Goal: Task Accomplishment & Management: Manage account settings

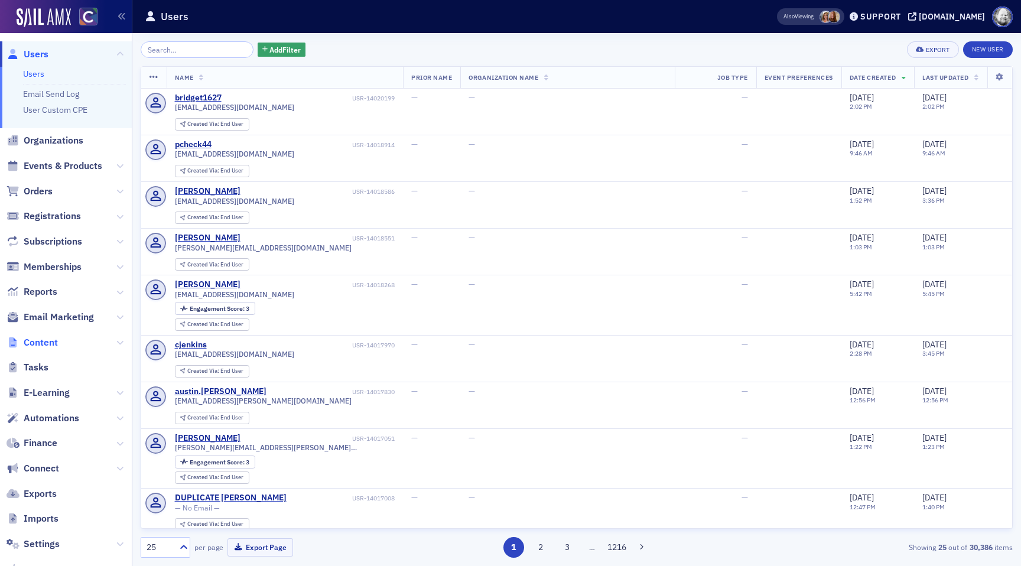
click at [39, 339] on span "Content" at bounding box center [41, 342] width 34 height 13
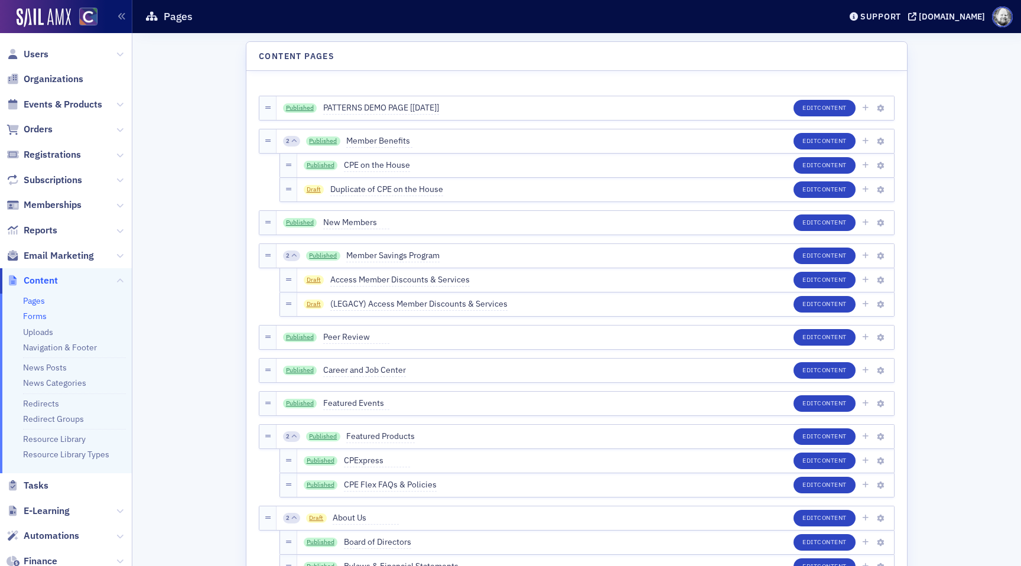
click at [26, 315] on link "Forms" at bounding box center [35, 316] width 24 height 11
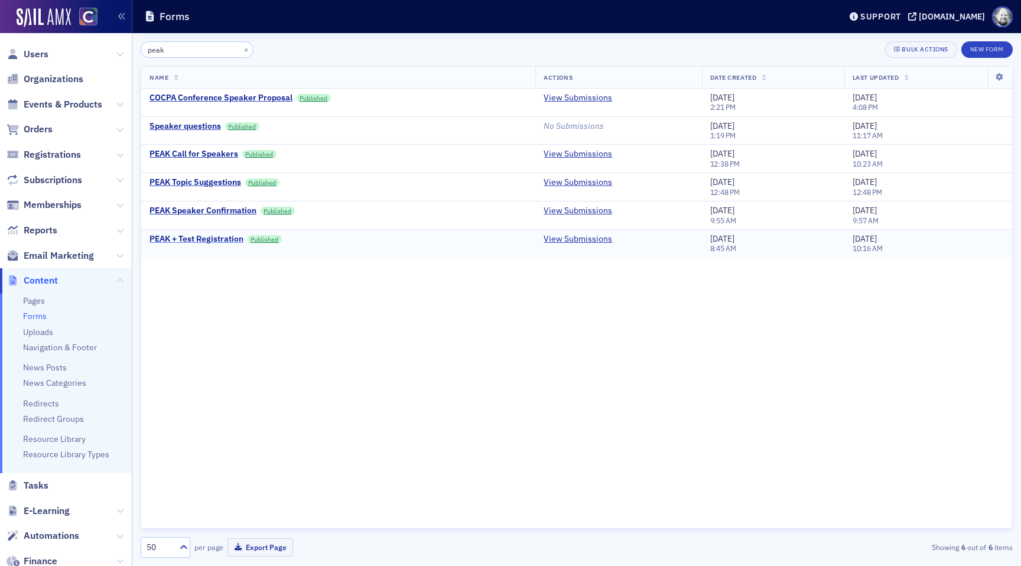
type input "peak"
click at [204, 237] on div "PEAK + Test Registration" at bounding box center [196, 239] width 94 height 11
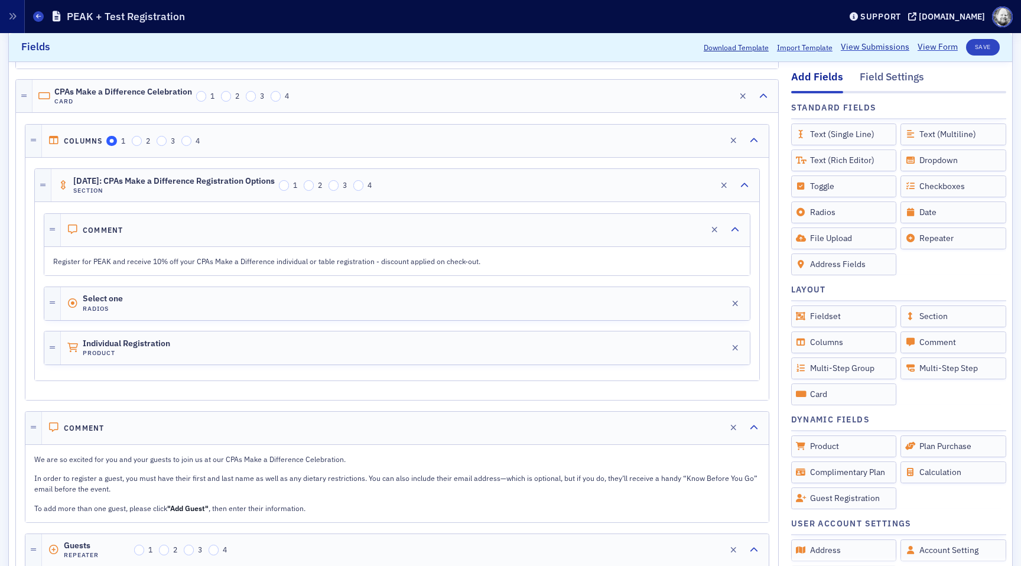
scroll to position [1461, 0]
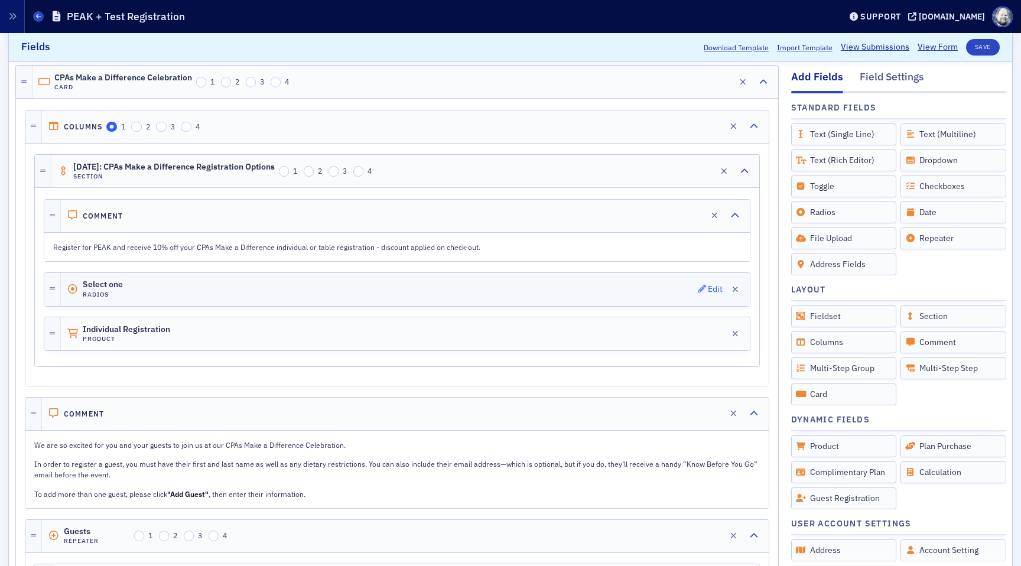
click at [707, 288] on span "Edit" at bounding box center [710, 289] width 25 height 8
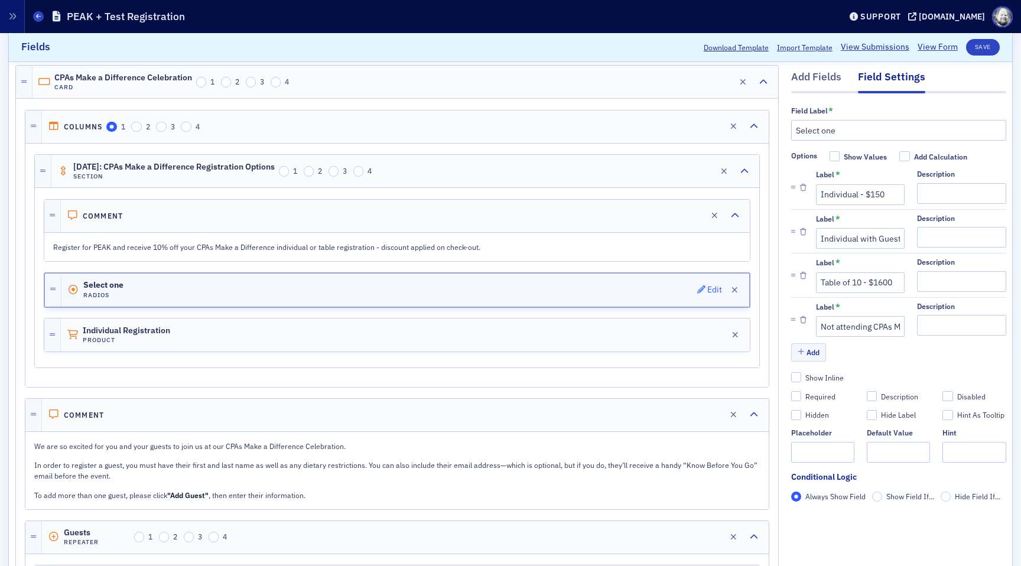
click at [704, 292] on icon "button" at bounding box center [701, 289] width 8 height 8
click at [882, 284] on input "Table of 10 - $1600" at bounding box center [860, 282] width 89 height 21
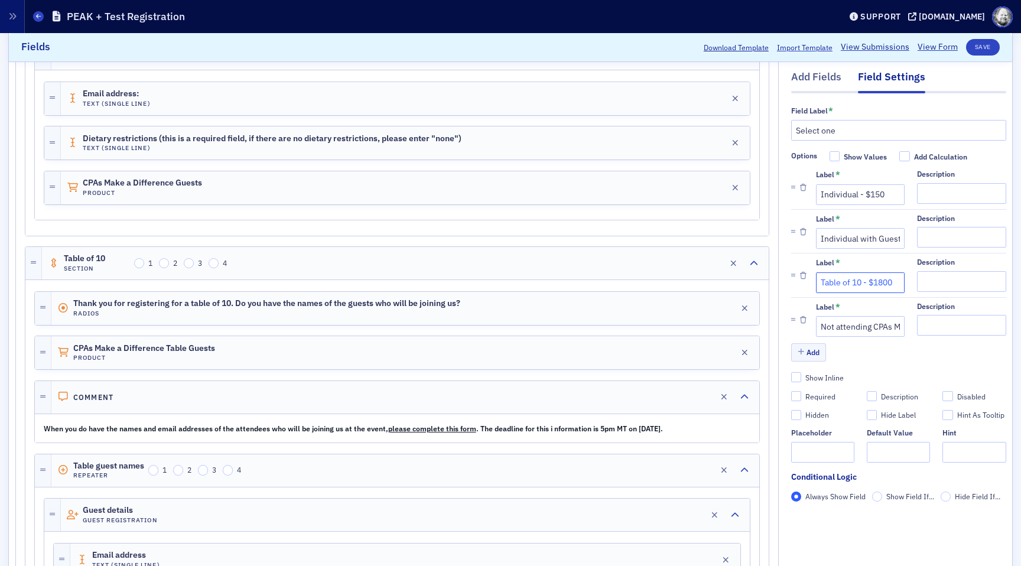
scroll to position [2000, 0]
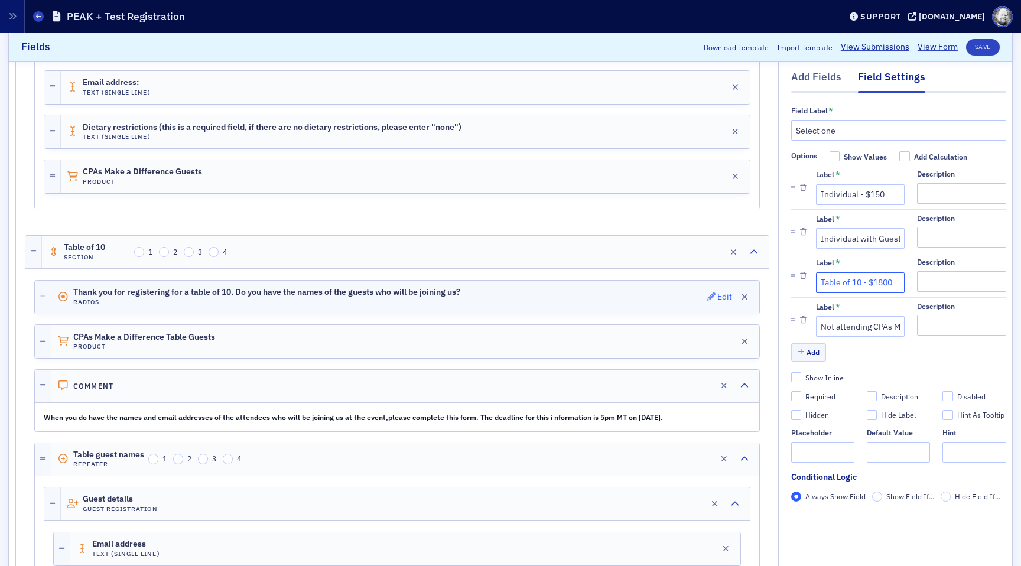
type input "Table of 10 - $1800"
click at [710, 298] on icon "button" at bounding box center [711, 296] width 8 height 8
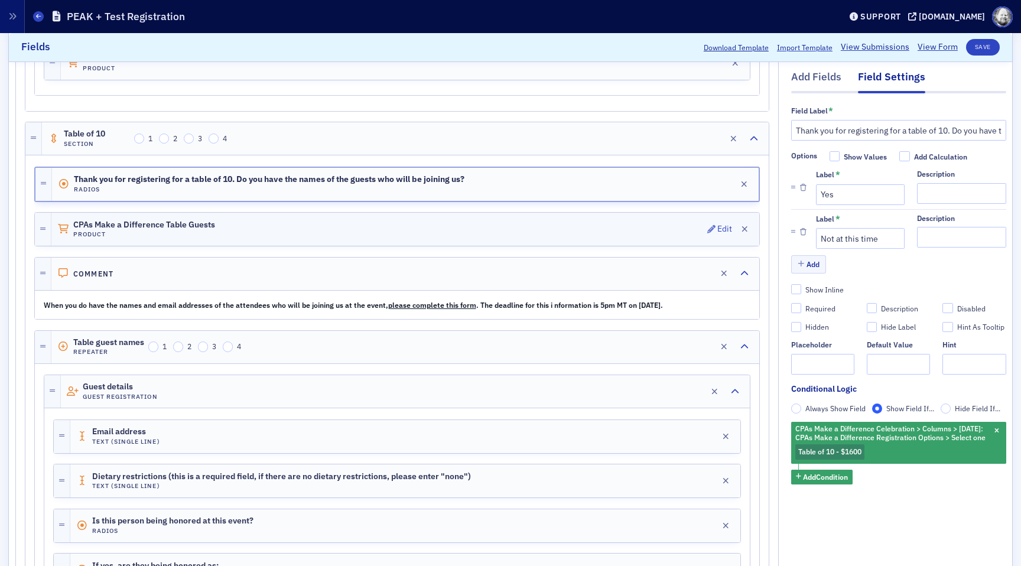
scroll to position [2127, 0]
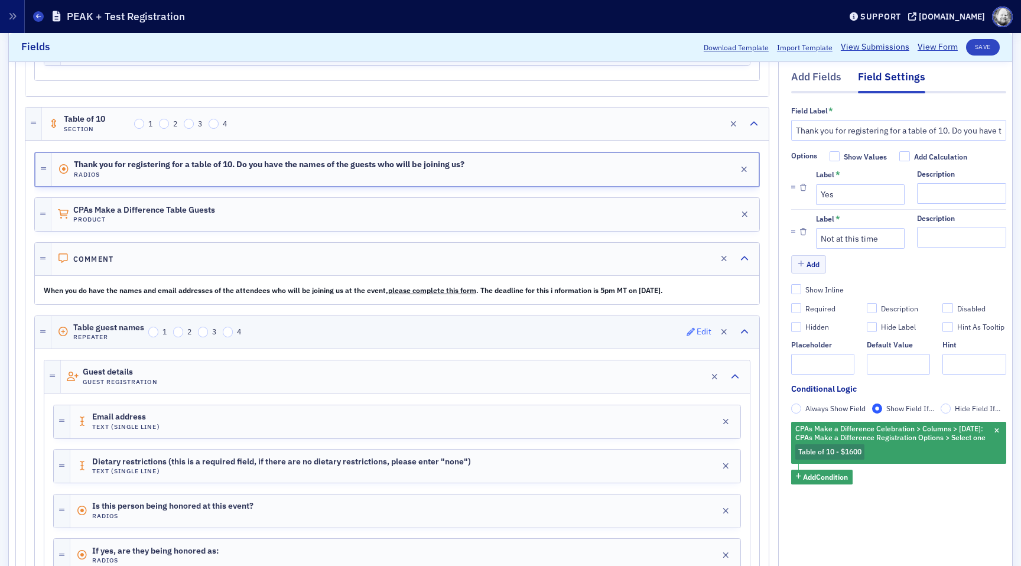
click at [695, 330] on span "Edit" at bounding box center [699, 332] width 25 height 8
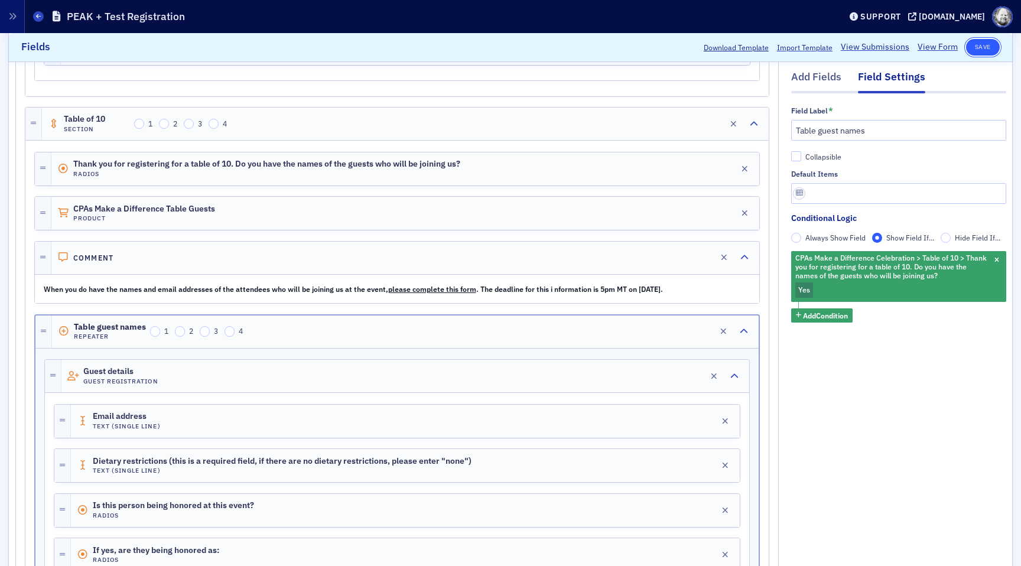
click at [981, 44] on button "Save" at bounding box center [983, 47] width 34 height 17
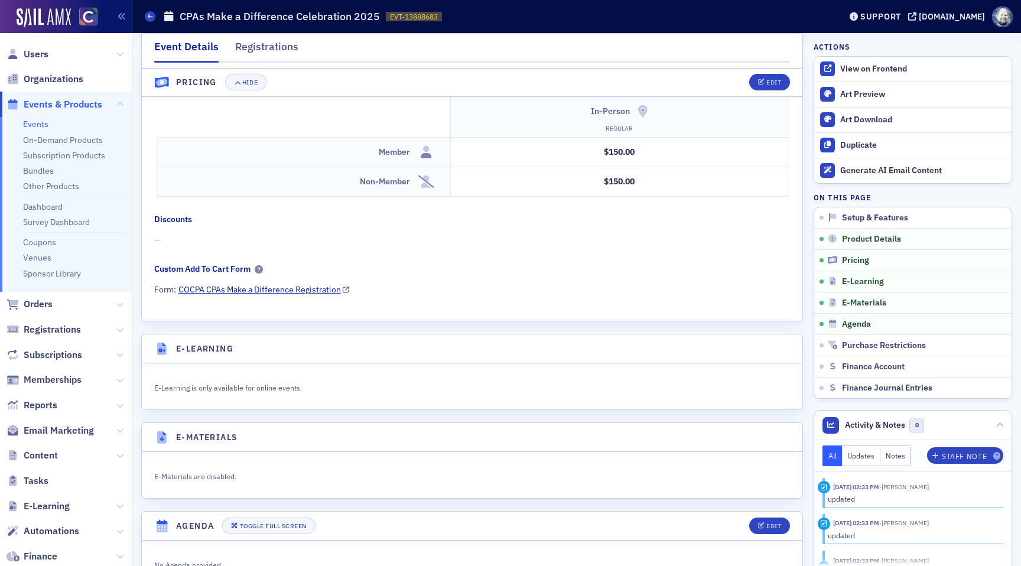
scroll to position [1075, 0]
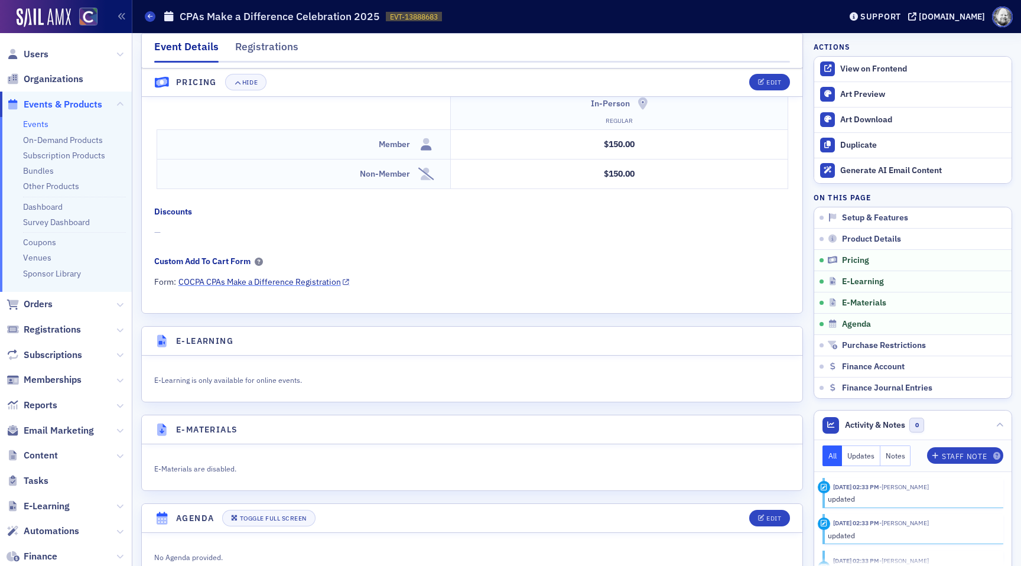
click at [290, 287] on link "COCPA CPAs Make a Difference Registration" at bounding box center [263, 282] width 171 height 12
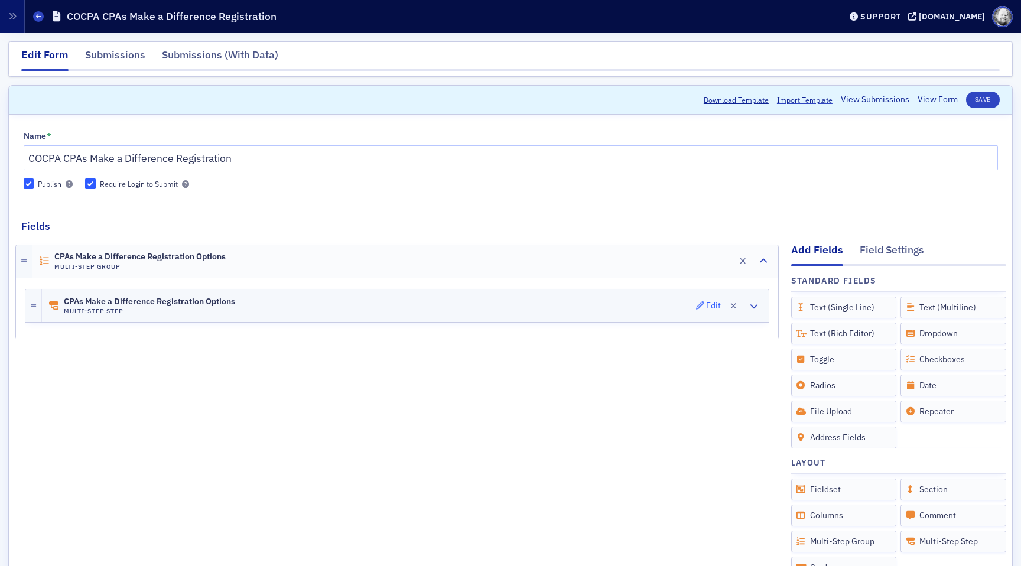
click at [710, 307] on div "Edit" at bounding box center [713, 306] width 15 height 6
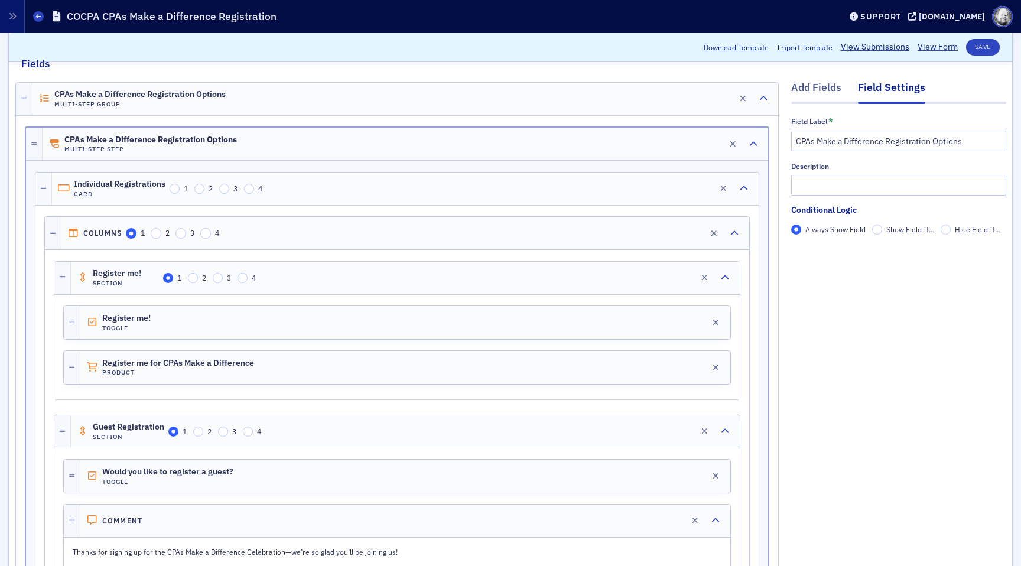
scroll to position [165, 0]
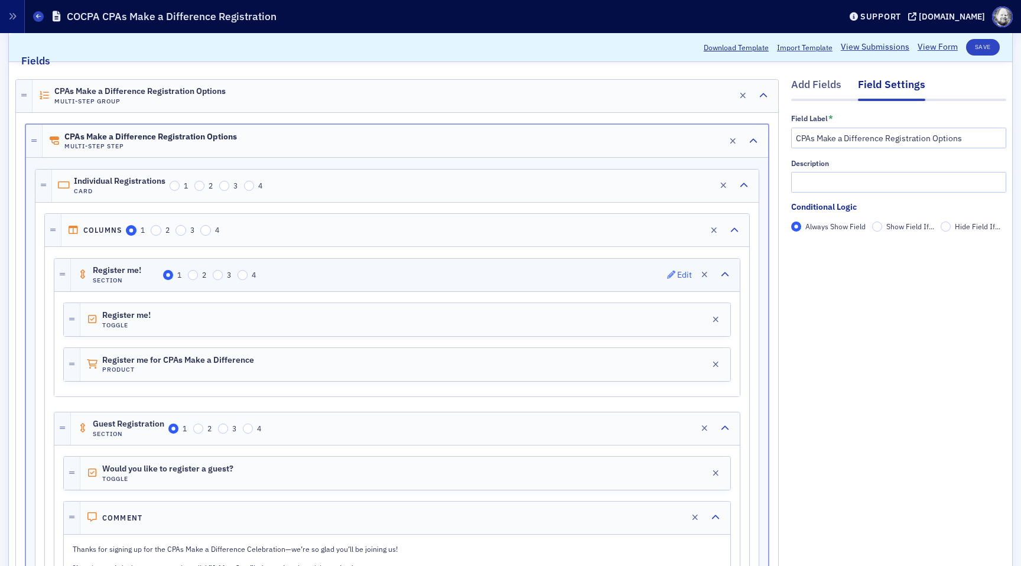
click at [684, 272] on div "Edit" at bounding box center [684, 275] width 15 height 6
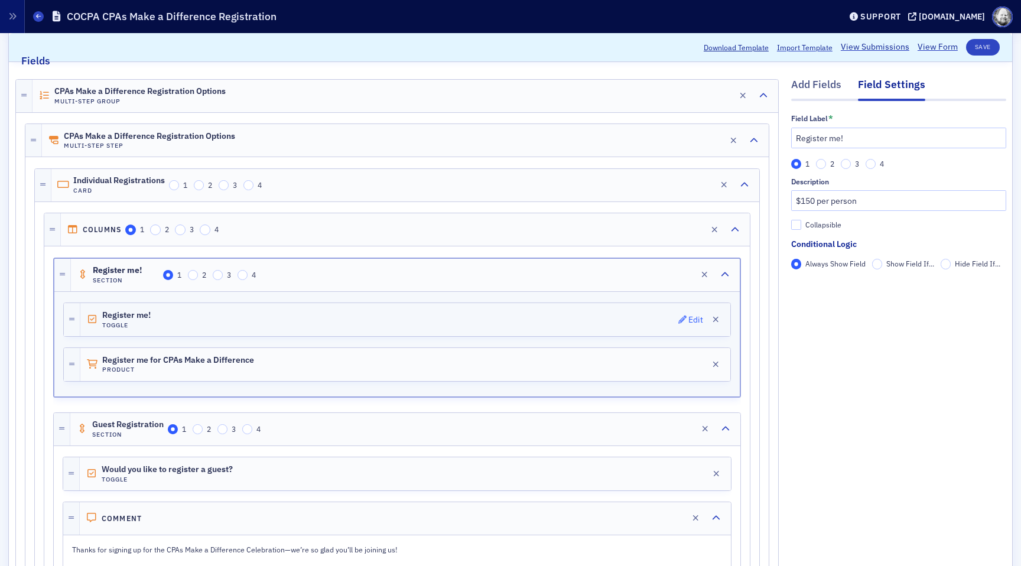
click at [683, 316] on icon "button" at bounding box center [682, 320] width 8 height 8
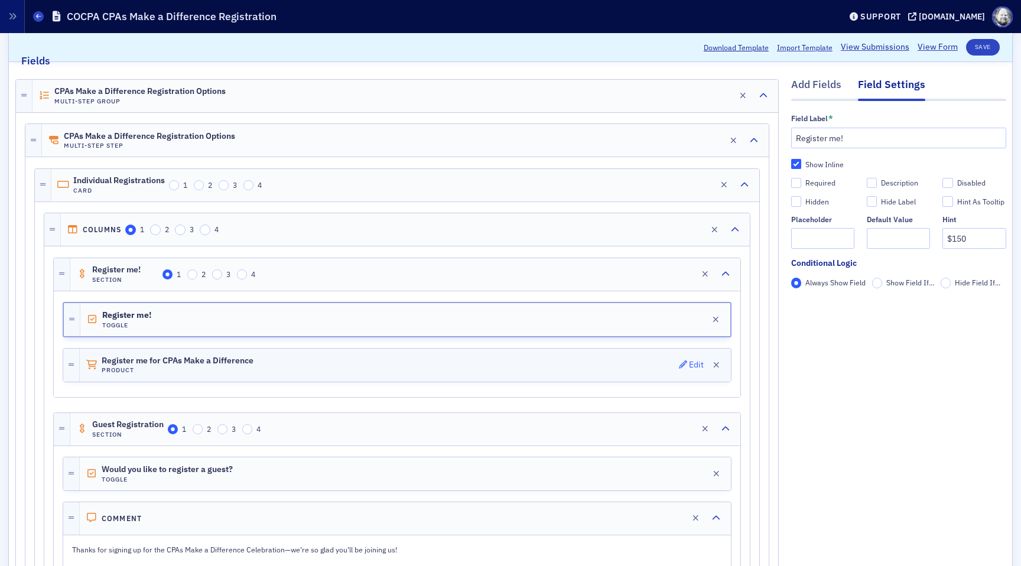
click at [685, 364] on icon "button" at bounding box center [683, 364] width 8 height 8
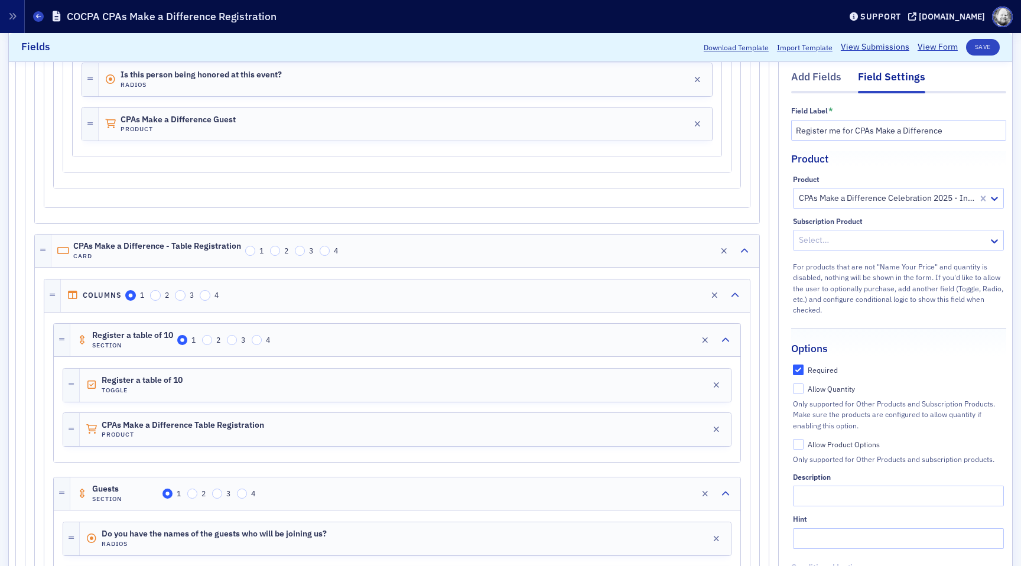
scroll to position [954, 0]
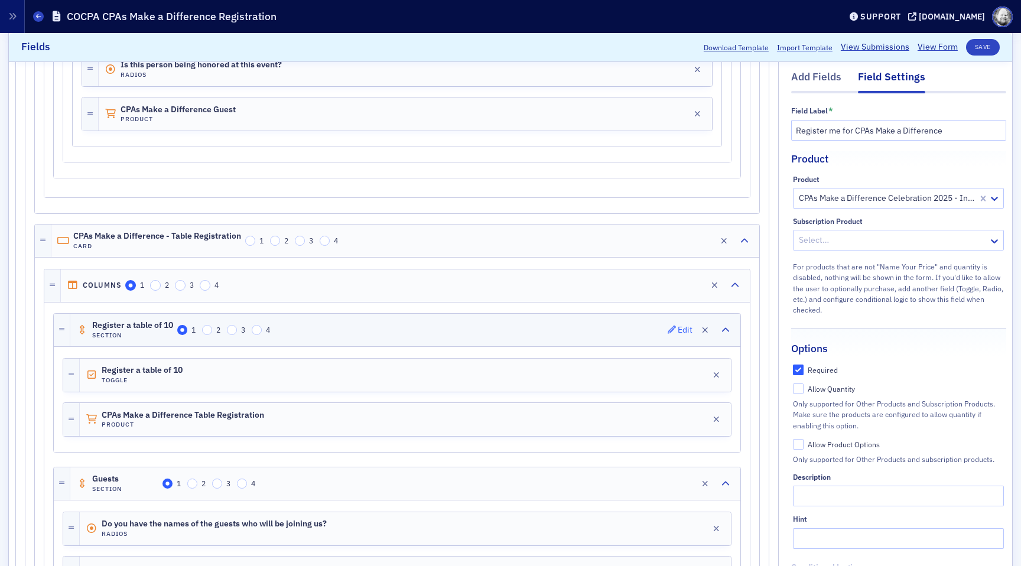
click at [676, 329] on span "Edit" at bounding box center [680, 330] width 25 height 8
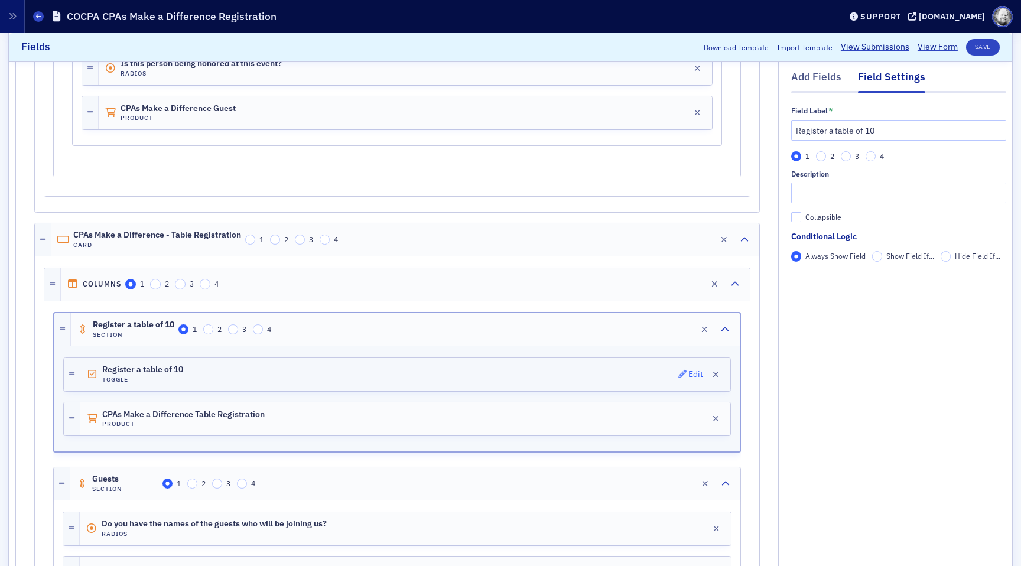
click at [680, 370] on icon "button" at bounding box center [682, 374] width 8 height 8
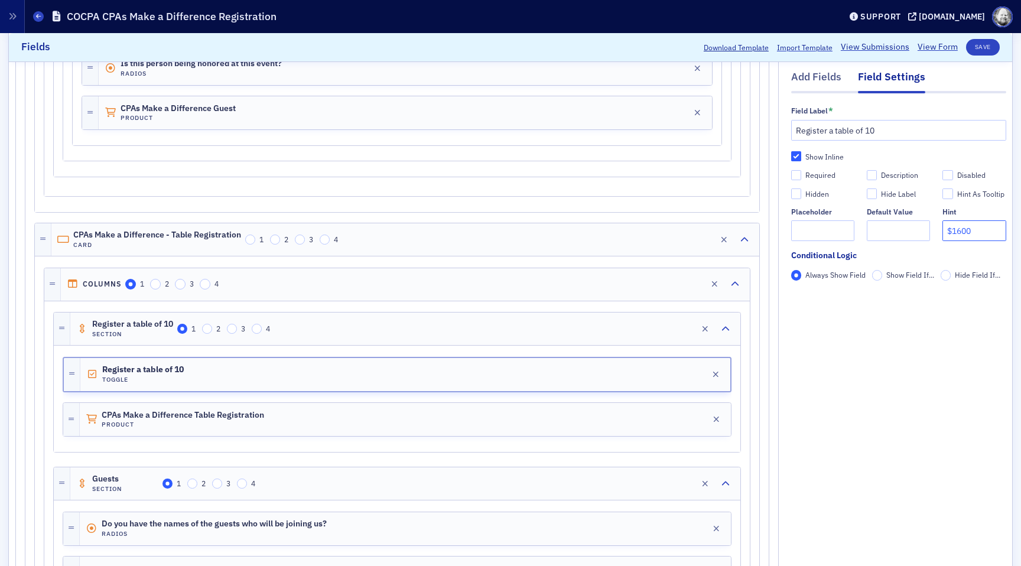
click at [957, 231] on input "$1600" at bounding box center [973, 231] width 63 height 21
type input "$1800"
click at [993, 47] on button "Save" at bounding box center [983, 47] width 34 height 17
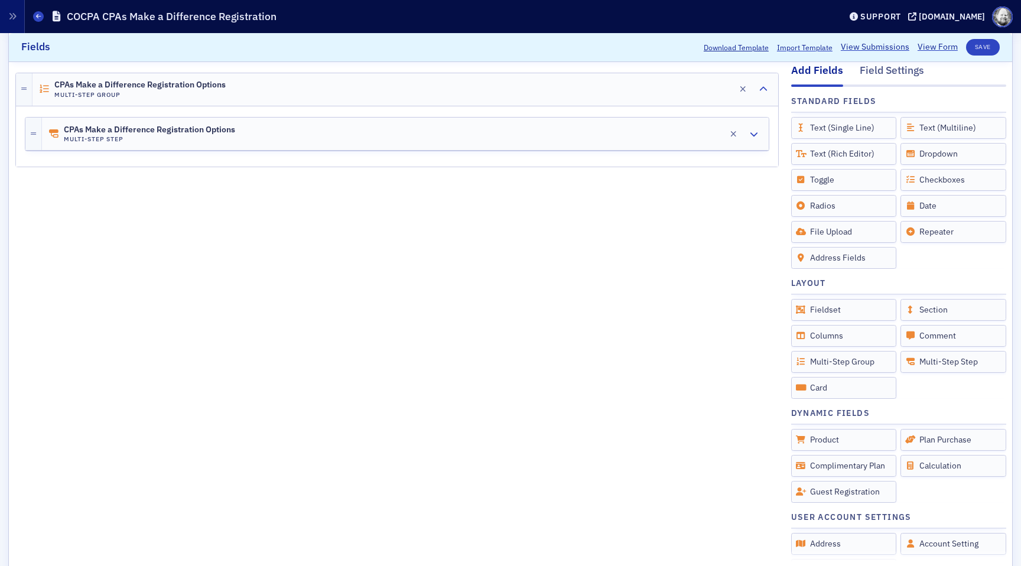
scroll to position [0, 0]
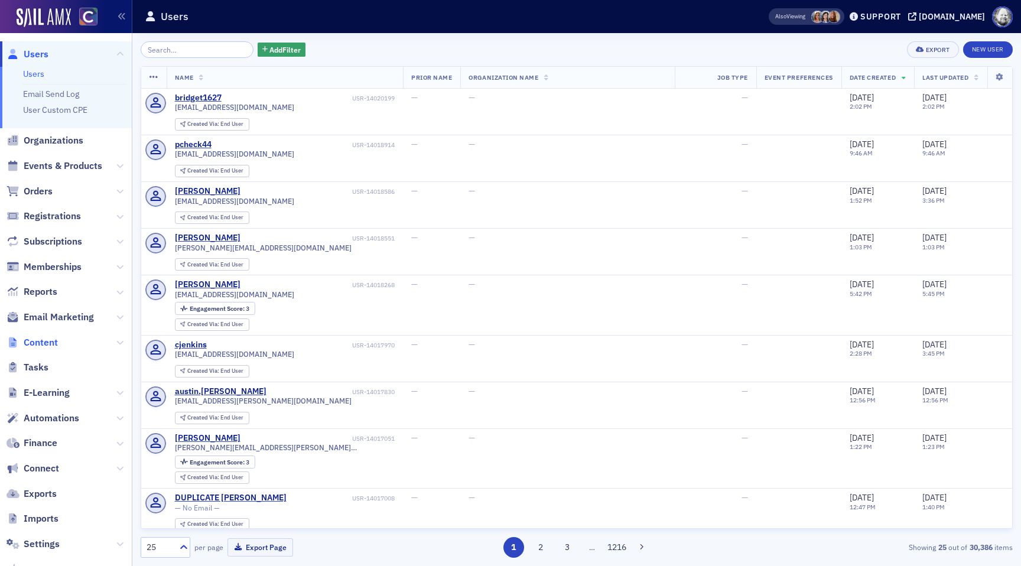
click at [48, 342] on span "Content" at bounding box center [41, 342] width 34 height 13
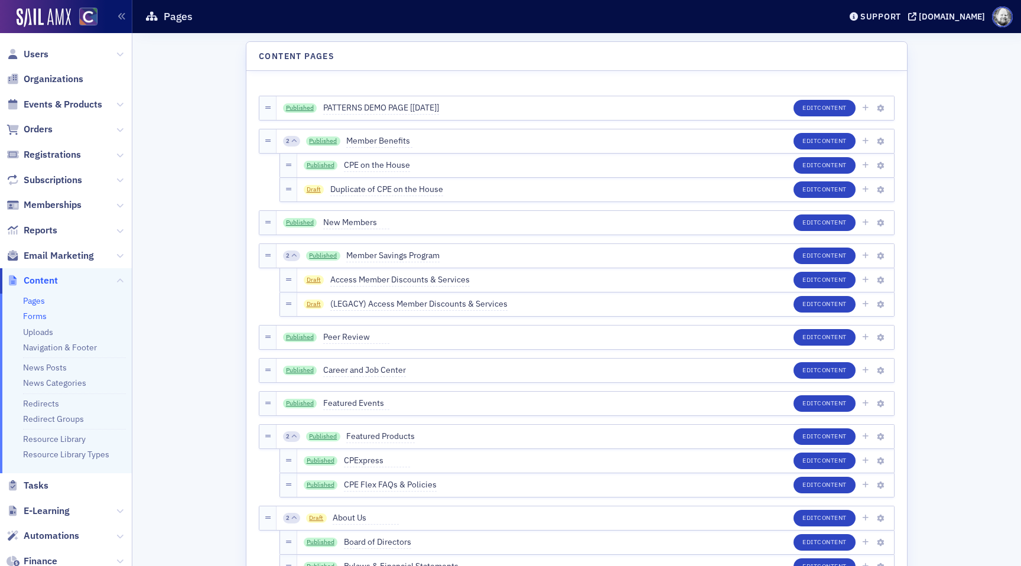
click at [38, 312] on link "Forms" at bounding box center [35, 316] width 24 height 11
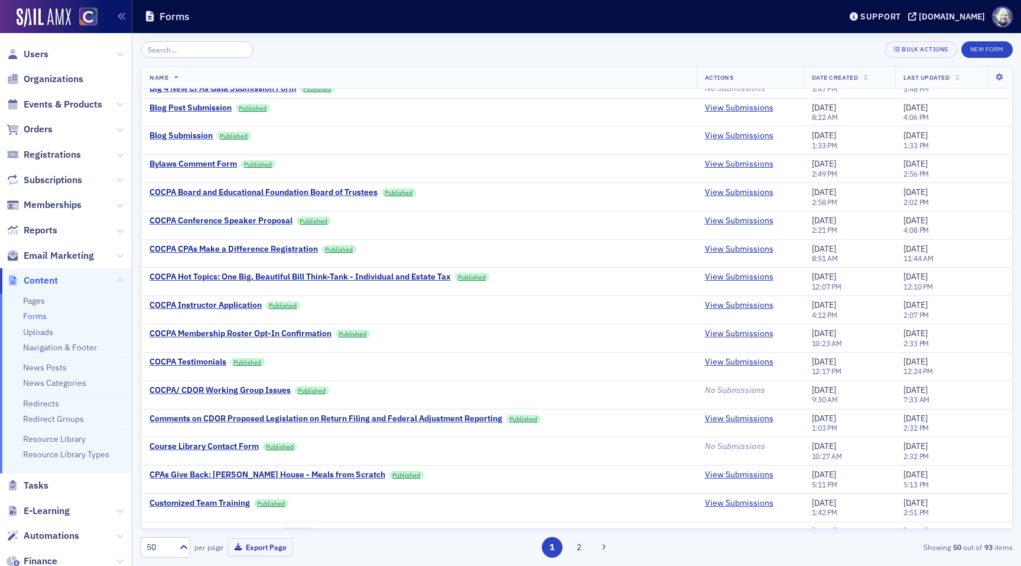
scroll to position [480, 0]
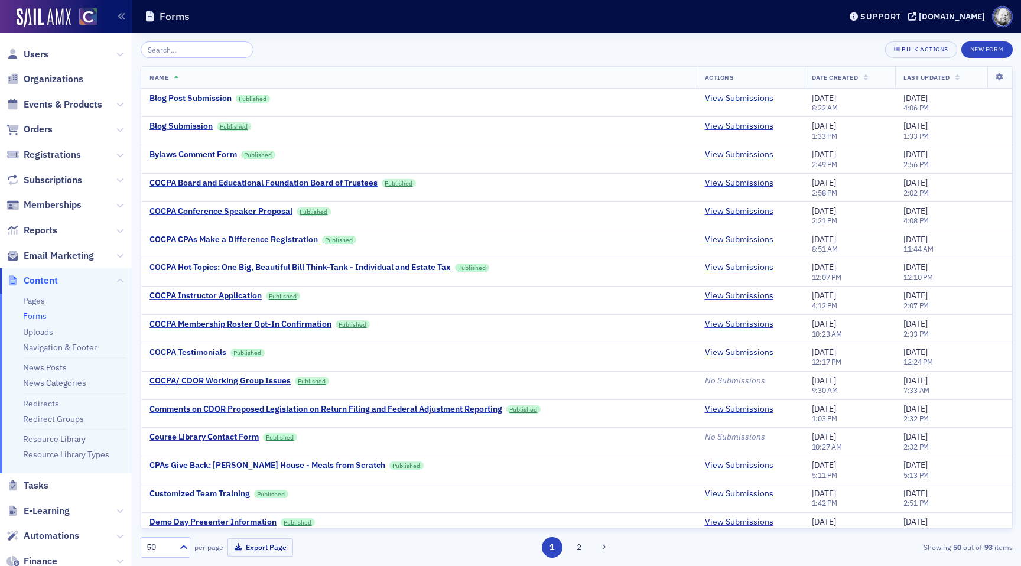
click at [192, 48] on input "search" at bounding box center [197, 49] width 113 height 17
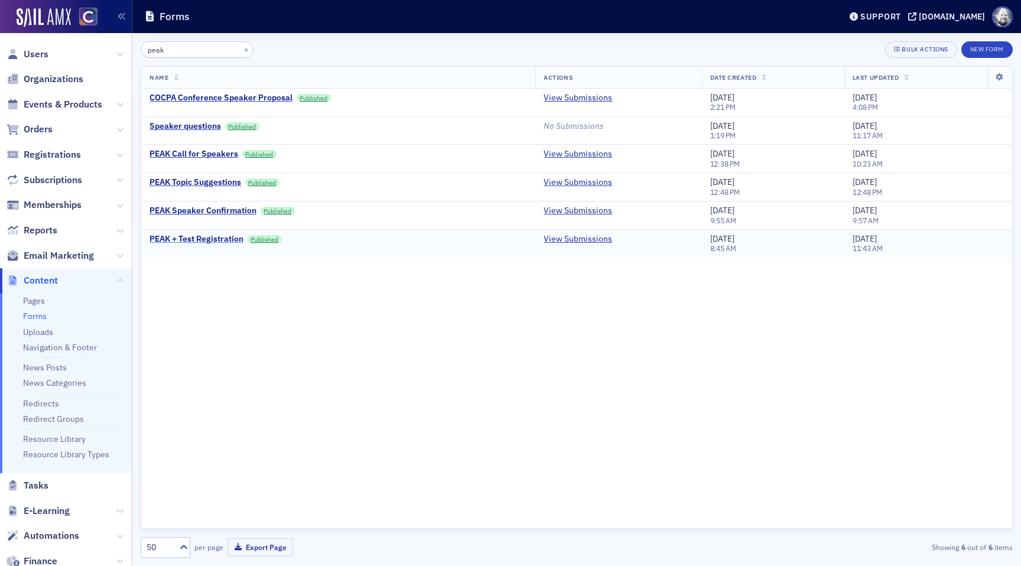
type input "peak"
click at [205, 240] on div "PEAK + Test Registration" at bounding box center [196, 239] width 94 height 11
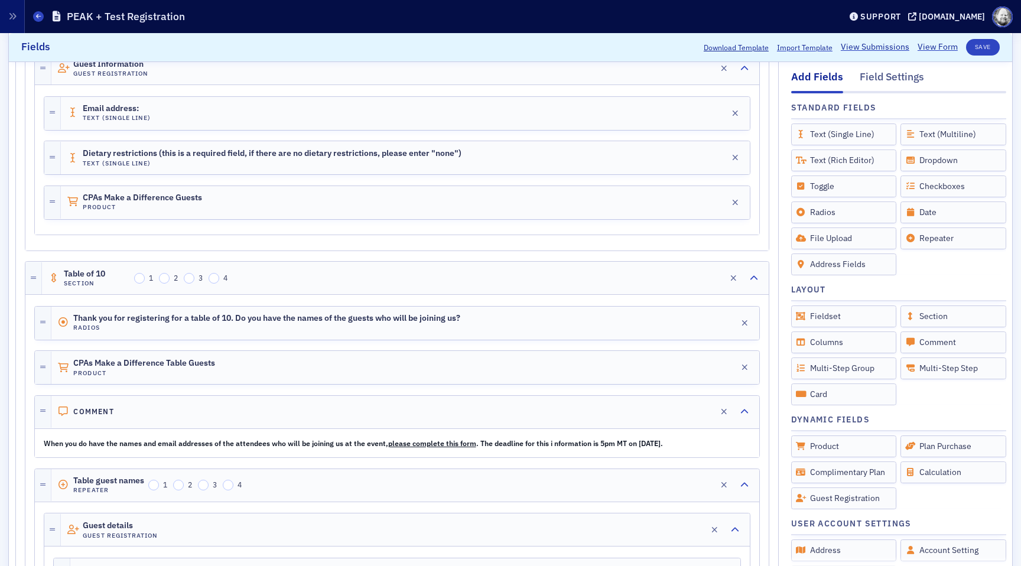
scroll to position [1974, 0]
click at [720, 366] on div "Edit" at bounding box center [724, 366] width 15 height 6
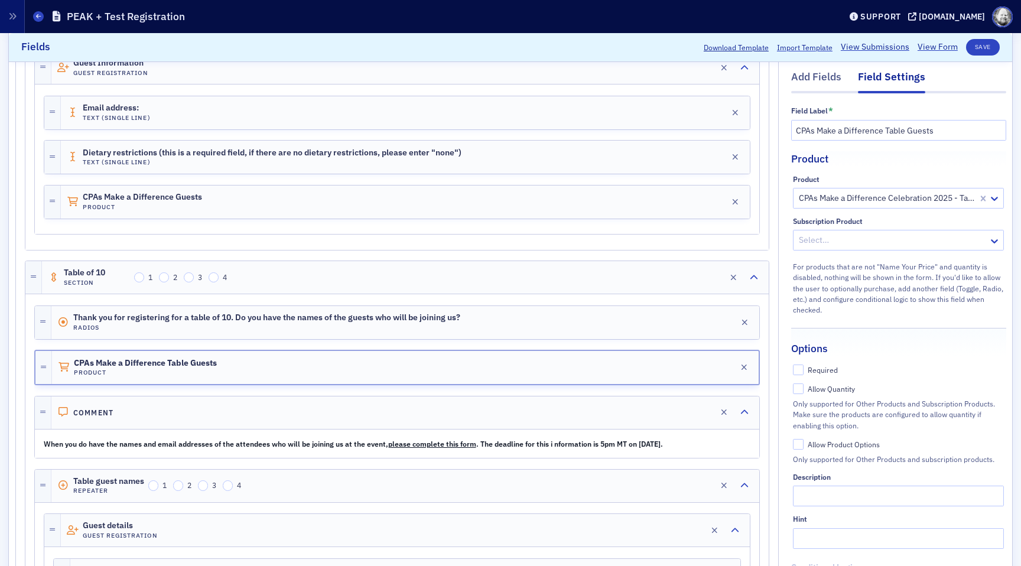
scroll to position [2, 0]
click at [703, 277] on icon "button" at bounding box center [700, 277] width 8 height 8
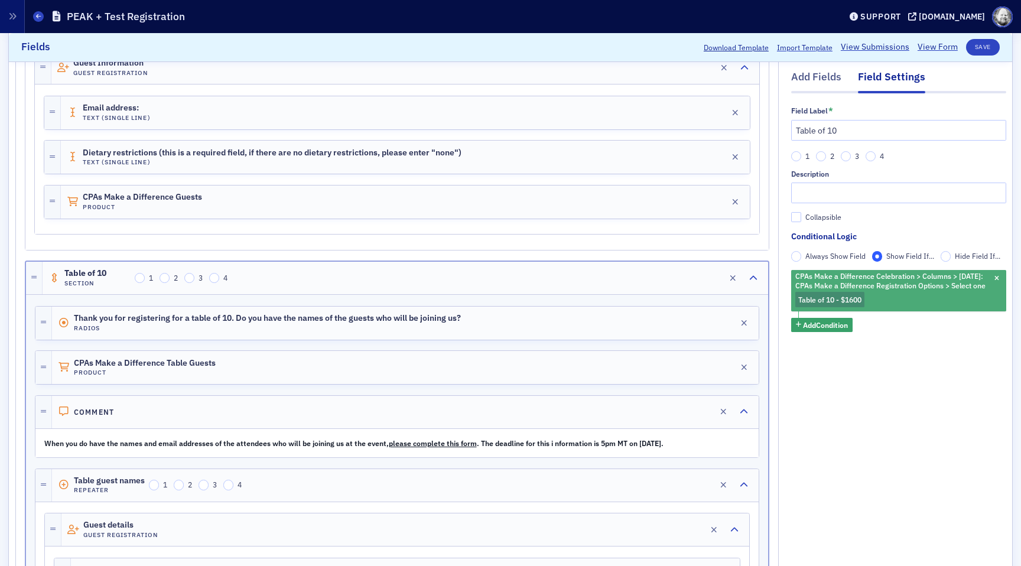
click at [854, 304] on span "Table of 10 - $1600" at bounding box center [829, 299] width 63 height 9
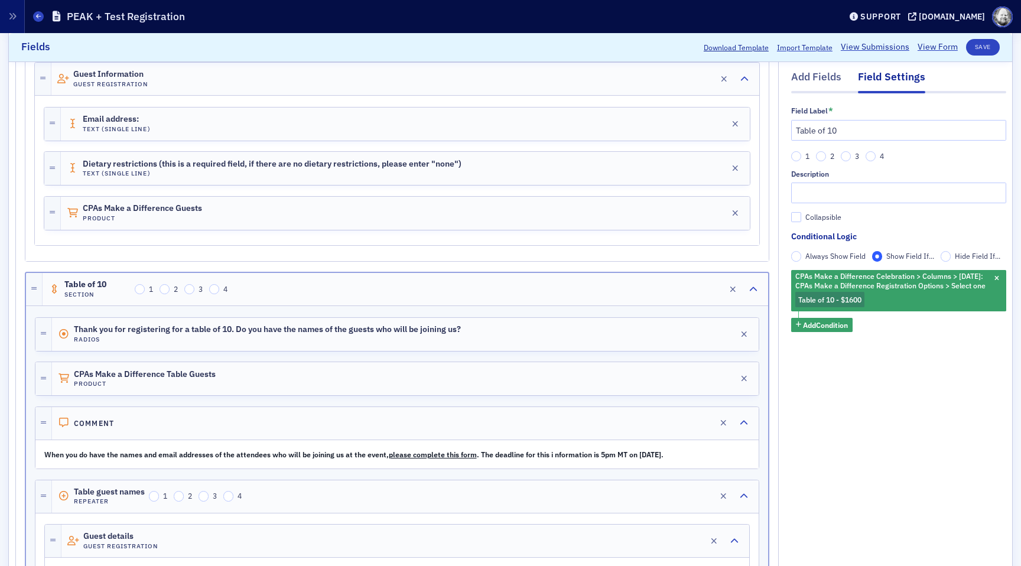
scroll to position [1975, 0]
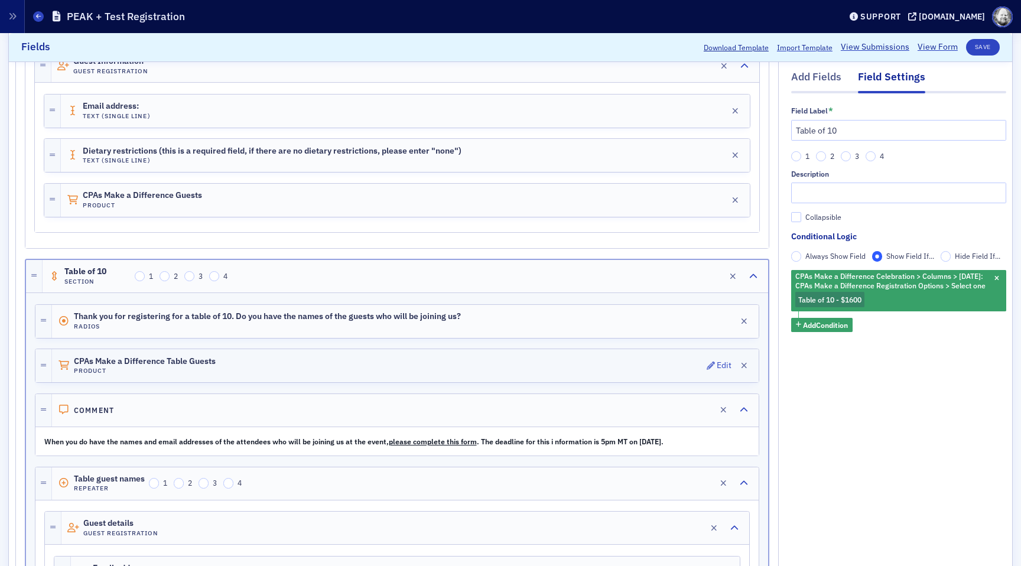
click at [701, 361] on div "CPAs Make a Difference Table Guests Product Edit" at bounding box center [405, 365] width 707 height 33
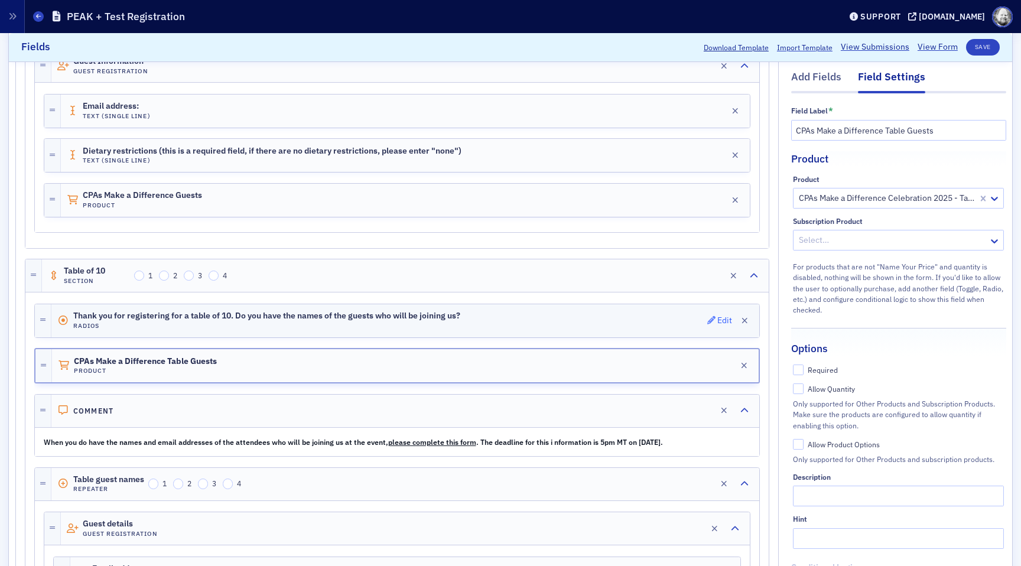
click at [707, 320] on icon "button" at bounding box center [711, 320] width 8 height 8
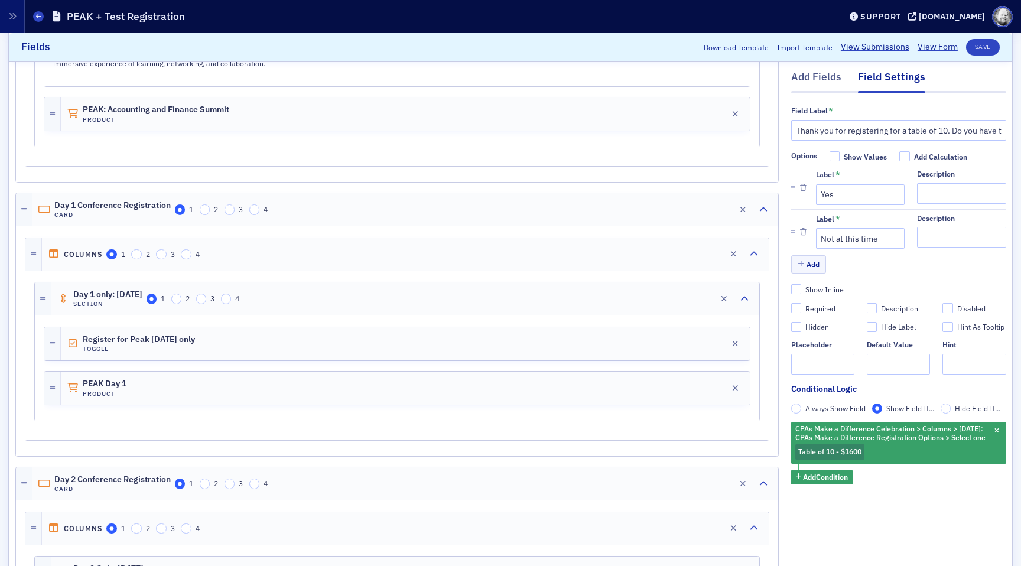
scroll to position [784, 0]
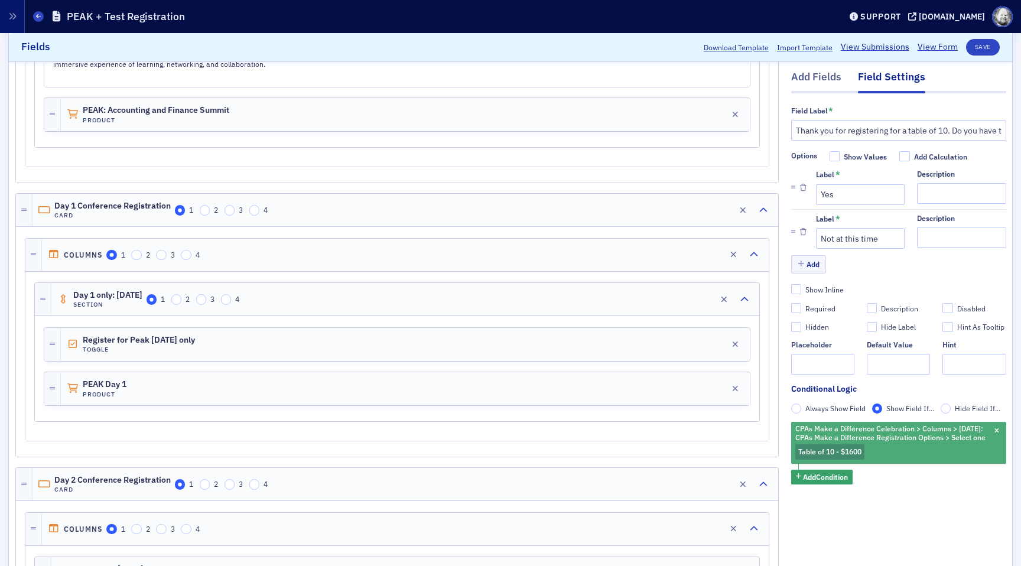
click at [842, 456] on span "Table of 10 - $1600" at bounding box center [829, 451] width 63 height 9
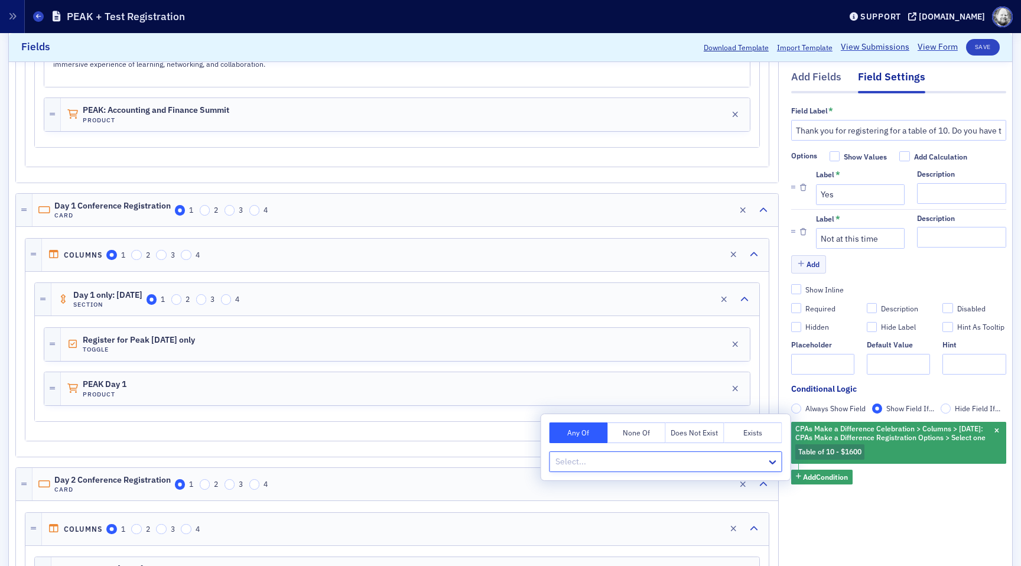
click at [758, 454] on div at bounding box center [660, 461] width 212 height 15
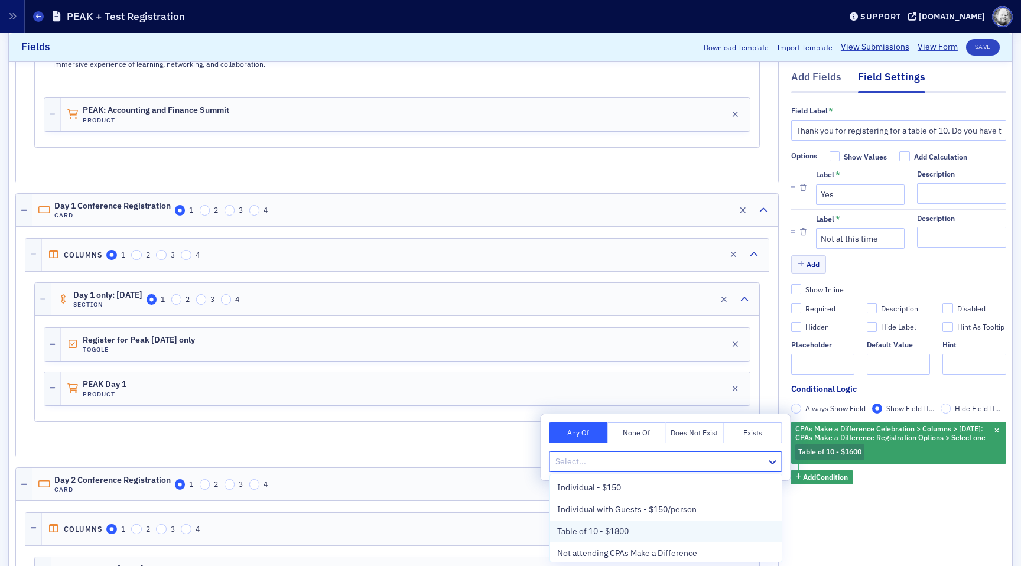
click at [662, 528] on div "Table of 10 - $1800" at bounding box center [665, 531] width 217 height 12
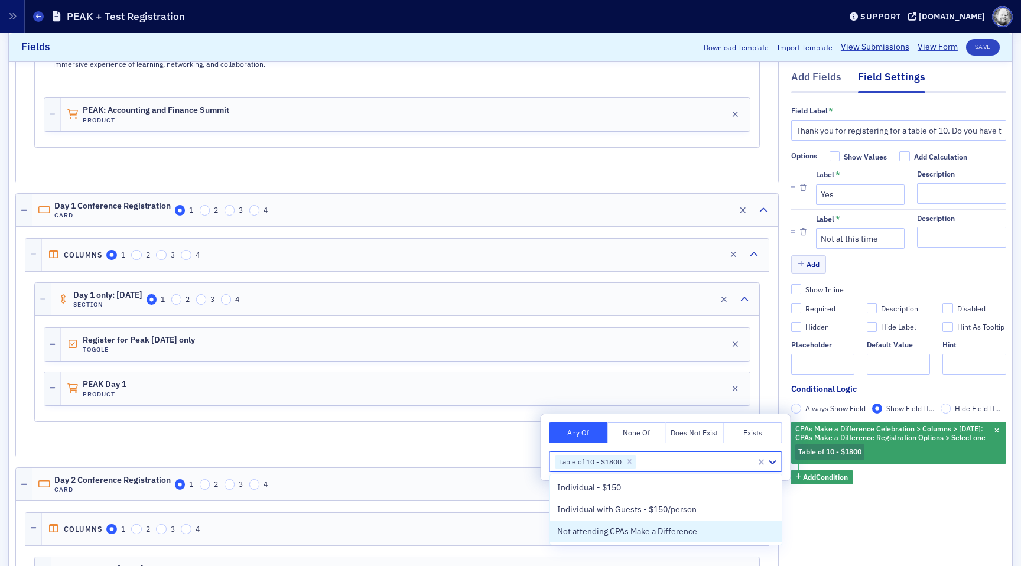
click at [915, 529] on div "Field Label * Thank you for registering for a table of 10. Do you have the name…" at bounding box center [898, 310] width 215 height 435
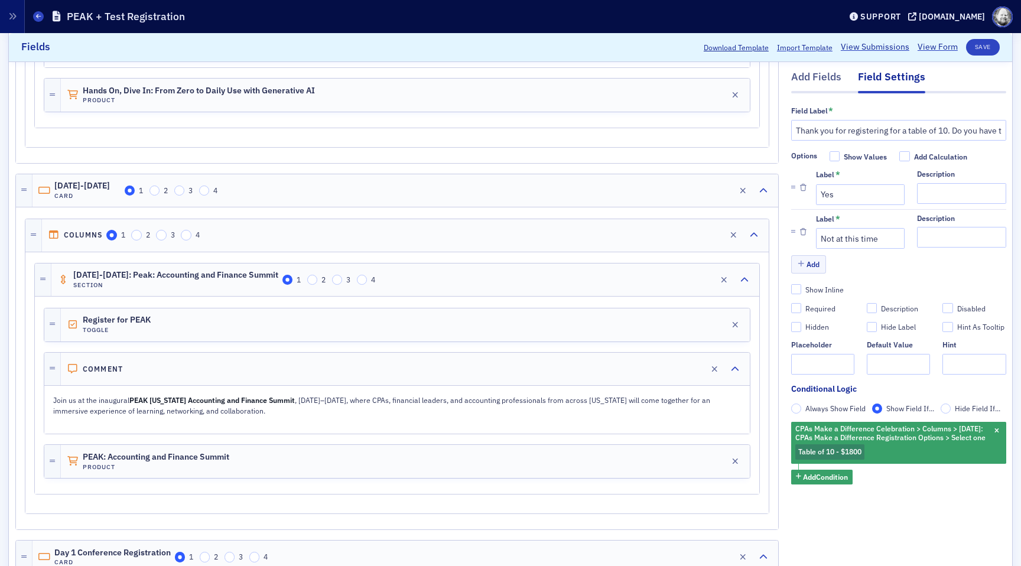
scroll to position [437, 0]
click at [693, 317] on div "Register for PEAK Toggle Edit" at bounding box center [405, 325] width 689 height 33
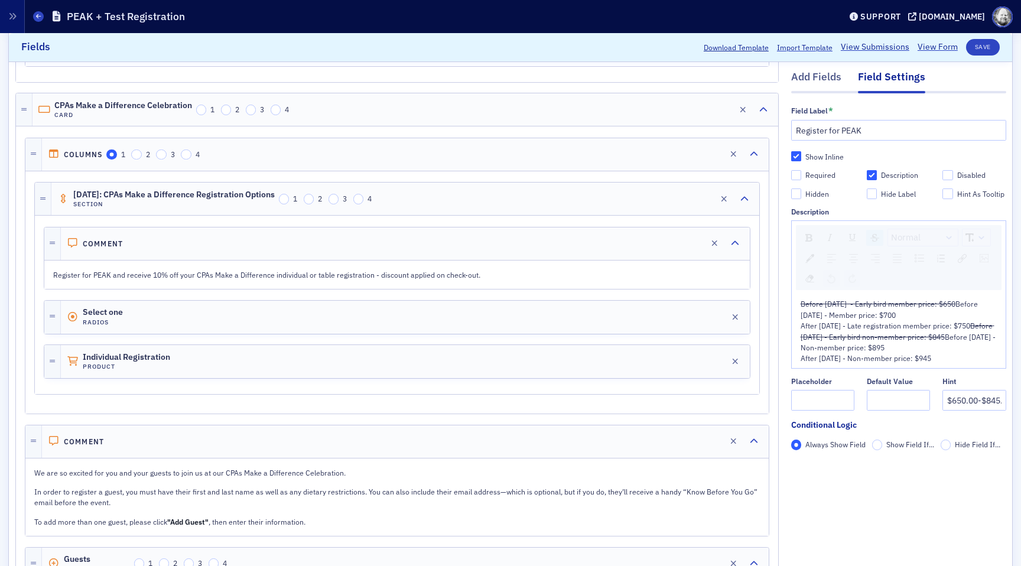
scroll to position [1442, 0]
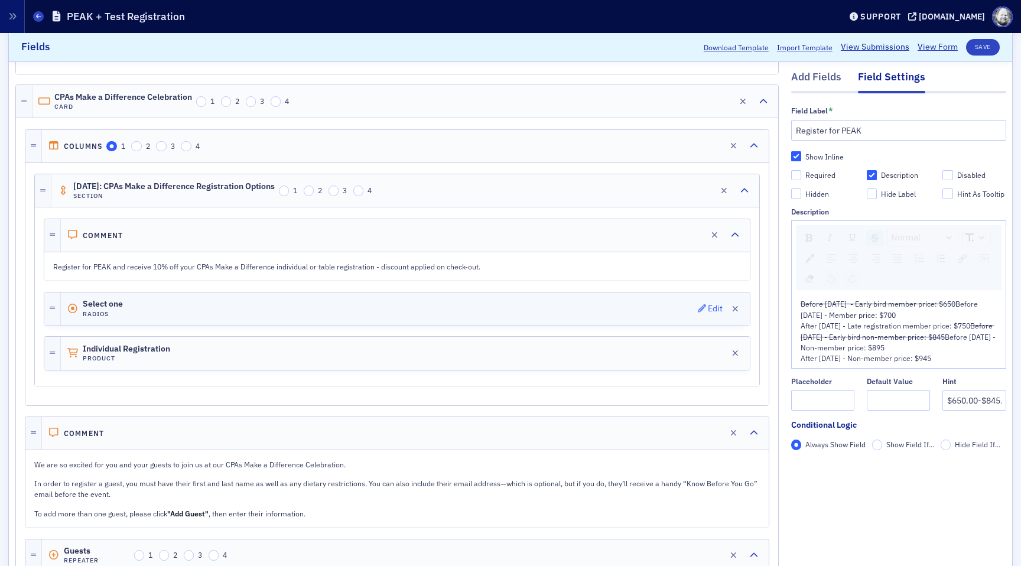
click at [710, 309] on div "Edit" at bounding box center [715, 308] width 15 height 6
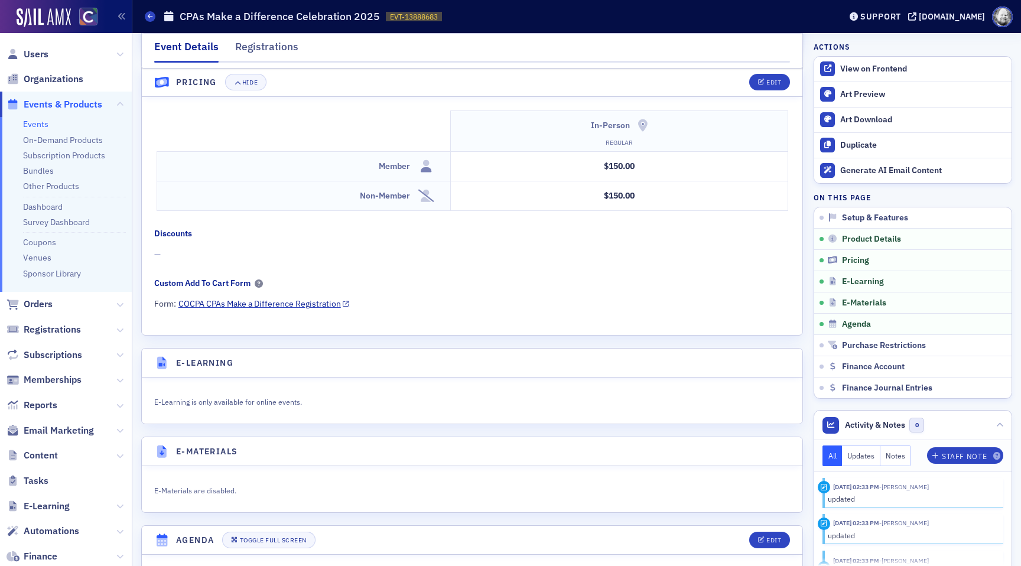
scroll to position [1054, 0]
click at [763, 78] on button "Edit" at bounding box center [769, 82] width 41 height 17
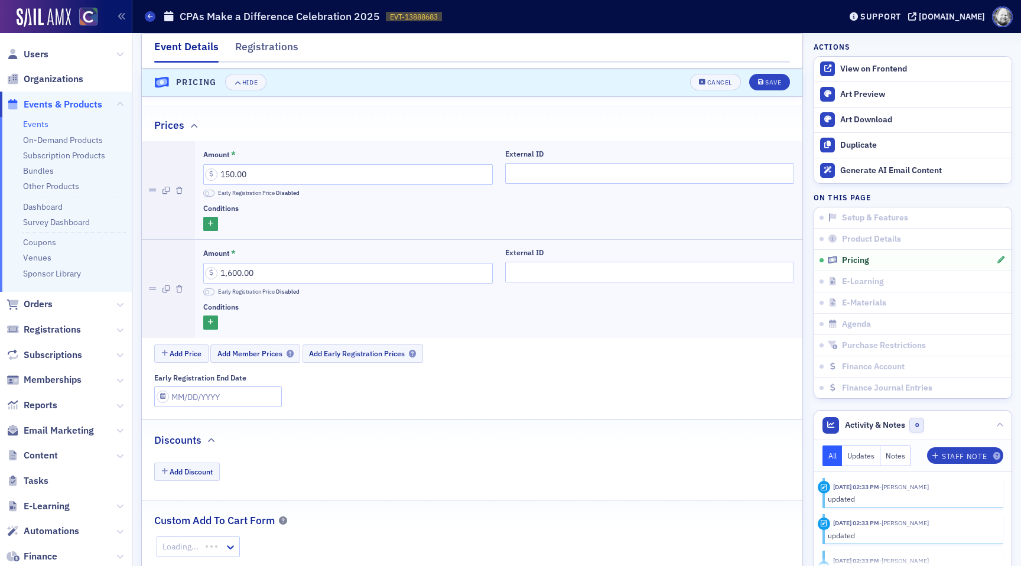
scroll to position [1049, 0]
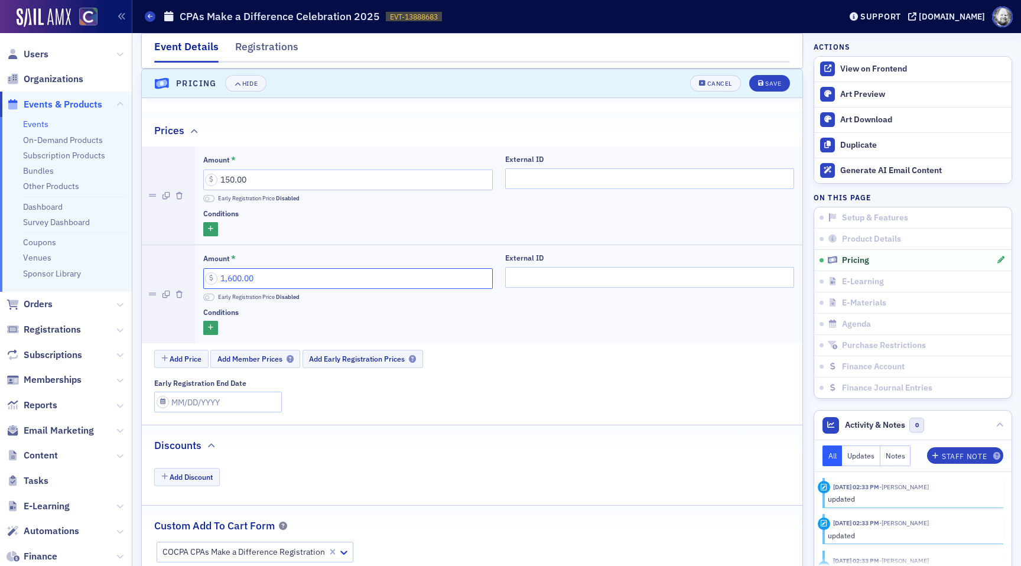
click at [231, 276] on input "1,600.00" at bounding box center [348, 278] width 290 height 21
type input "1,800.00"
click at [764, 86] on span "Save" at bounding box center [769, 83] width 23 height 6
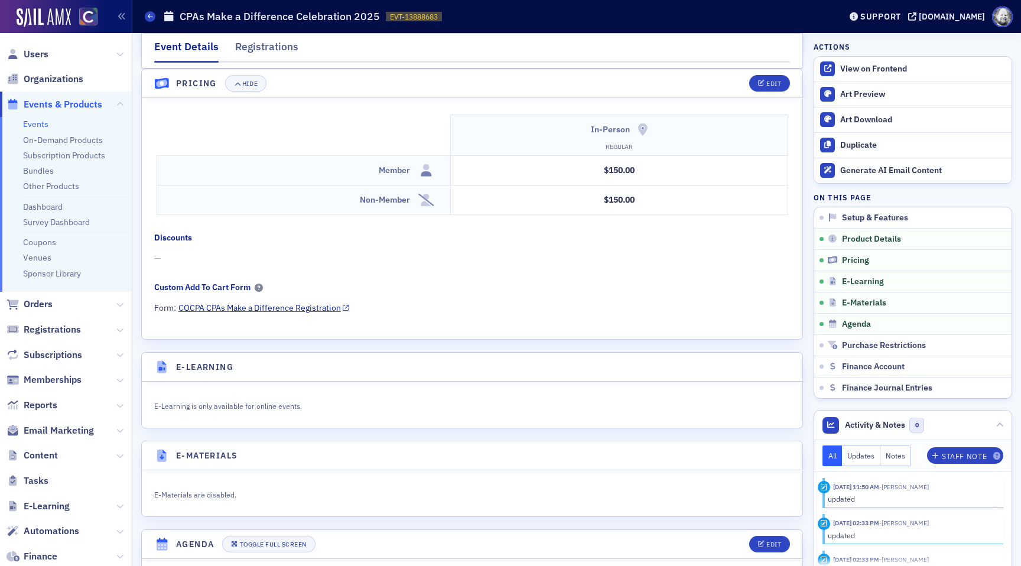
drag, startPoint x: 551, startPoint y: 80, endPoint x: 680, endPoint y: 82, distance: 129.4
click at [681, 80] on header "Pricing Hide Edit" at bounding box center [472, 83] width 661 height 29
click at [279, 310] on link "COCPA CPAs Make a Difference Registration" at bounding box center [263, 308] width 171 height 12
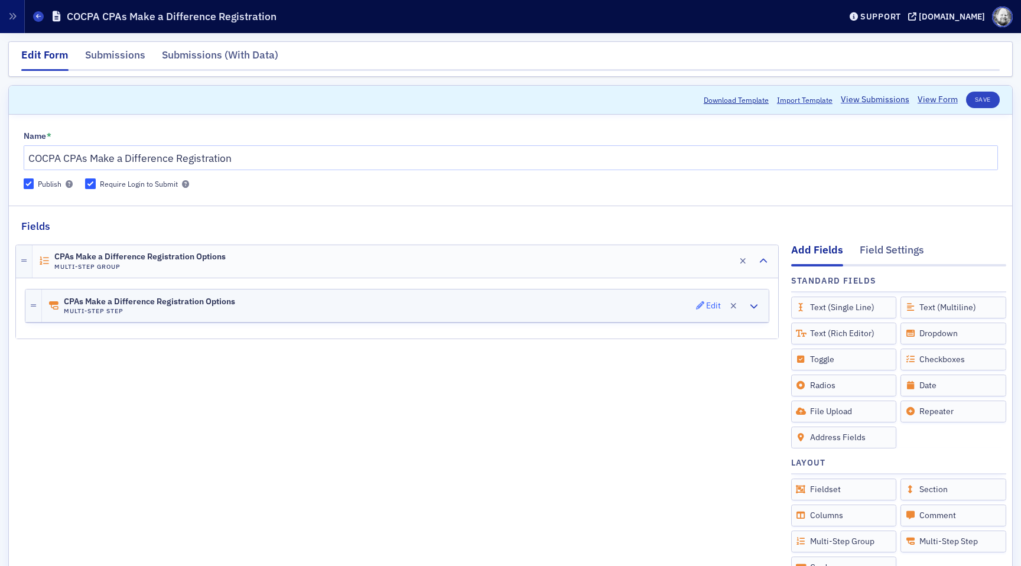
click at [708, 305] on div "Edit" at bounding box center [713, 306] width 15 height 6
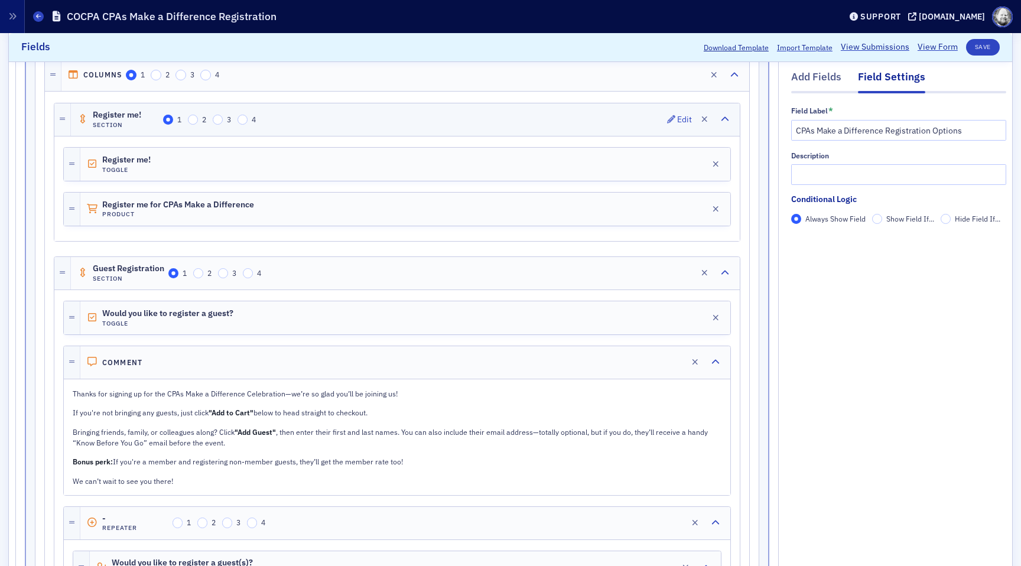
scroll to position [317, 0]
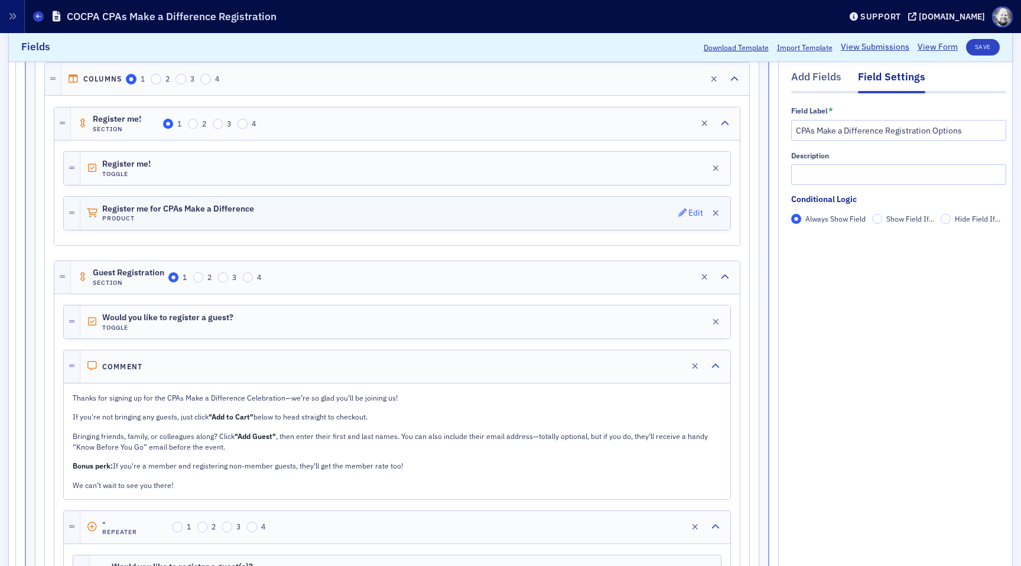
click at [691, 214] on div "Edit" at bounding box center [695, 213] width 15 height 6
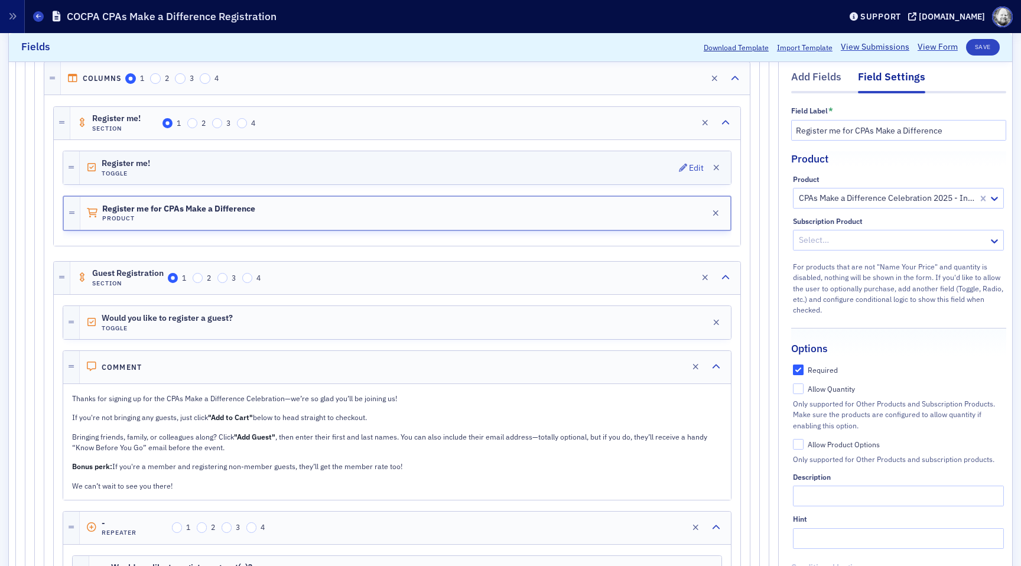
click at [674, 163] on div "Register me! Toggle Edit" at bounding box center [405, 167] width 651 height 33
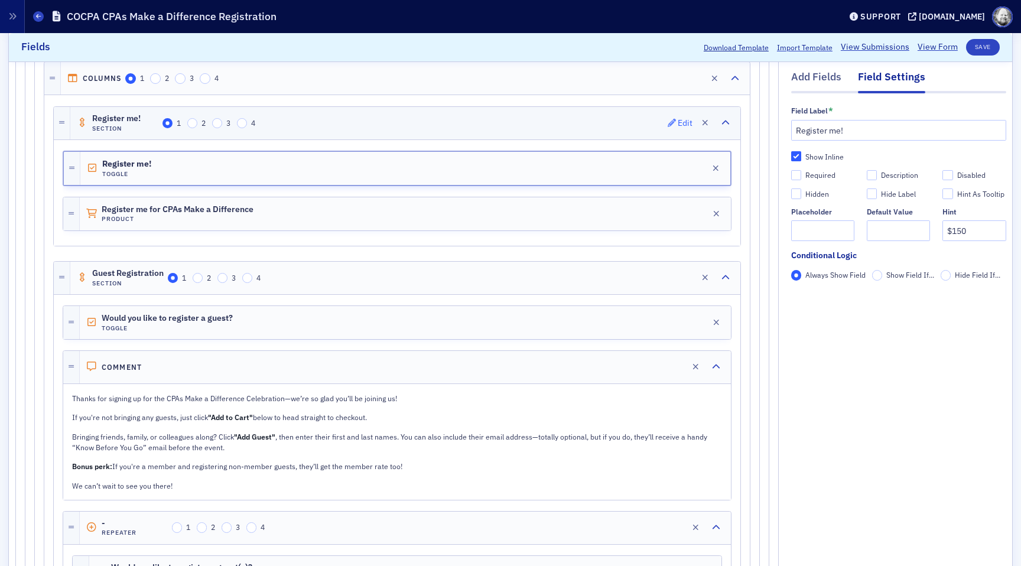
click at [687, 125] on div "Edit" at bounding box center [685, 123] width 15 height 6
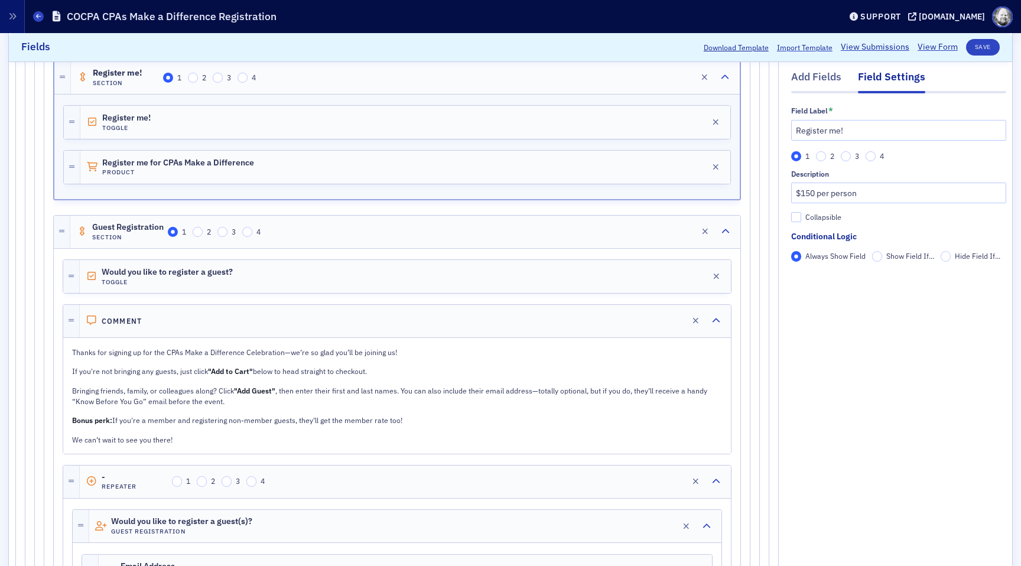
scroll to position [364, 0]
click at [664, 253] on div at bounding box center [397, 253] width 669 height 11
click at [669, 231] on icon "button" at bounding box center [672, 230] width 8 height 8
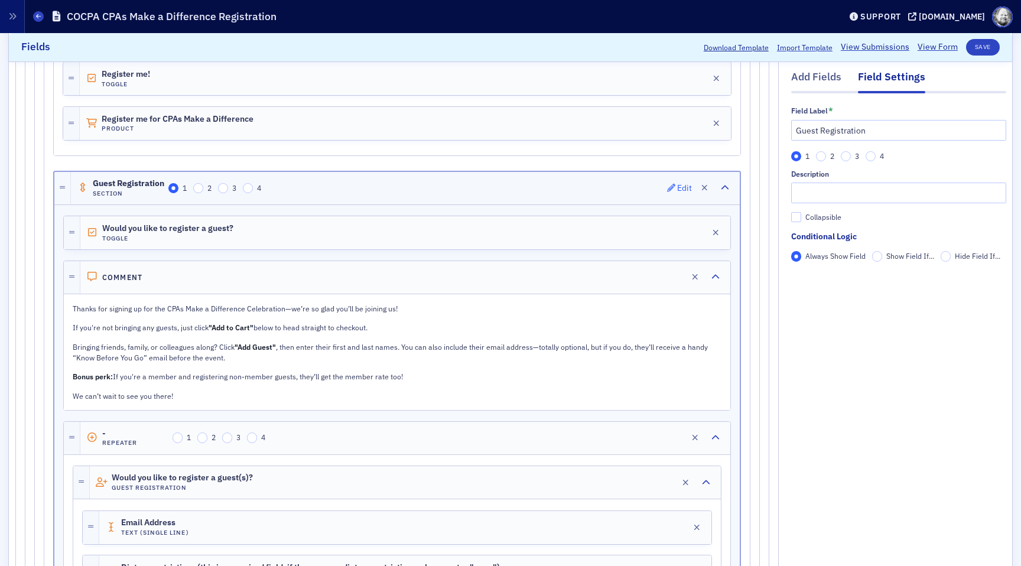
scroll to position [409, 0]
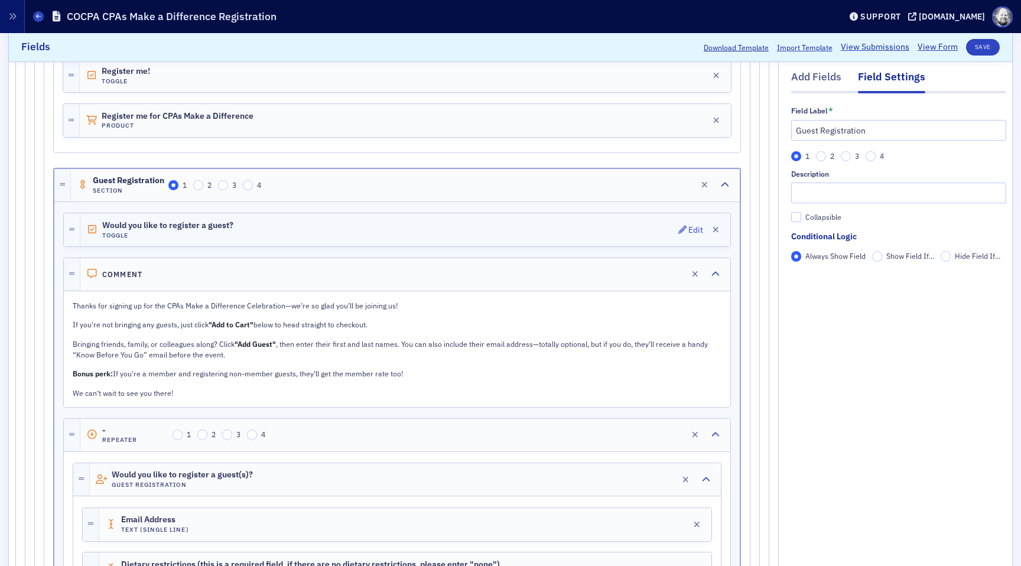
click at [670, 230] on div "Would you like to register a guest? Toggle Edit" at bounding box center [405, 229] width 650 height 33
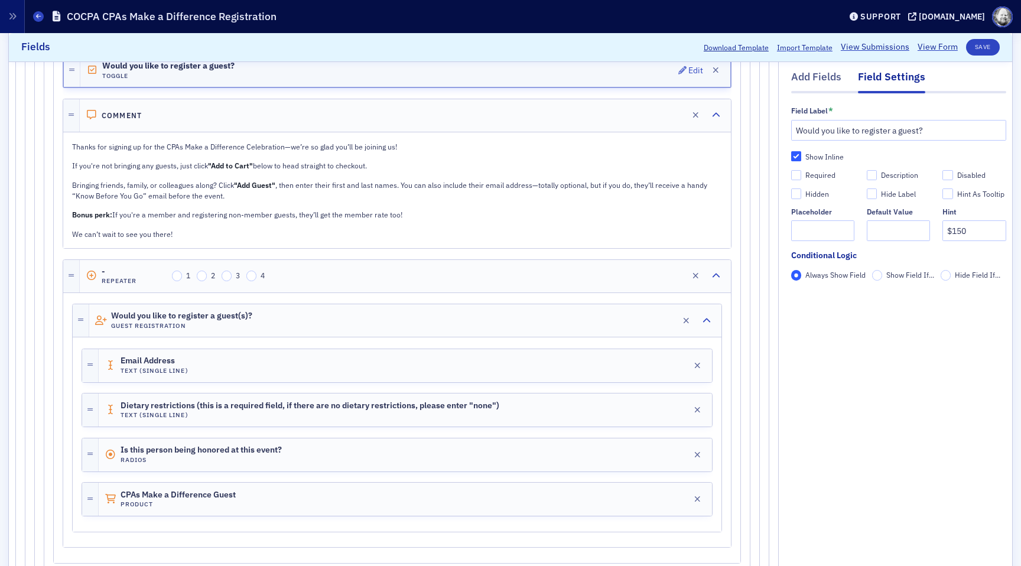
scroll to position [570, 0]
click at [665, 318] on div "Edit" at bounding box center [666, 319] width 15 height 6
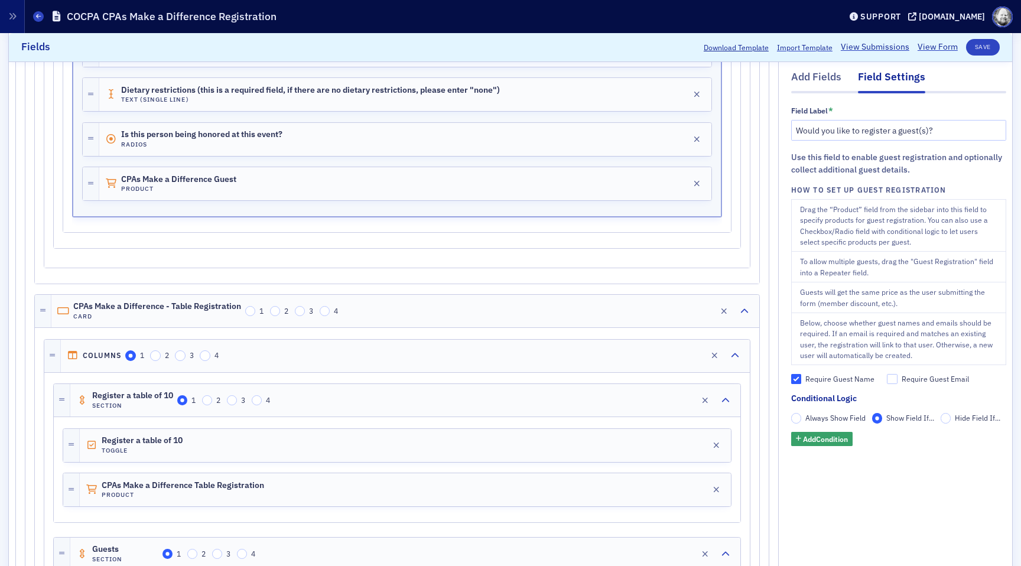
scroll to position [893, 0]
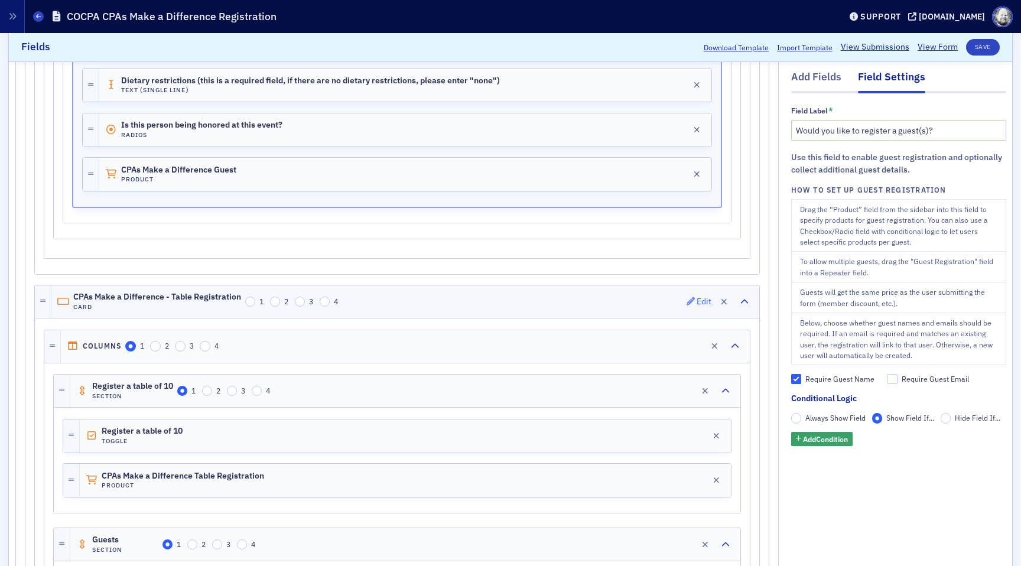
click at [695, 308] on button "Edit" at bounding box center [699, 302] width 25 height 17
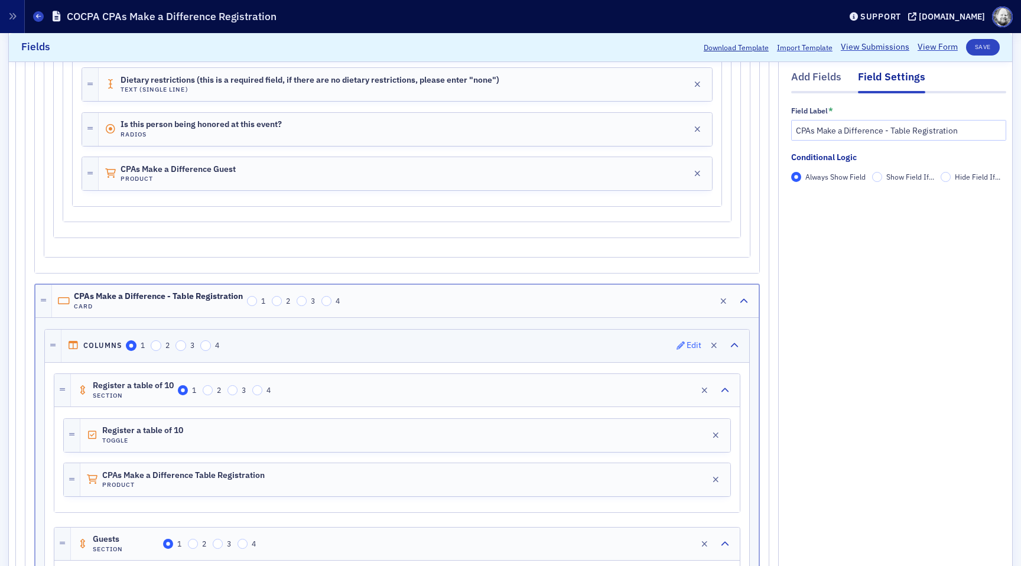
click at [694, 347] on div "Edit" at bounding box center [694, 345] width 15 height 6
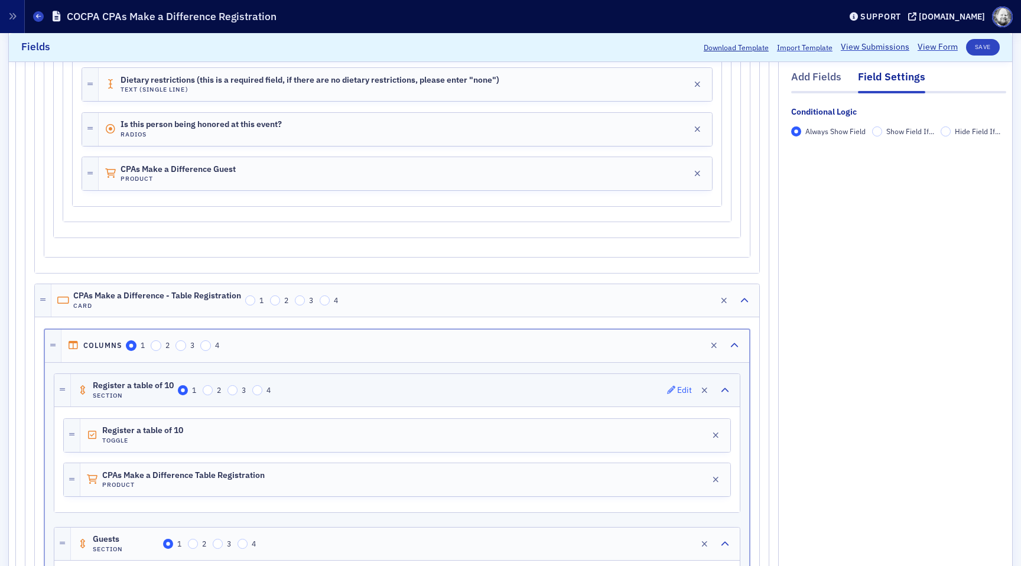
click at [684, 389] on div "Edit" at bounding box center [684, 390] width 15 height 6
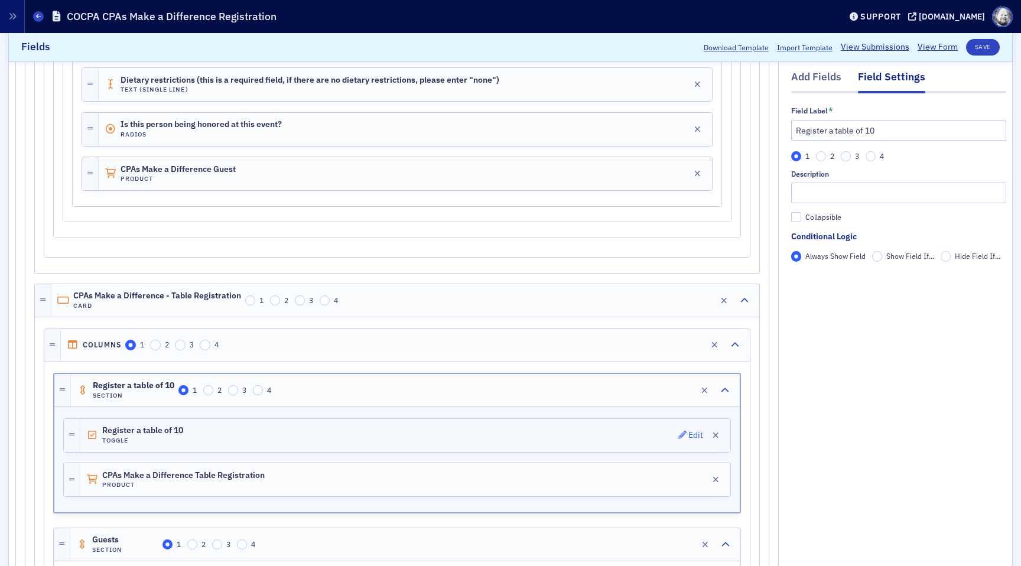
click at [685, 435] on icon "button" at bounding box center [682, 435] width 8 height 8
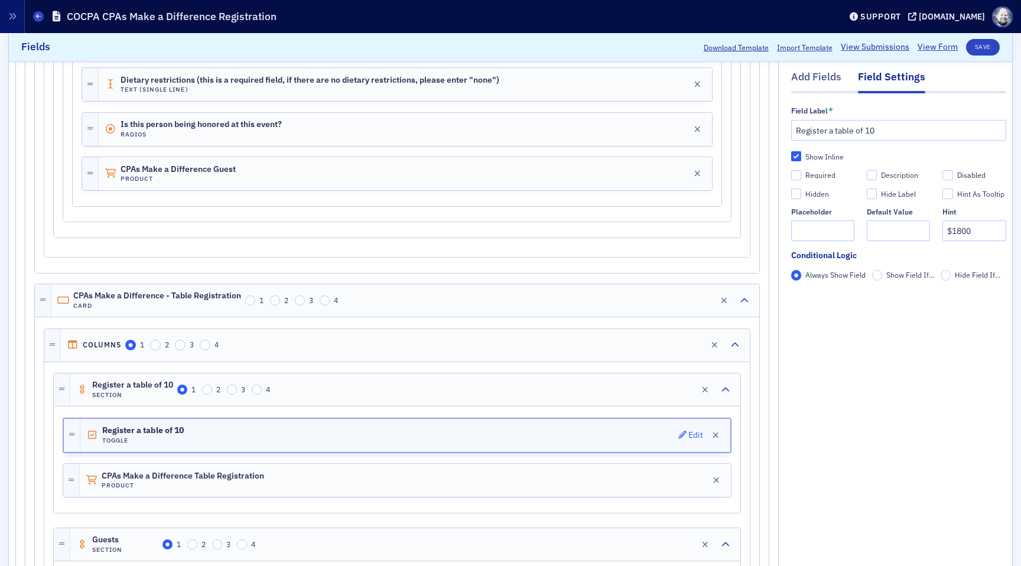
click at [690, 434] on div "Edit" at bounding box center [695, 435] width 15 height 6
click at [680, 386] on div "Edit" at bounding box center [685, 389] width 15 height 6
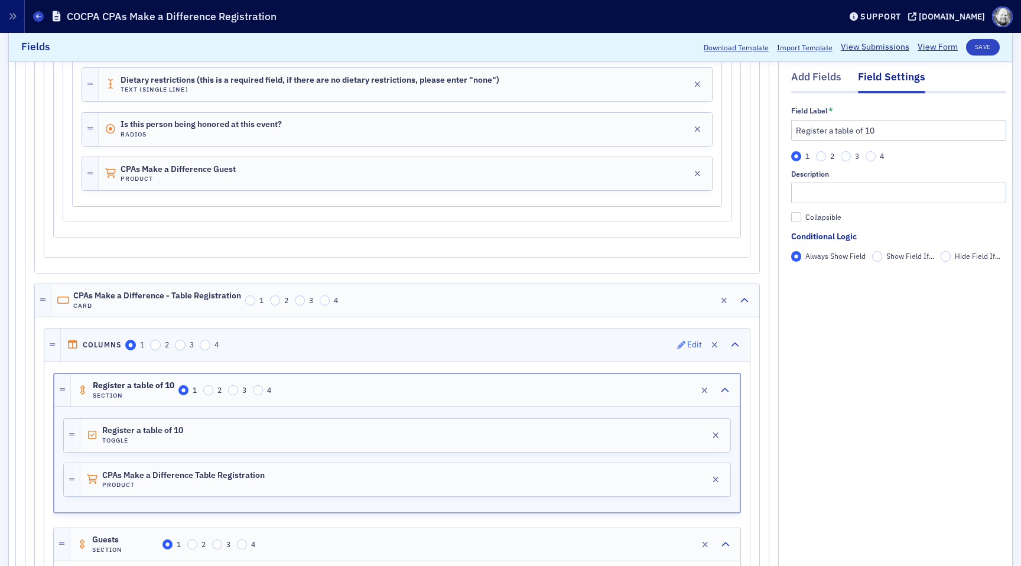
click at [687, 346] on span "Edit" at bounding box center [689, 345] width 25 height 8
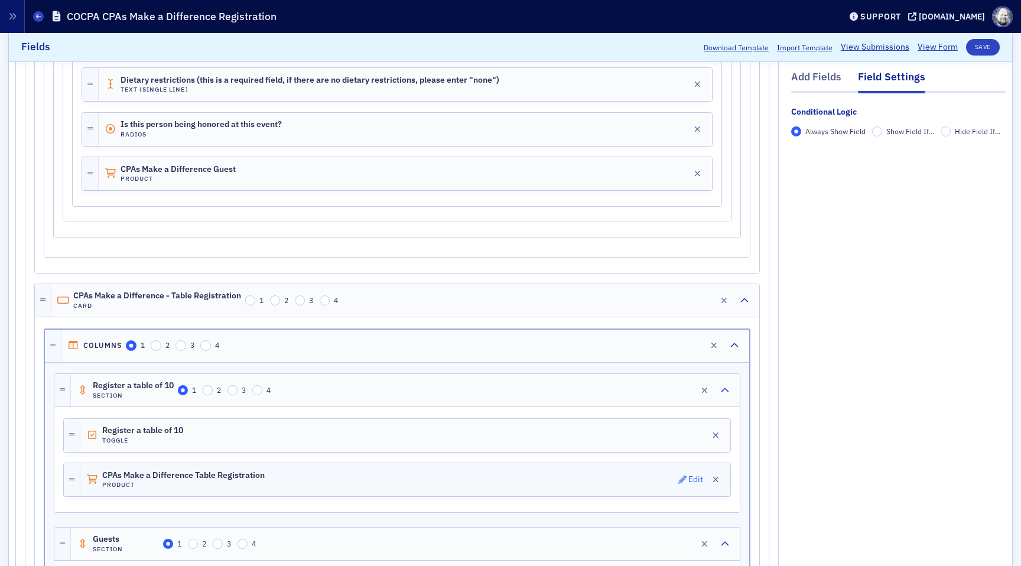
click at [682, 476] on icon "button" at bounding box center [682, 480] width 8 height 8
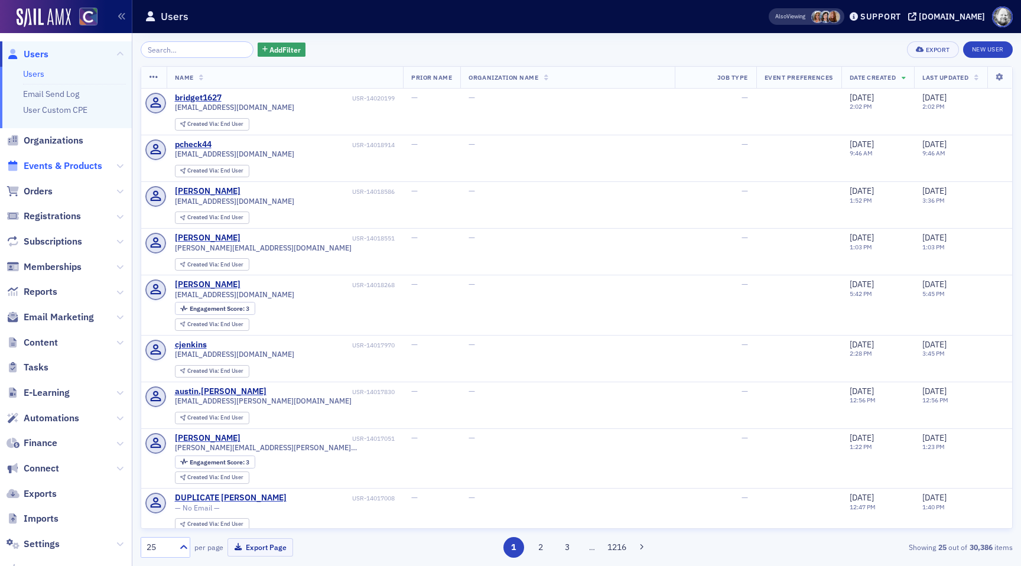
click at [86, 170] on span "Events & Products" at bounding box center [63, 166] width 79 height 13
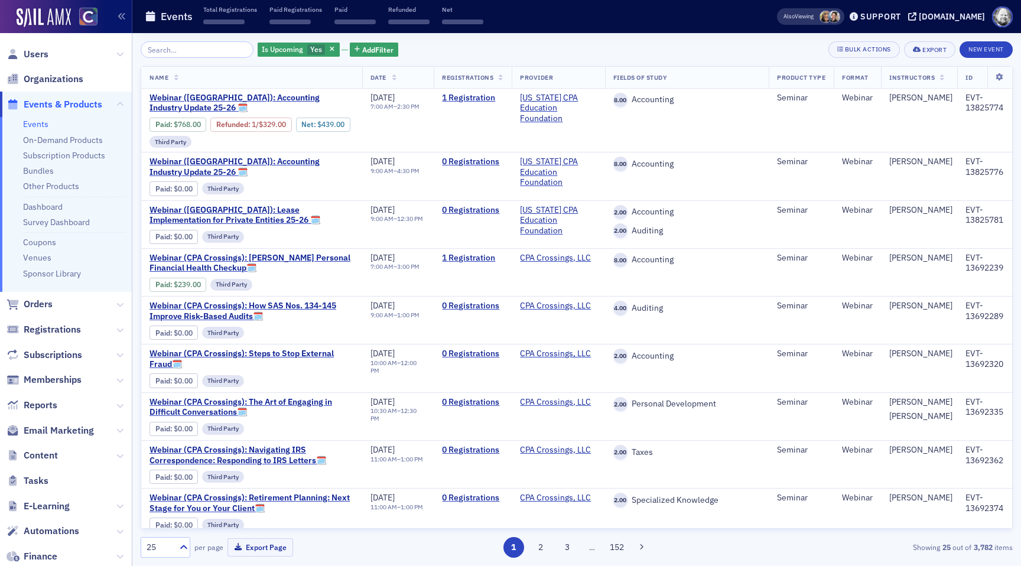
click at [190, 46] on input "search" at bounding box center [197, 49] width 113 height 17
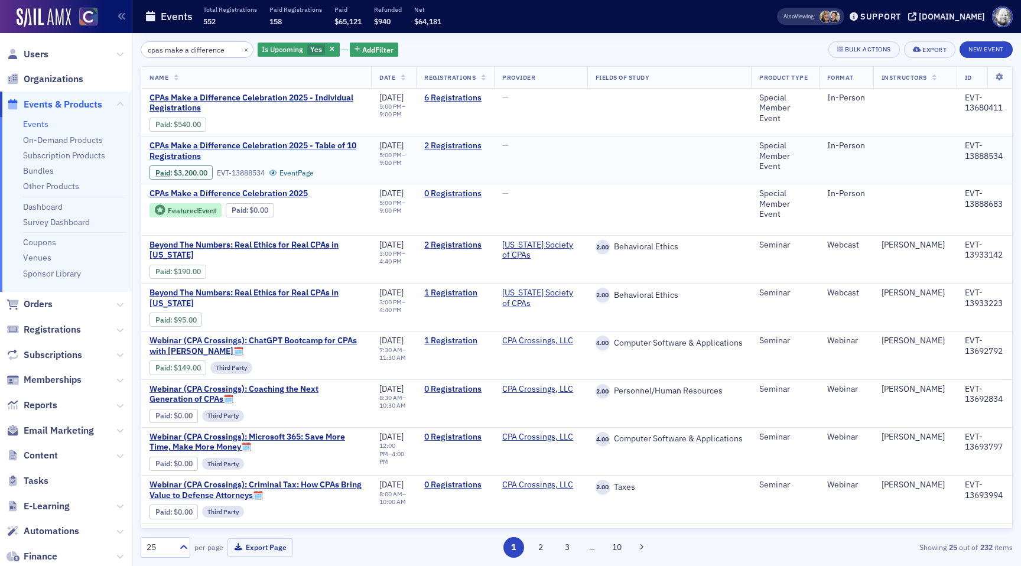
type input "cpas make a difference"
click at [297, 142] on span "CPAs Make a Difference Celebration 2025 - Table of 10 Registrations" at bounding box center [255, 151] width 213 height 21
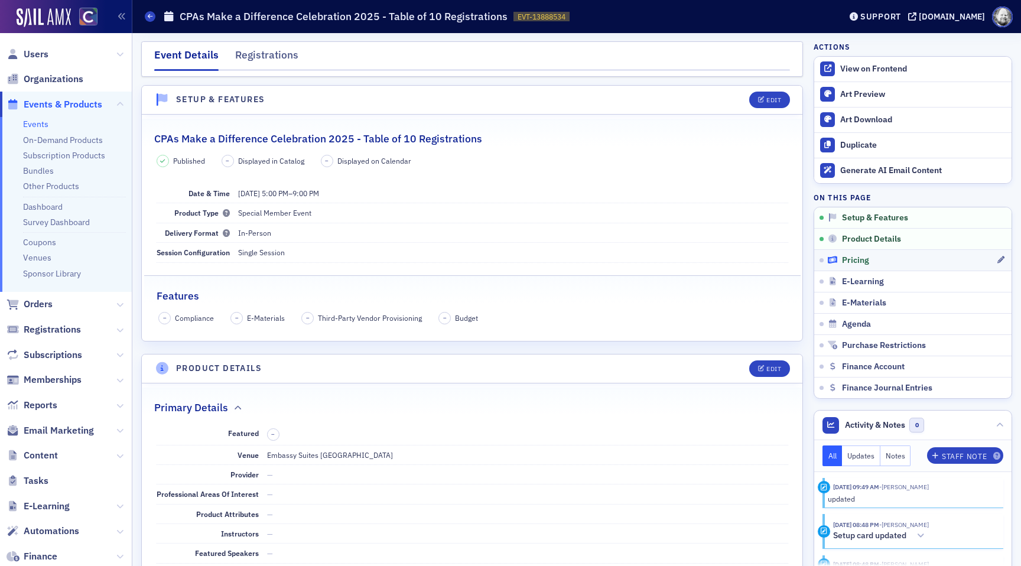
click at [857, 263] on span "Pricing" at bounding box center [855, 260] width 27 height 11
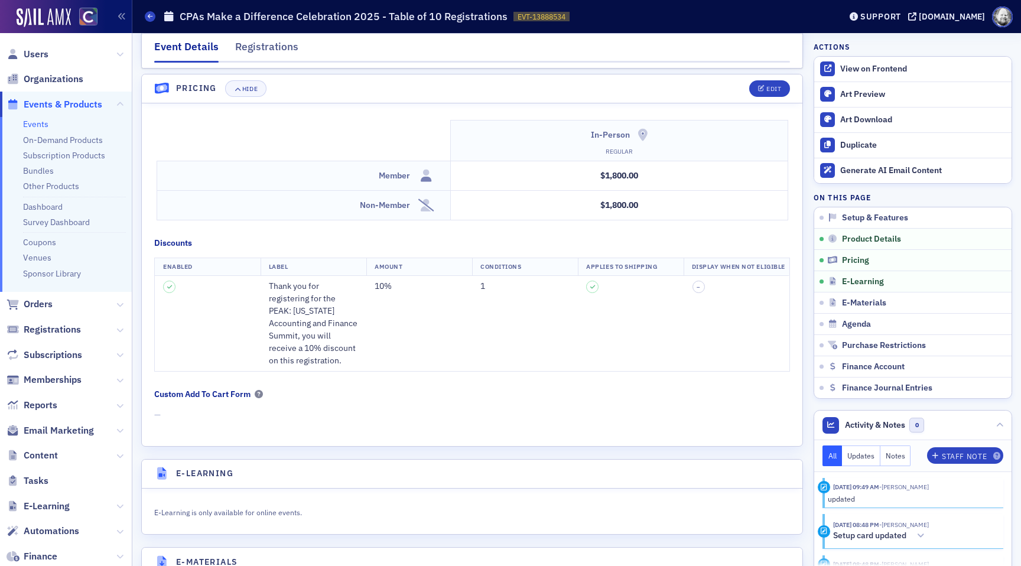
scroll to position [1049, 0]
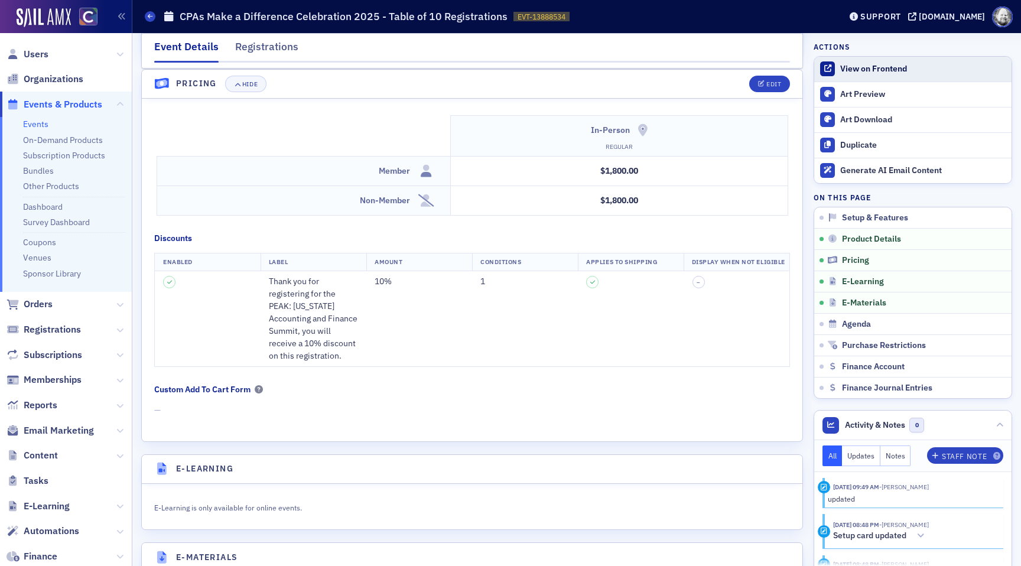
click at [860, 72] on div "View on Frontend" at bounding box center [922, 69] width 165 height 11
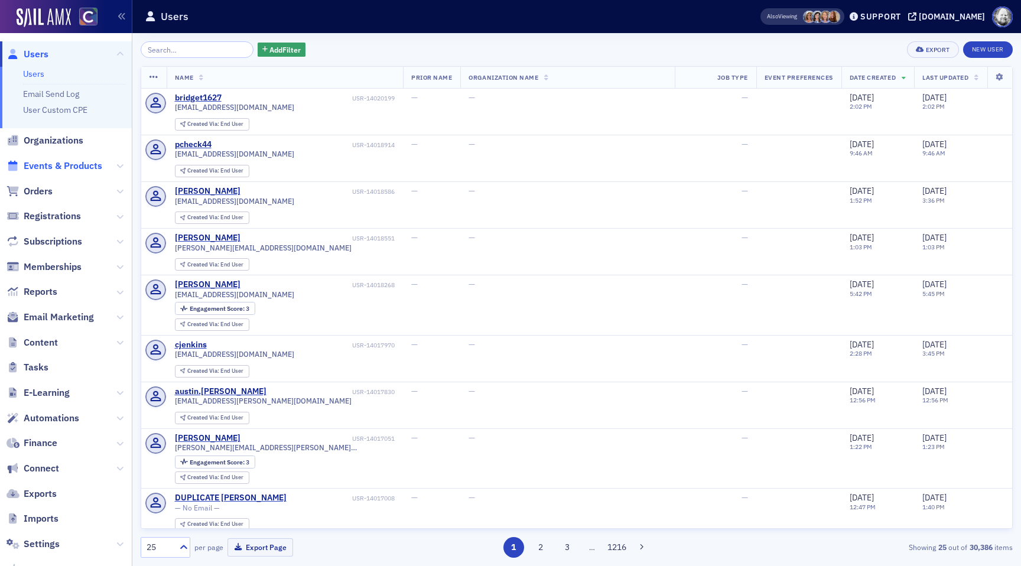
click at [63, 165] on span "Events & Products" at bounding box center [63, 166] width 79 height 13
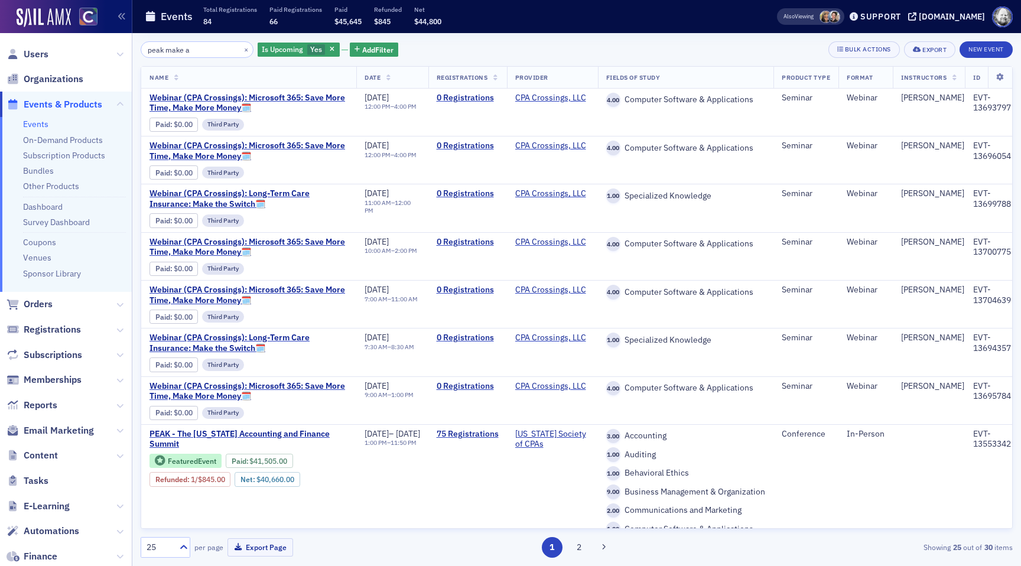
type input "peak make a"
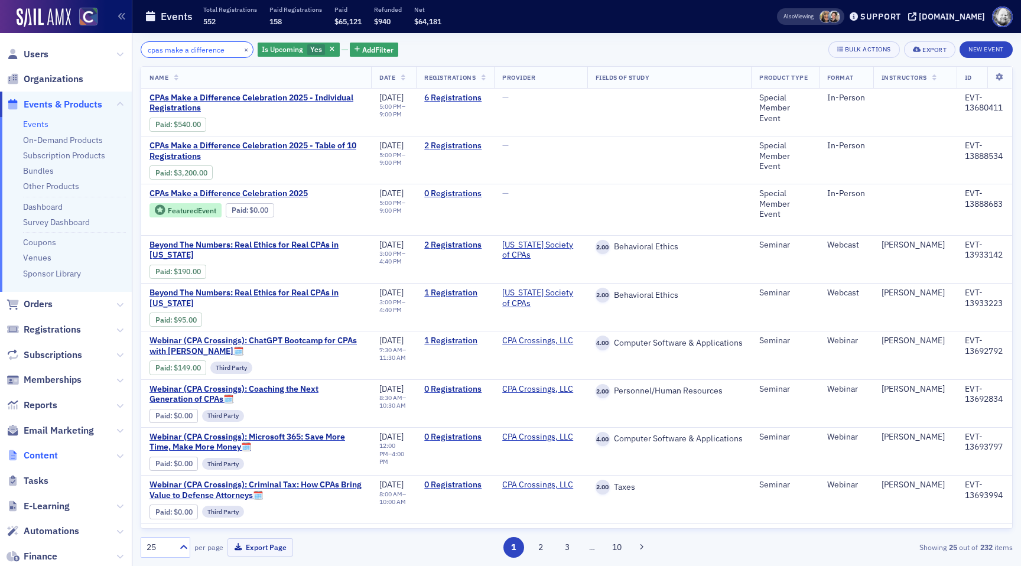
type input "cpas make a difference"
click at [40, 451] on span "Content" at bounding box center [41, 455] width 34 height 13
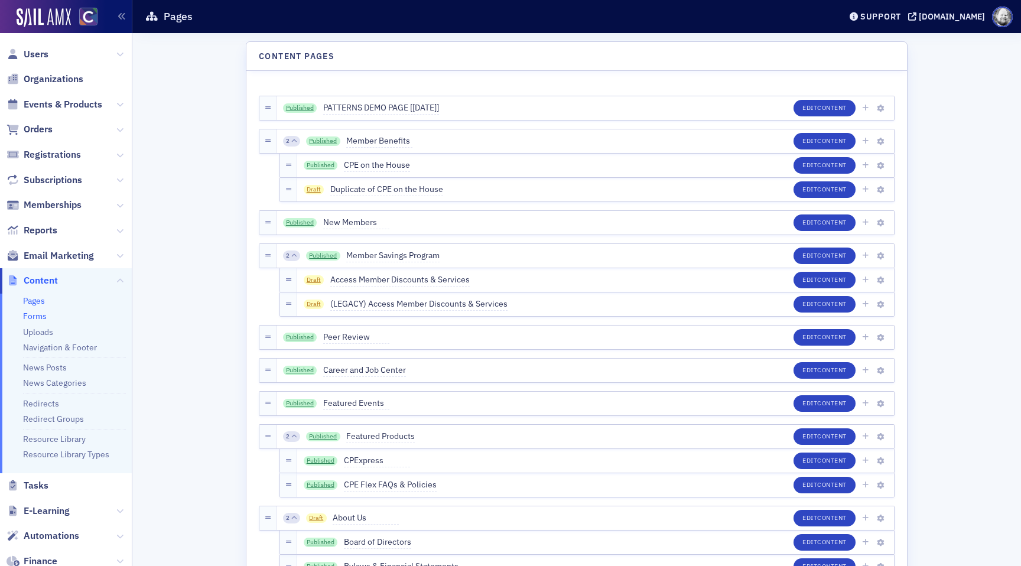
click at [32, 317] on link "Forms" at bounding box center [35, 316] width 24 height 11
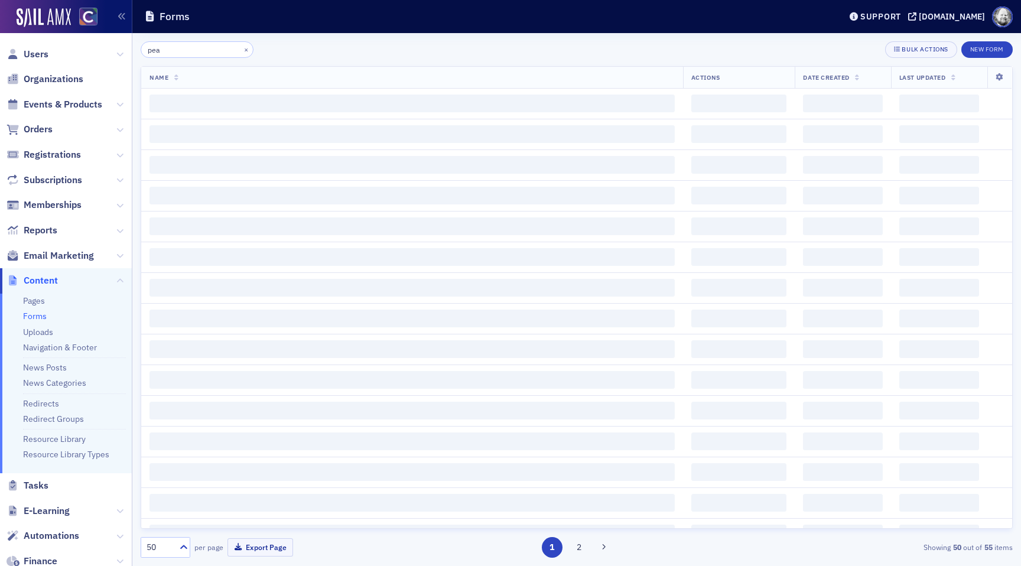
type input "peak"
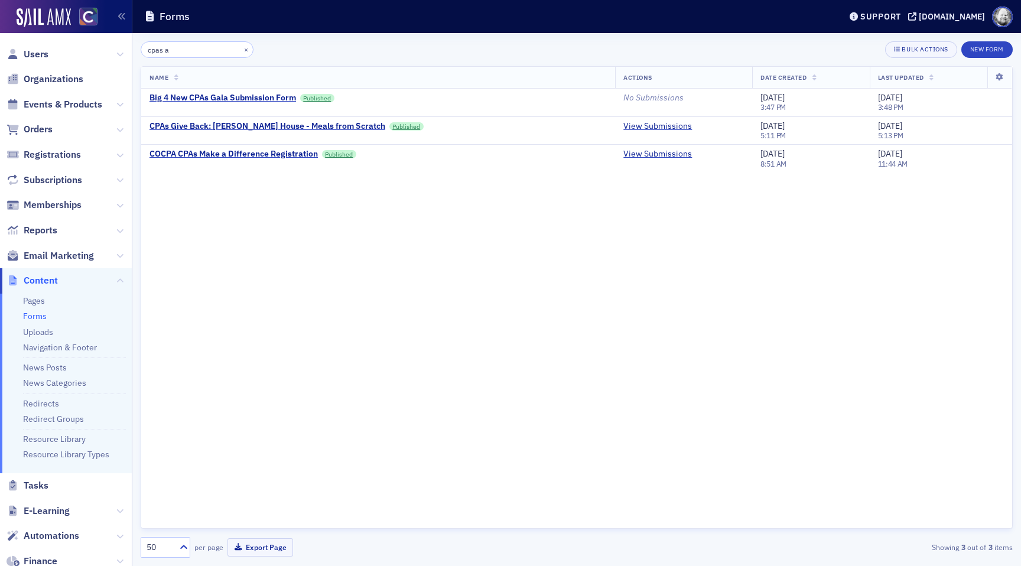
type input "cpas am"
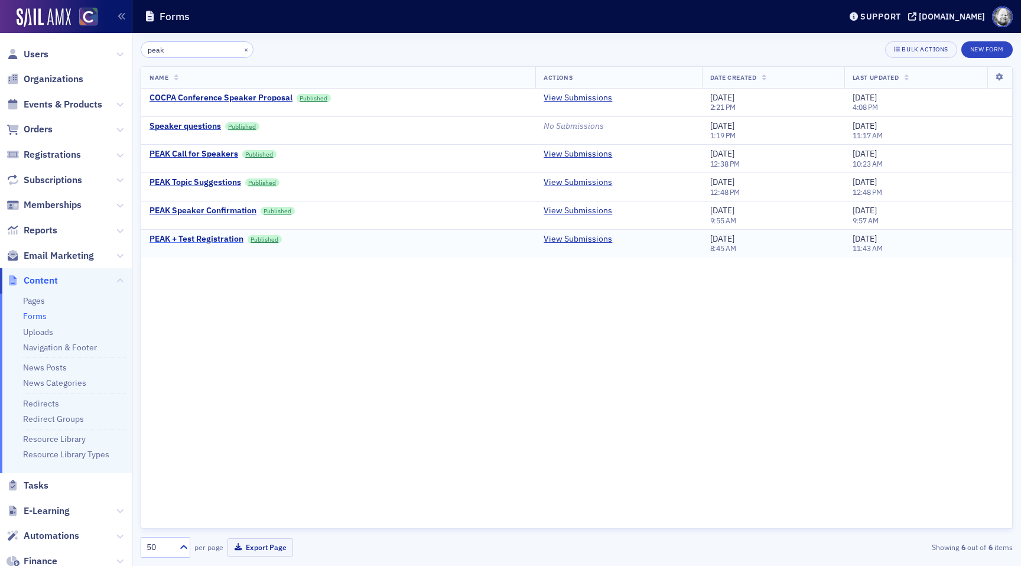
type input "peak"
click at [196, 239] on div "PEAK + Test Registration" at bounding box center [196, 239] width 94 height 11
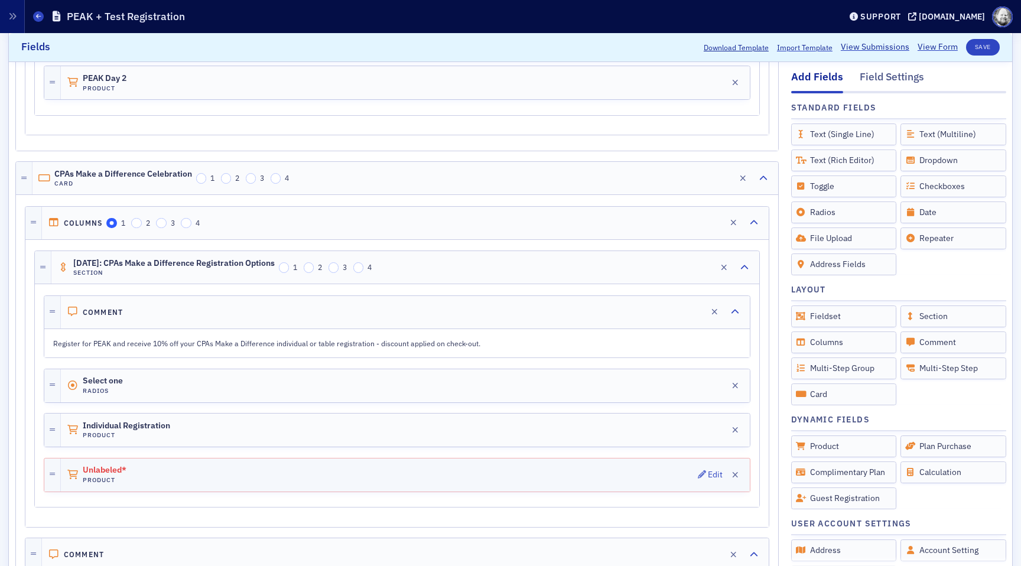
scroll to position [1368, 0]
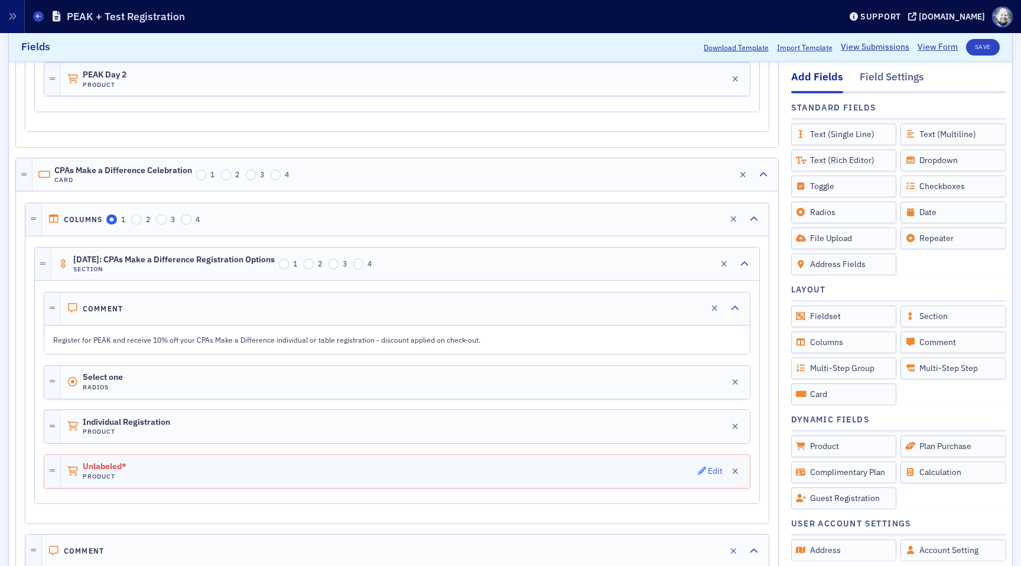
click at [708, 464] on button "Edit" at bounding box center [710, 471] width 25 height 17
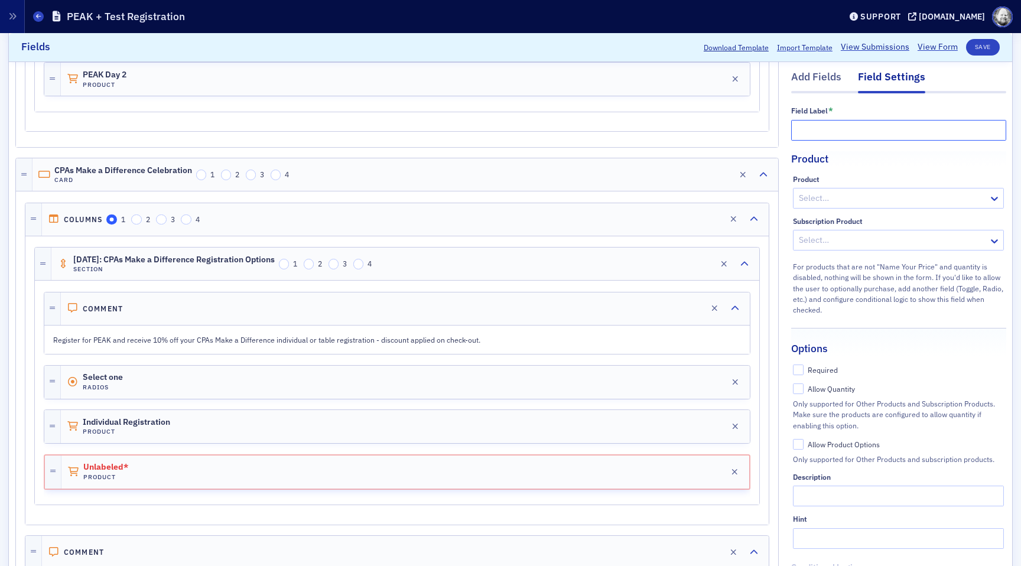
click at [826, 131] on input "text" at bounding box center [898, 130] width 215 height 21
paste input "CPAs Make a Difference"
type input "CPAs Make a Difference"
click at [834, 198] on div at bounding box center [893, 198] width 190 height 15
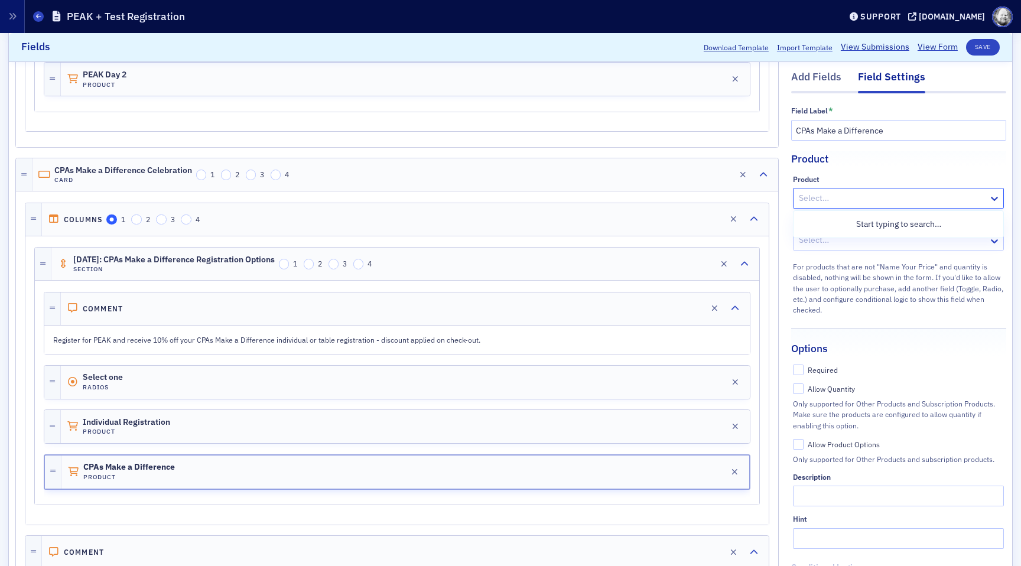
paste input "CPAs Make a Difference"
type input "CPAs Make a Difference"
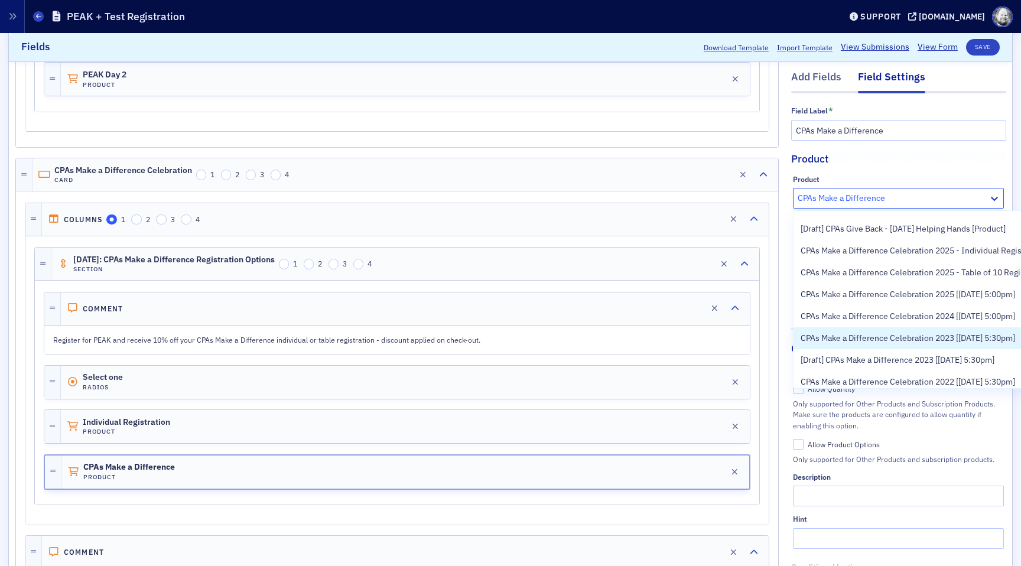
scroll to position [147, 0]
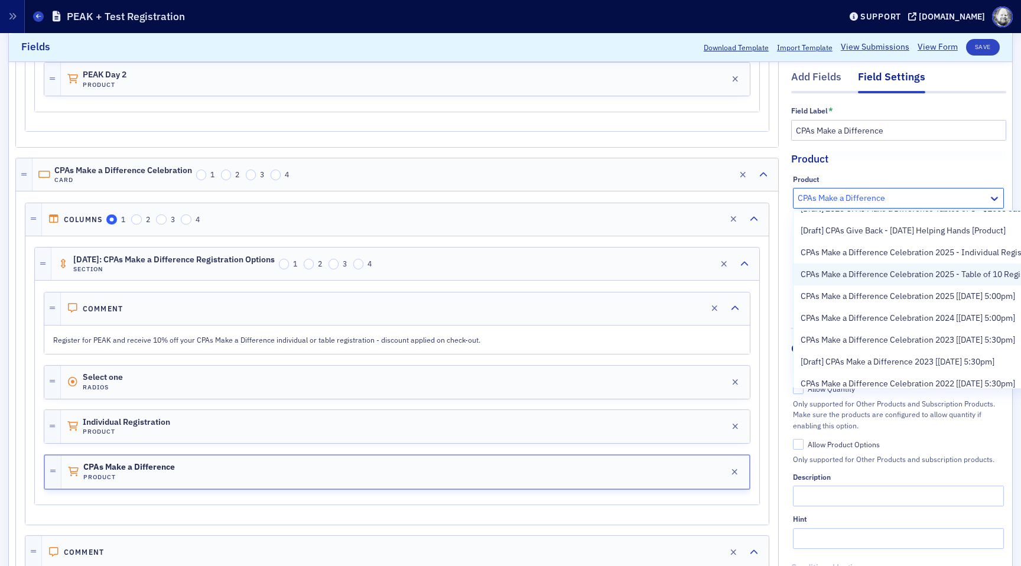
click at [862, 274] on span "CPAs Make a Difference Celebration 2025 - Table of 10 Registrations [11/13/2025…" at bounding box center [958, 274] width 314 height 12
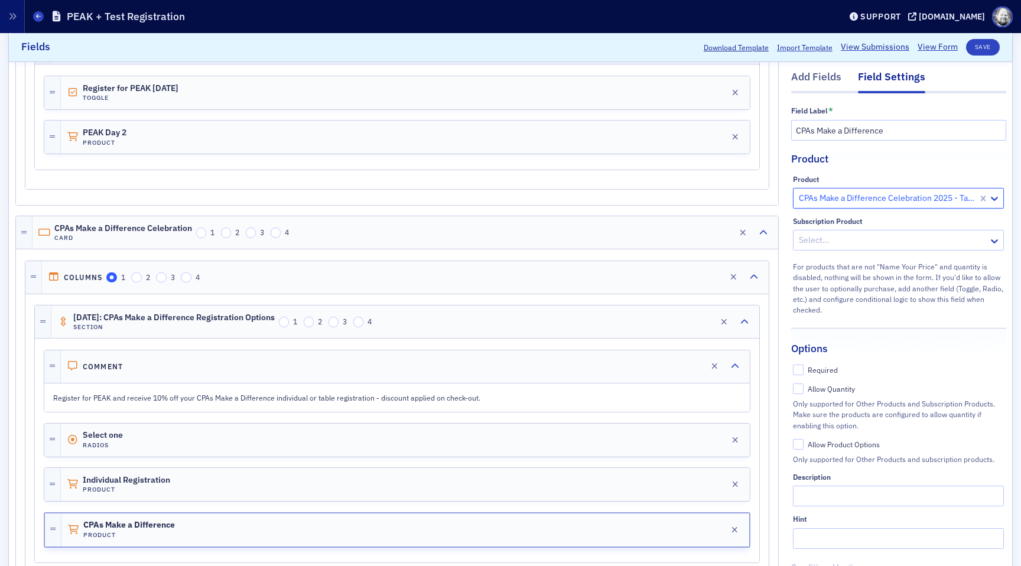
scroll to position [1306, 0]
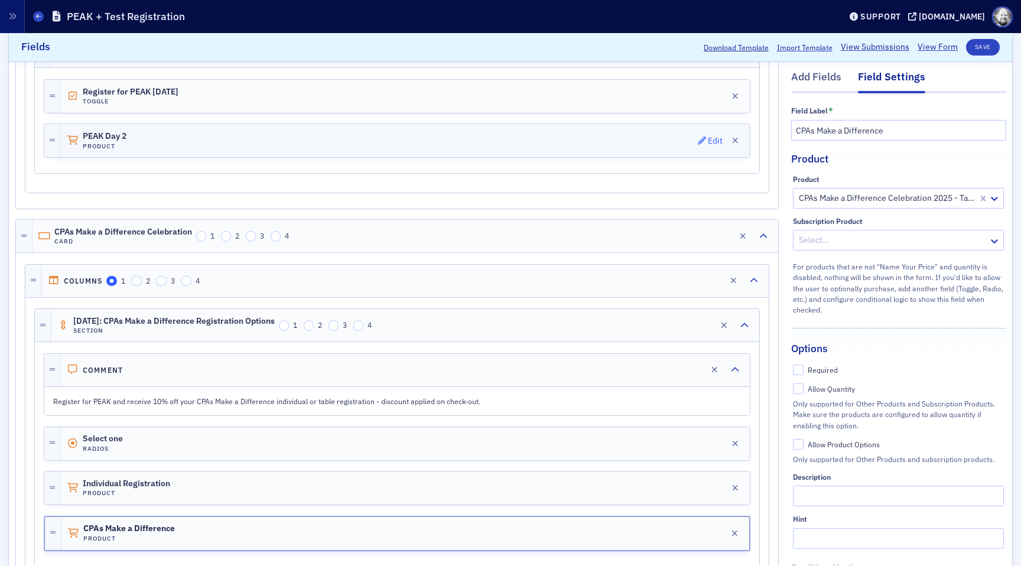
click at [708, 133] on button "Edit" at bounding box center [710, 140] width 25 height 17
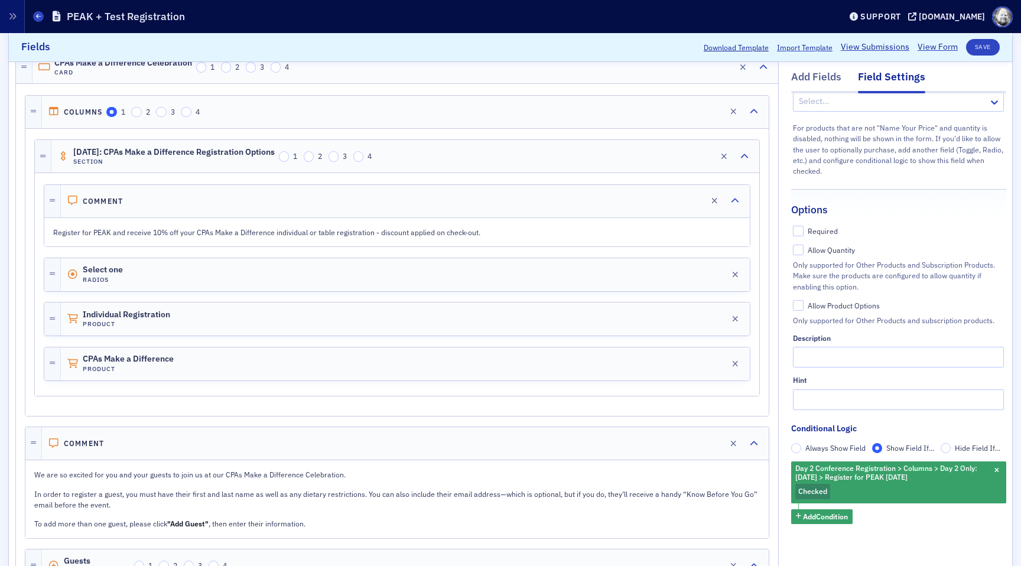
scroll to position [1479, 0]
click at [708, 360] on div "Edit" at bounding box center [715, 361] width 15 height 6
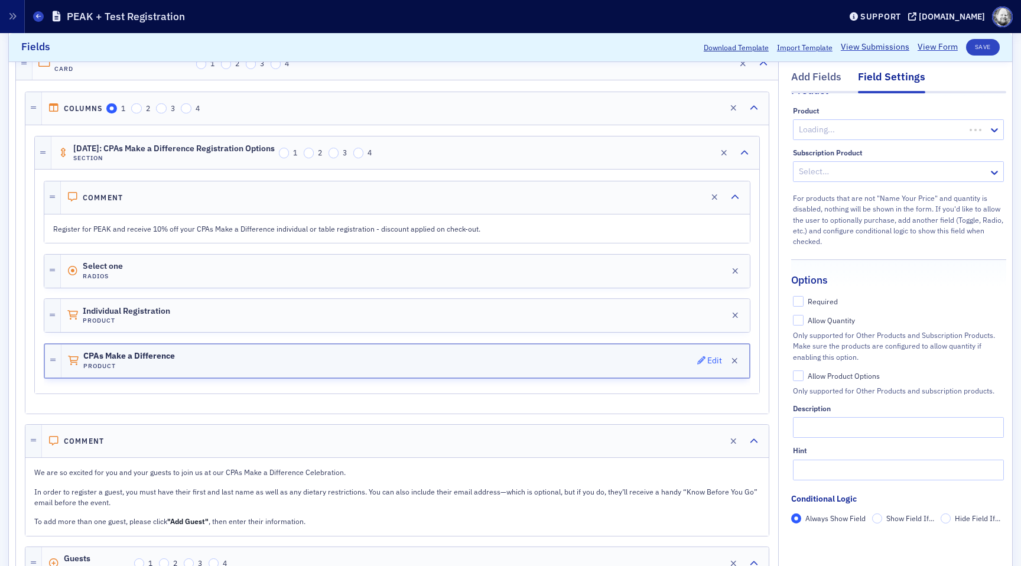
scroll to position [69, 0]
click at [878, 522] on input "Show Field If..." at bounding box center [877, 518] width 11 height 11
click at [818, 540] on span "Add Condition" at bounding box center [825, 539] width 45 height 11
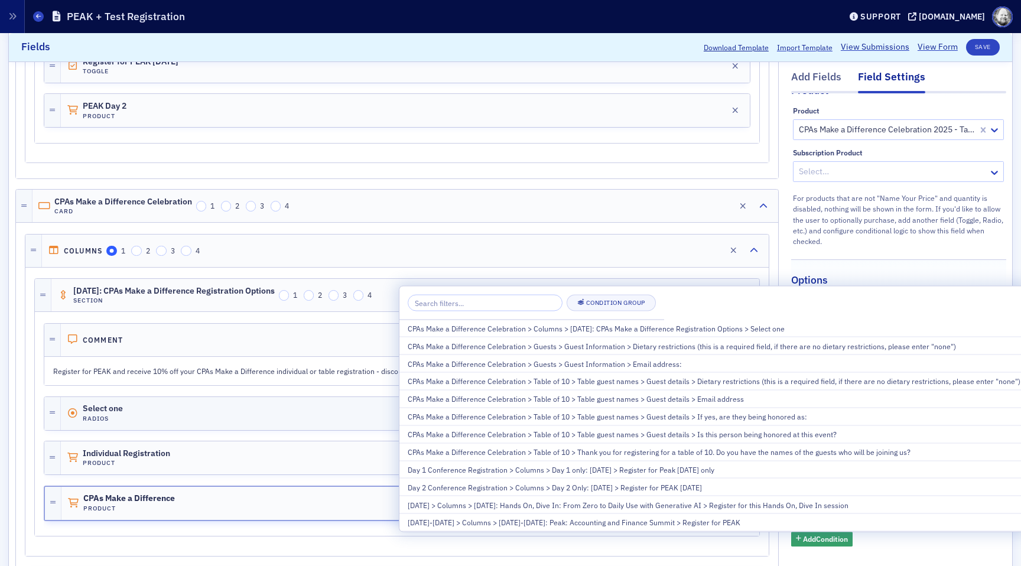
scroll to position [1326, 0]
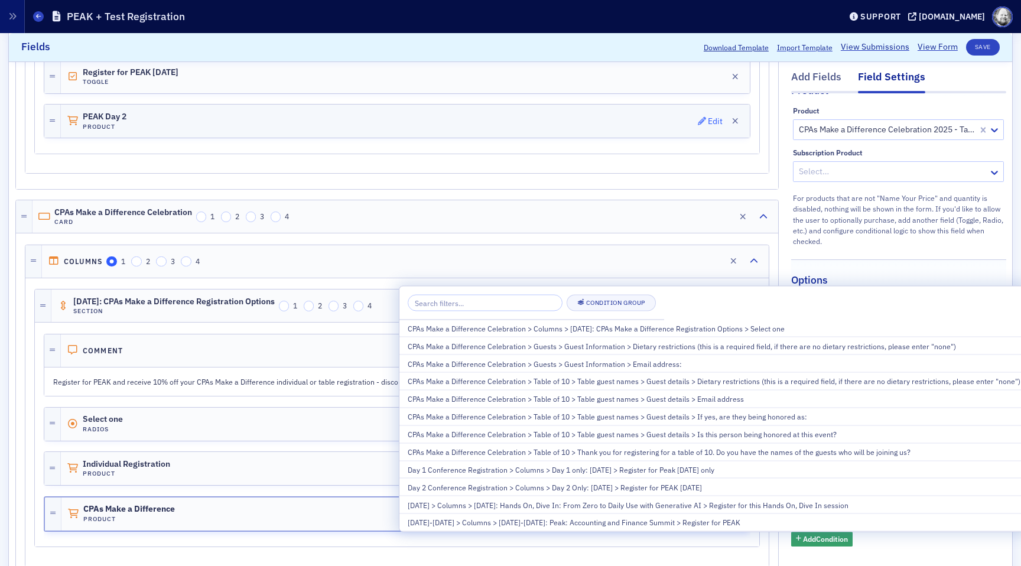
click at [707, 120] on span "Edit" at bounding box center [710, 121] width 25 height 8
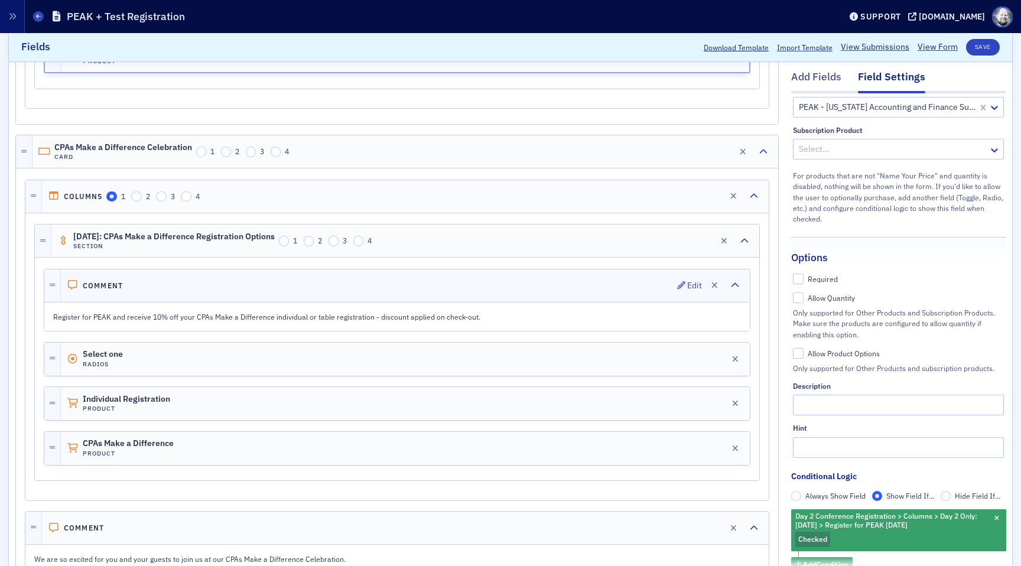
scroll to position [1397, 0]
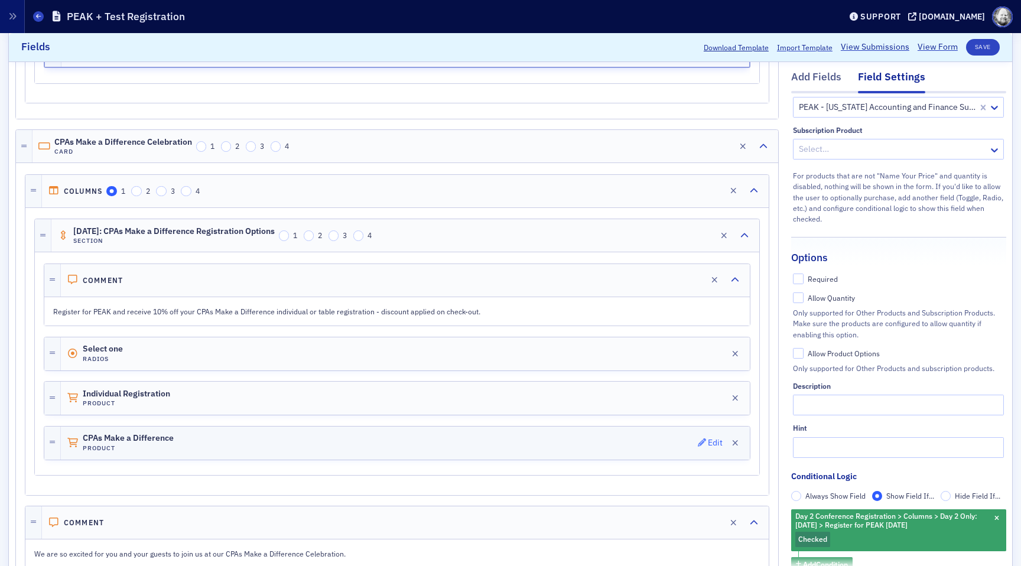
click at [703, 442] on icon "button" at bounding box center [702, 442] width 8 height 8
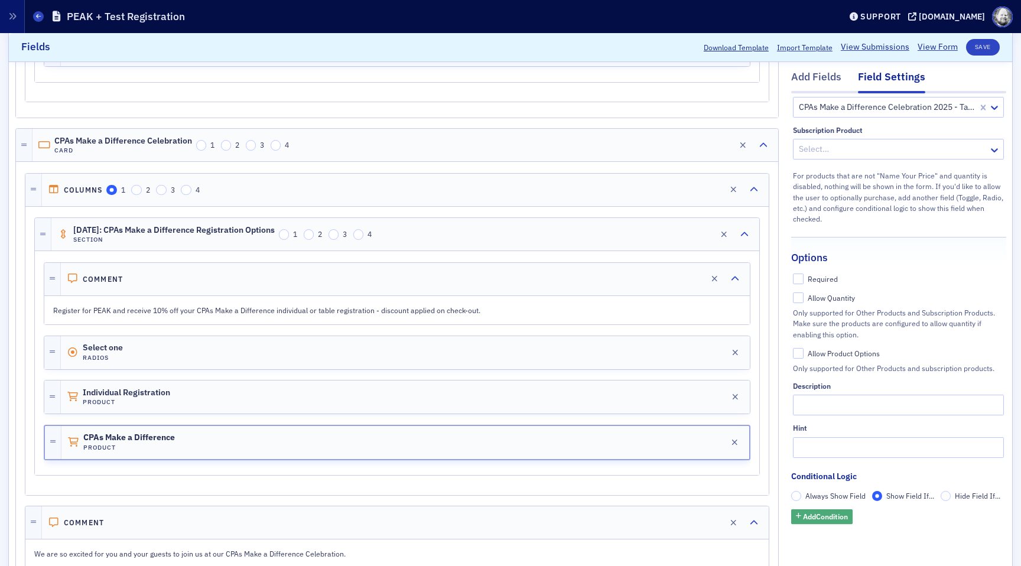
click at [834, 515] on span "Add Condition" at bounding box center [825, 517] width 45 height 11
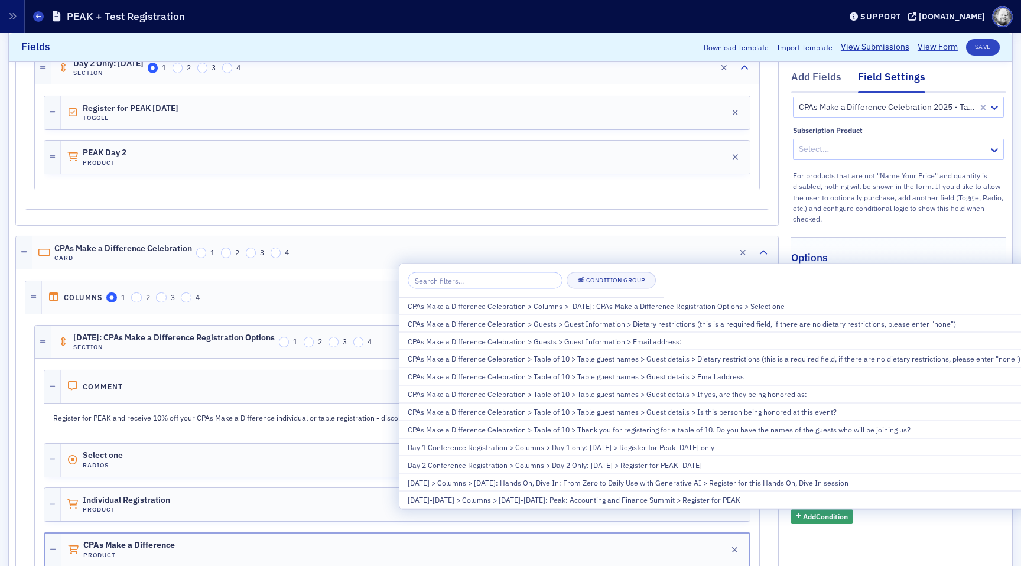
scroll to position [1286, 0]
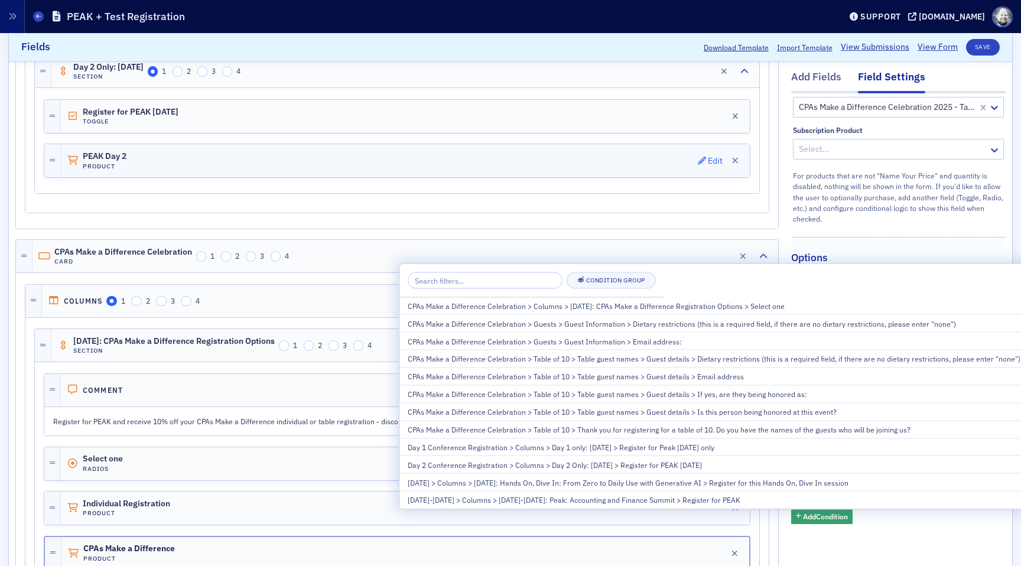
click at [708, 154] on button "Edit" at bounding box center [710, 160] width 25 height 17
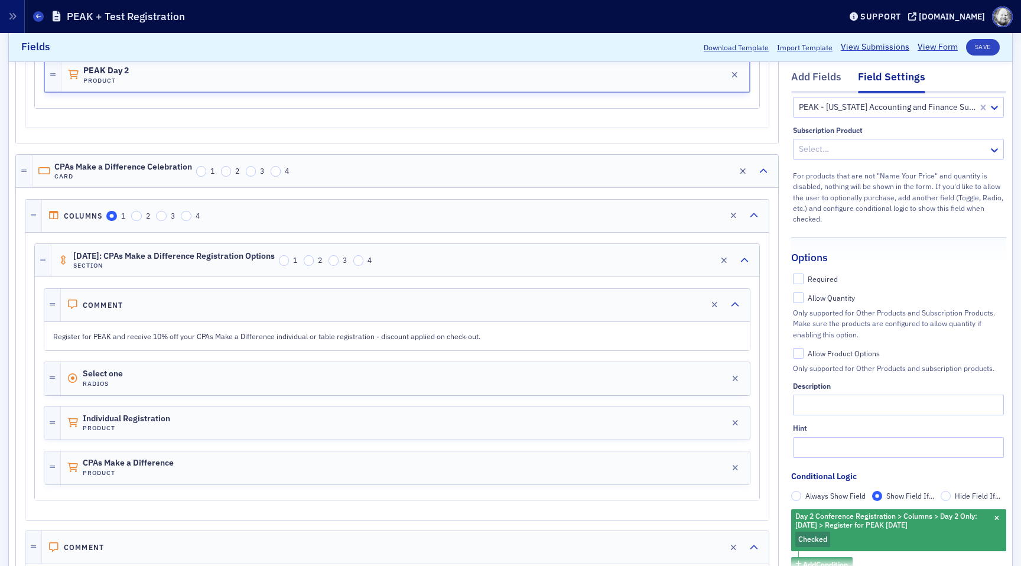
scroll to position [1377, 0]
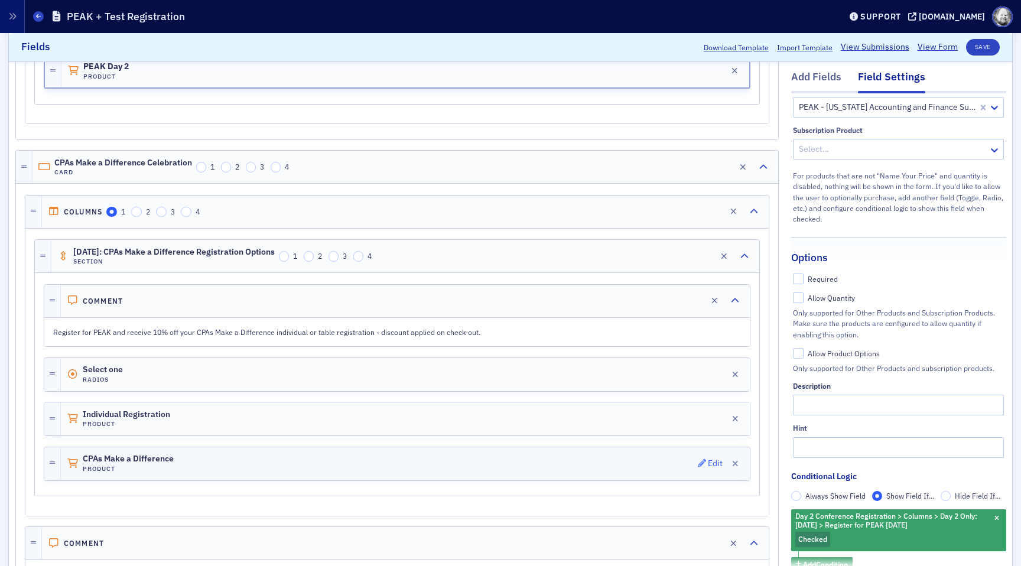
click at [703, 461] on icon "button" at bounding box center [702, 463] width 8 height 8
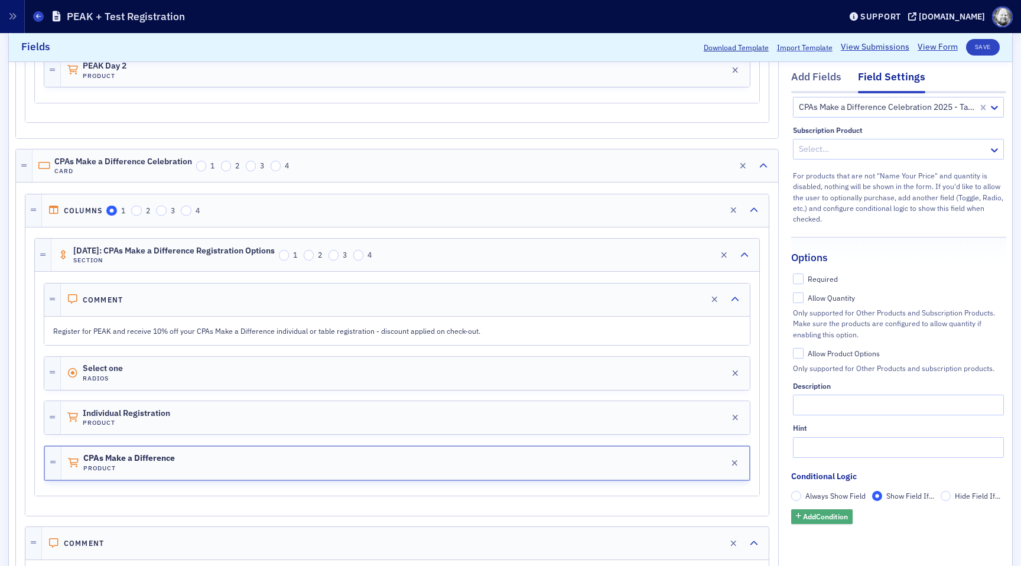
click at [815, 512] on span "Add Condition" at bounding box center [825, 517] width 45 height 11
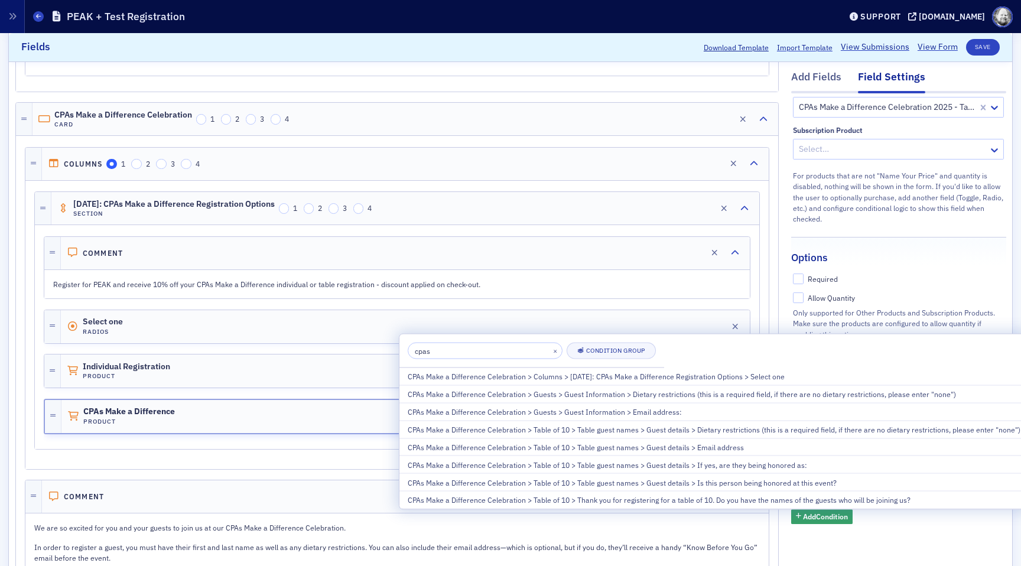
scroll to position [1421, 0]
type input "cpas"
click at [695, 209] on span "Edit" at bounding box center [699, 210] width 25 height 8
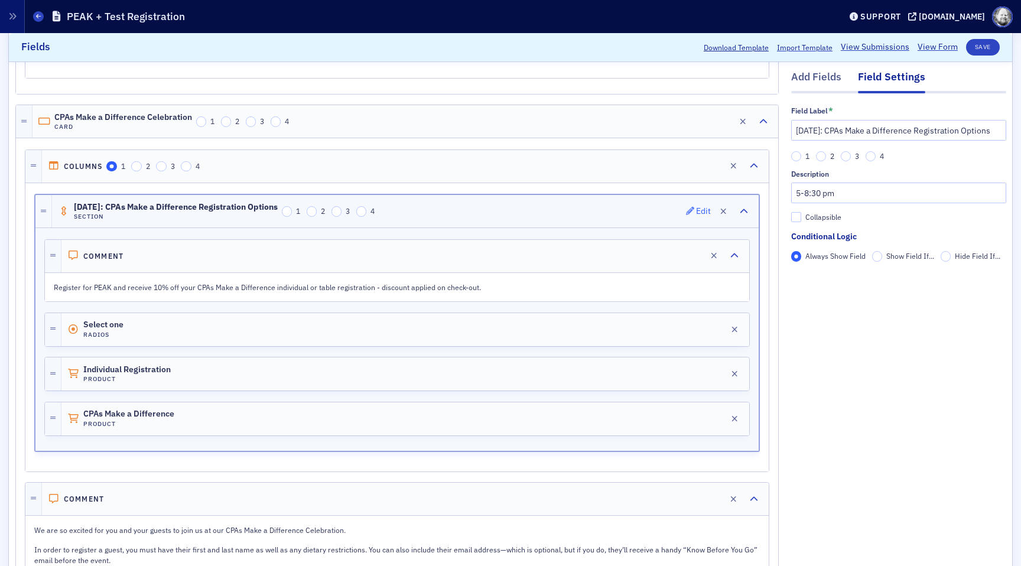
scroll to position [0, 0]
click at [688, 256] on div "Edit" at bounding box center [694, 256] width 15 height 6
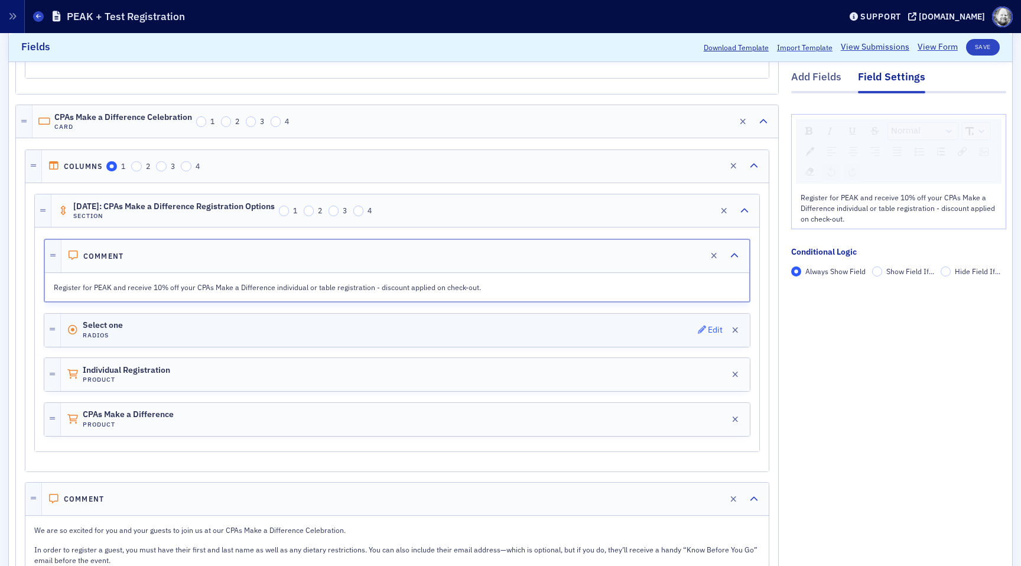
click at [698, 332] on icon "button" at bounding box center [702, 330] width 8 height 8
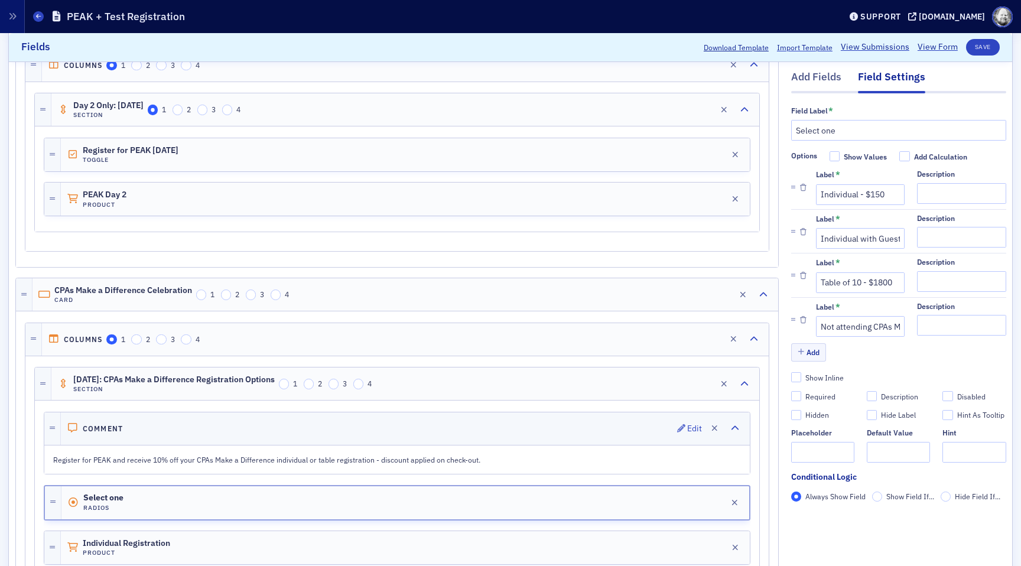
scroll to position [1247, 0]
click at [706, 155] on icon "button" at bounding box center [702, 155] width 8 height 8
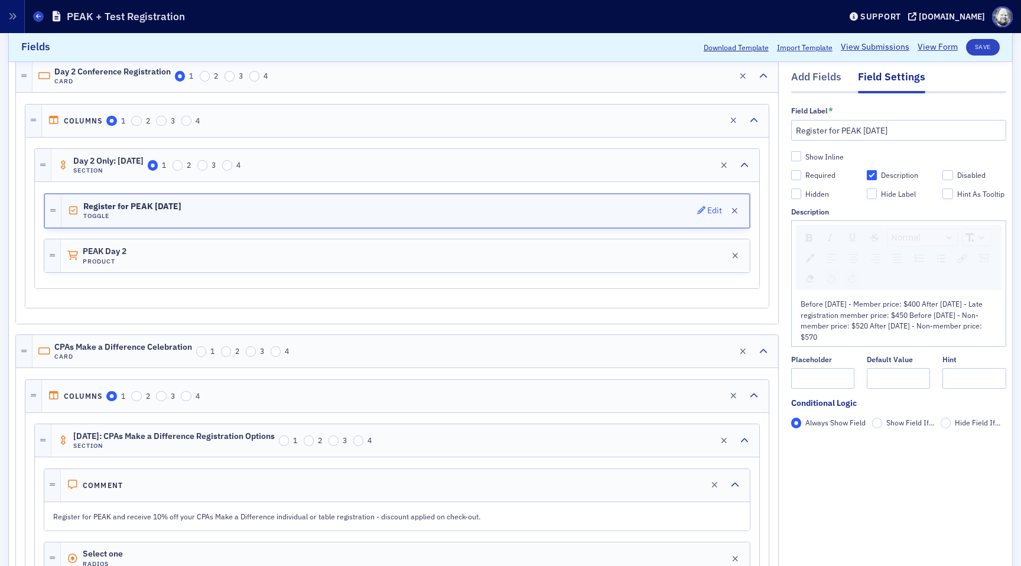
scroll to position [1193, 0]
click at [708, 163] on div "Edit" at bounding box center [704, 164] width 15 height 6
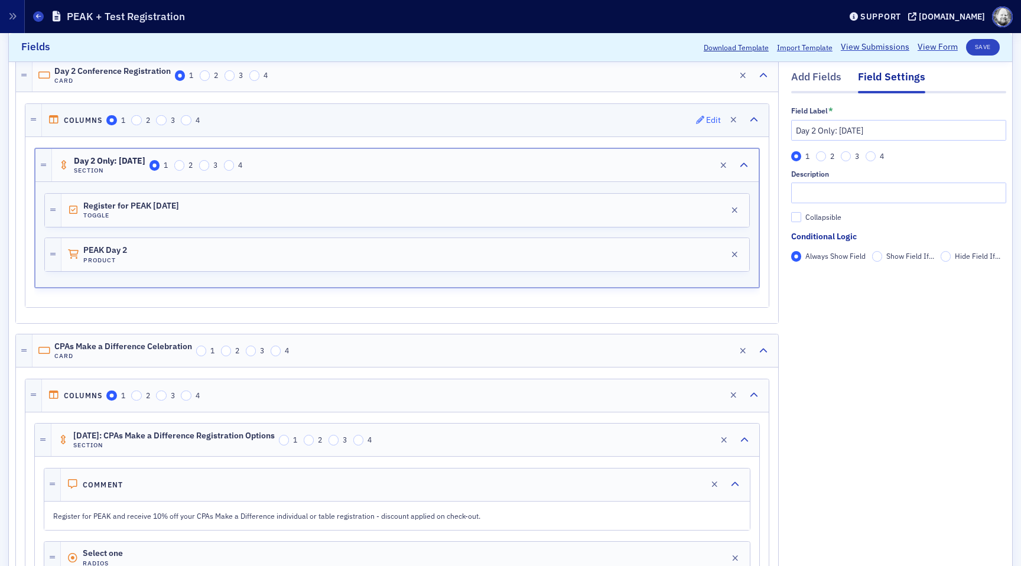
click at [698, 120] on icon "button" at bounding box center [700, 120] width 8 height 8
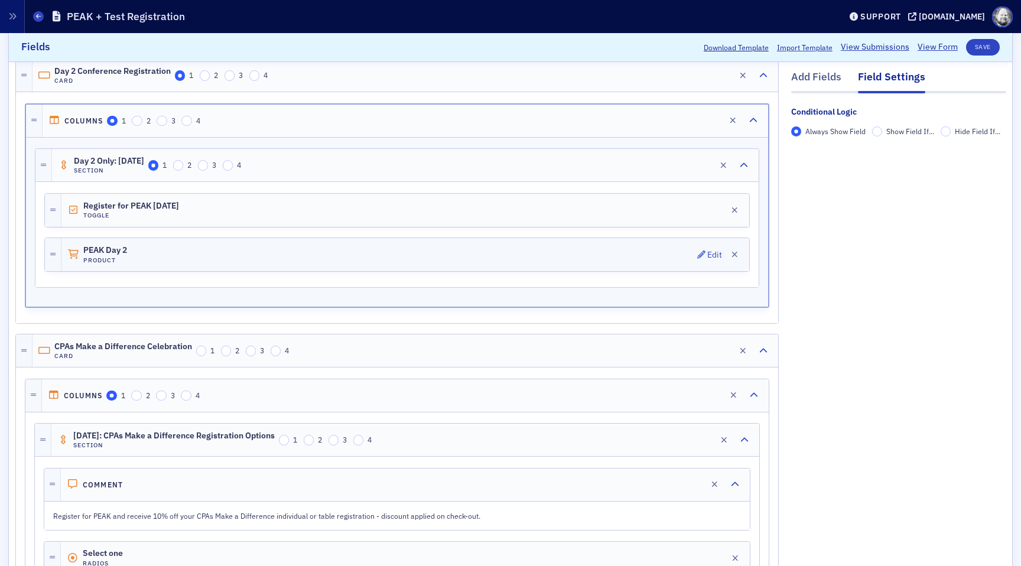
click at [684, 262] on div "PEAK Day 2 Product Edit" at bounding box center [405, 254] width 688 height 33
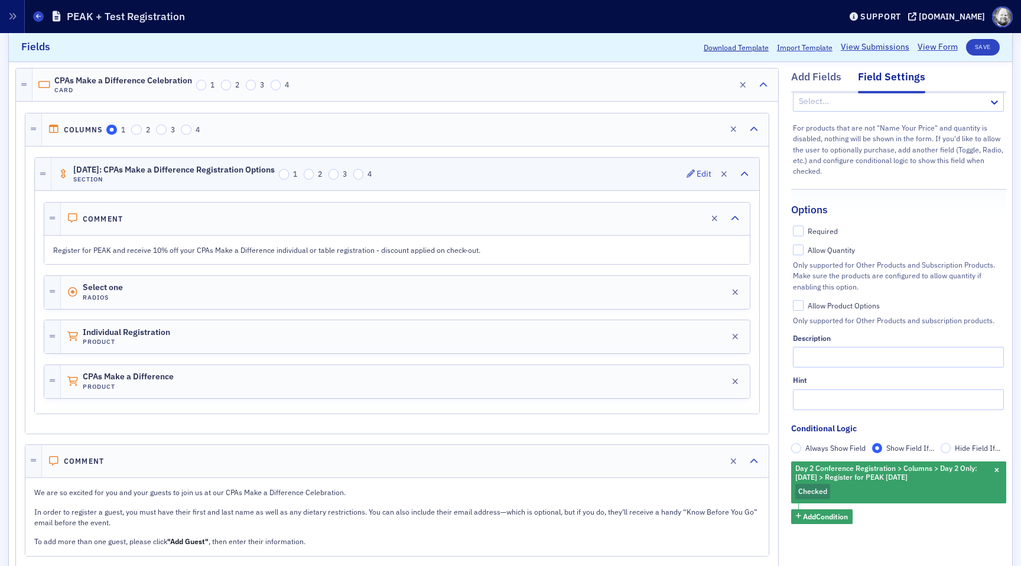
scroll to position [1477, 0]
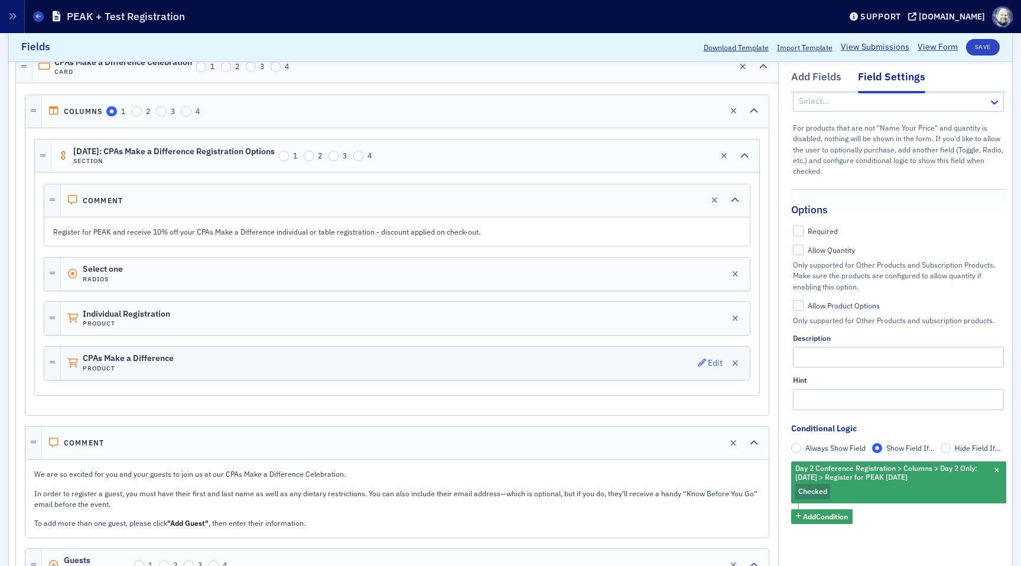
click at [703, 365] on icon "button" at bounding box center [702, 363] width 8 height 8
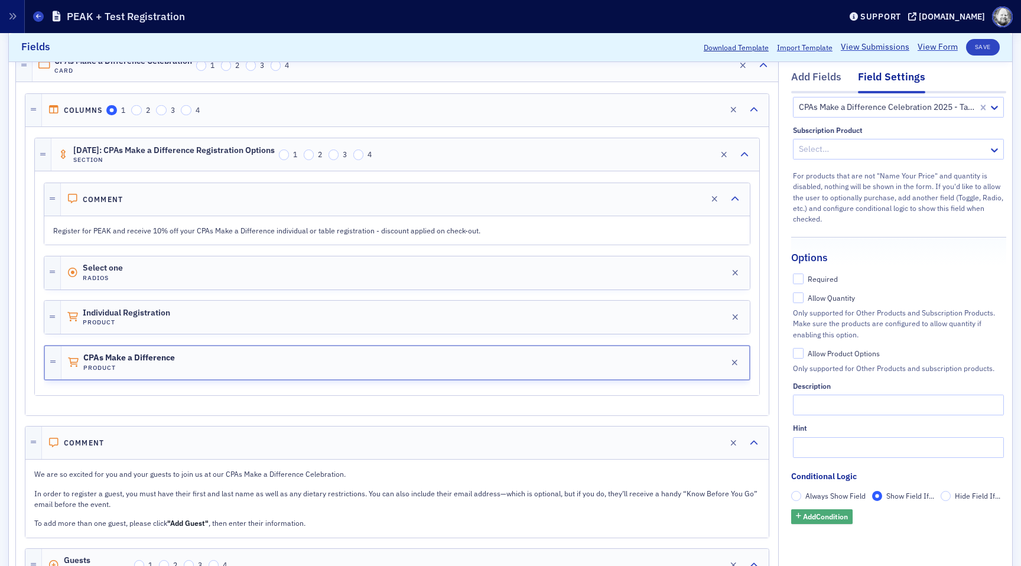
click at [828, 519] on span "Add Condition" at bounding box center [825, 517] width 45 height 11
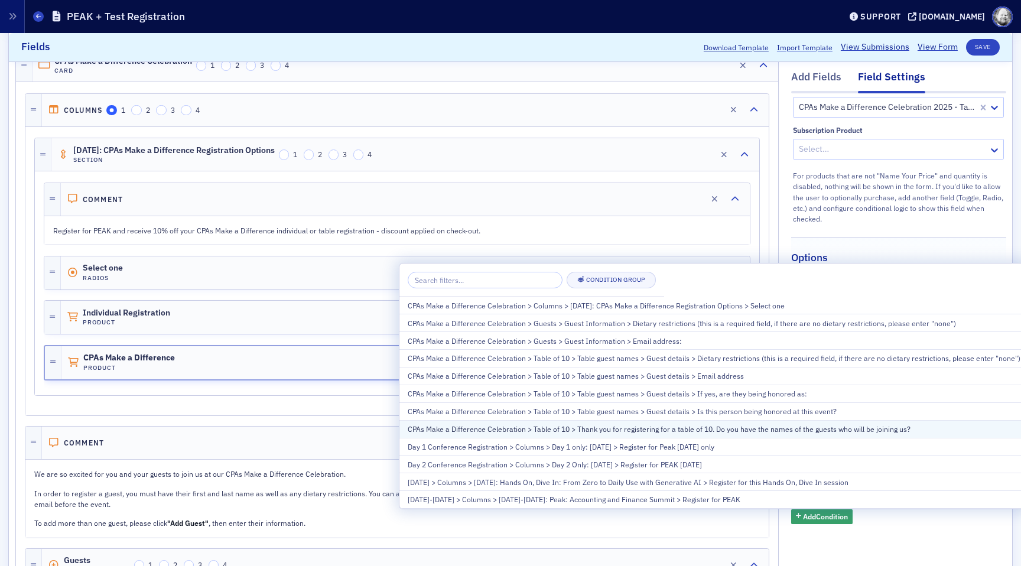
click at [789, 428] on div "CPAs Make a Difference Celebration > Table of 10 > Thank you for registering fo…" at bounding box center [714, 429] width 613 height 11
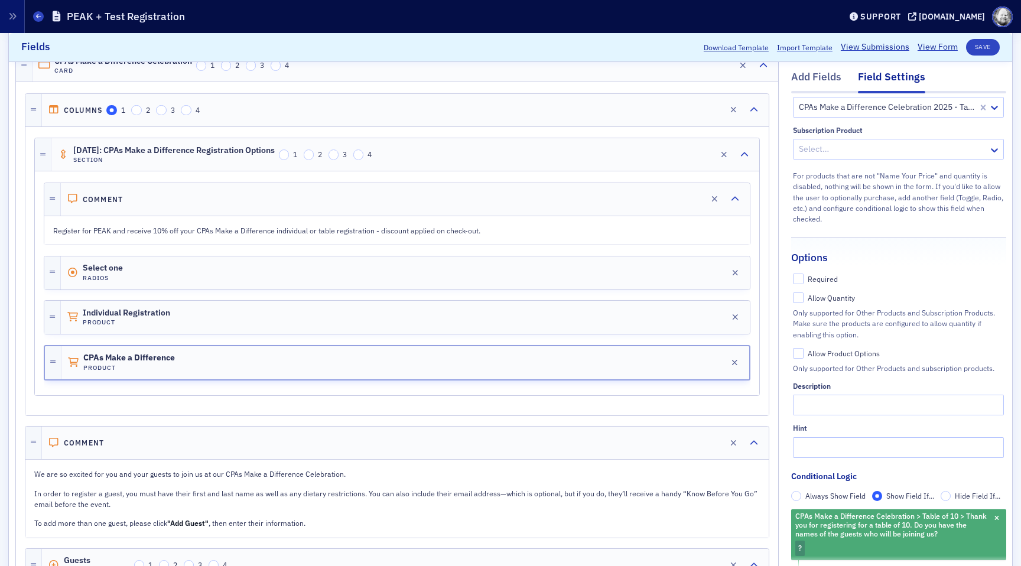
click at [795, 548] on span "?" at bounding box center [800, 548] width 10 height 15
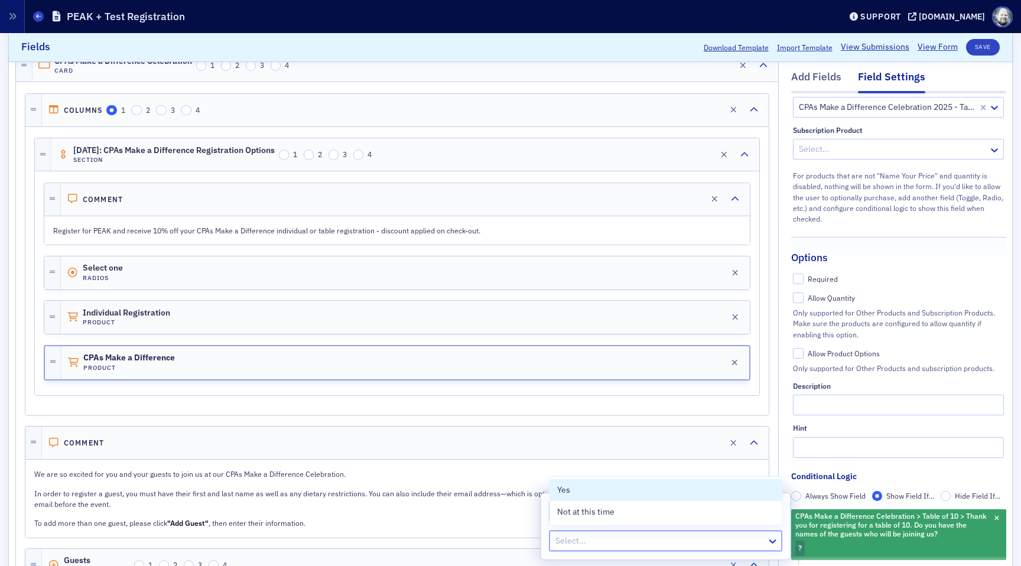
click at [734, 545] on div at bounding box center [660, 541] width 212 height 15
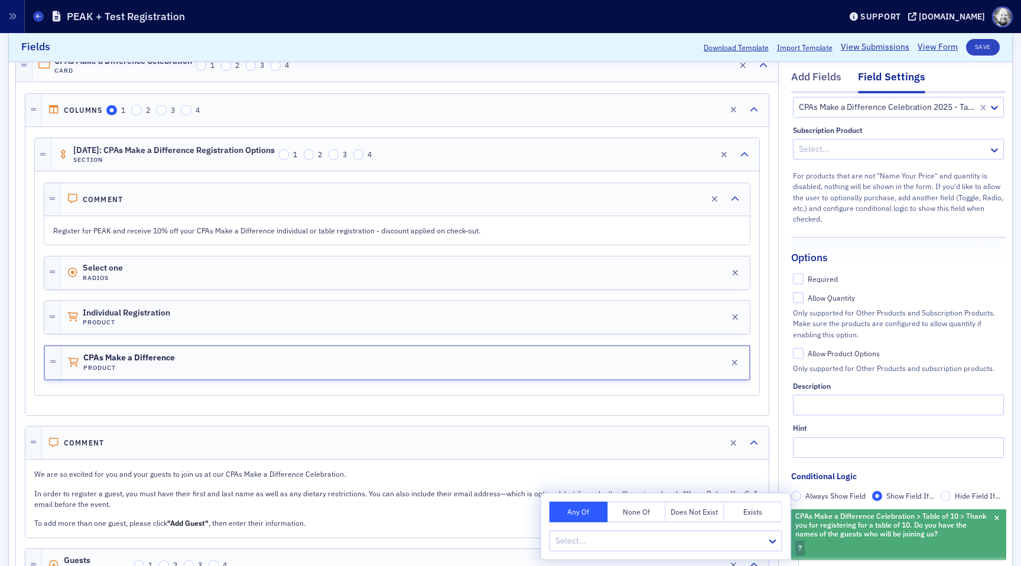
click at [990, 519] on span "CPAs Make a Difference Celebration > Table of 10 > Thank you for registering fo…" at bounding box center [892, 525] width 199 height 31
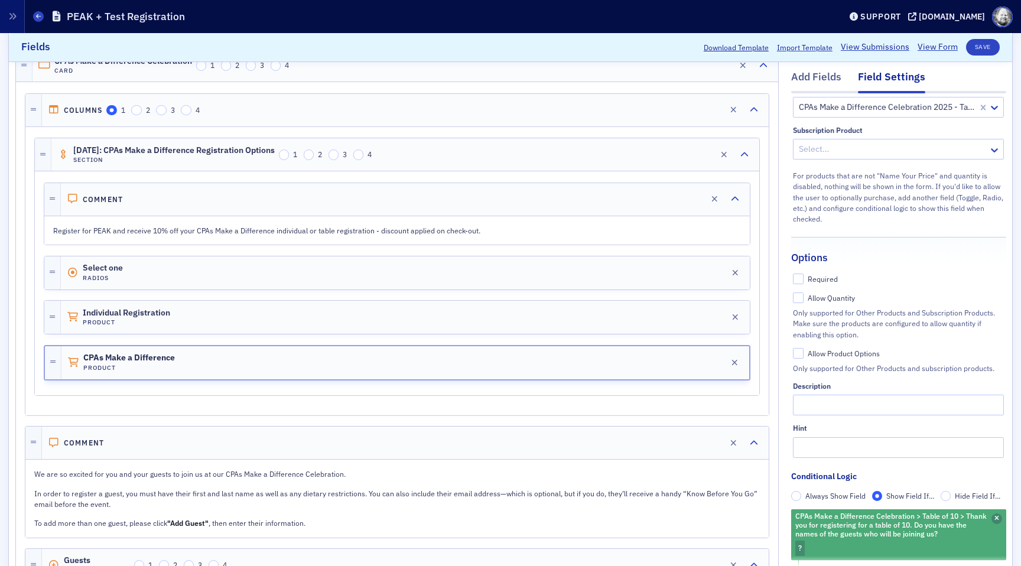
click at [995, 519] on icon "button" at bounding box center [996, 519] width 5 height 6
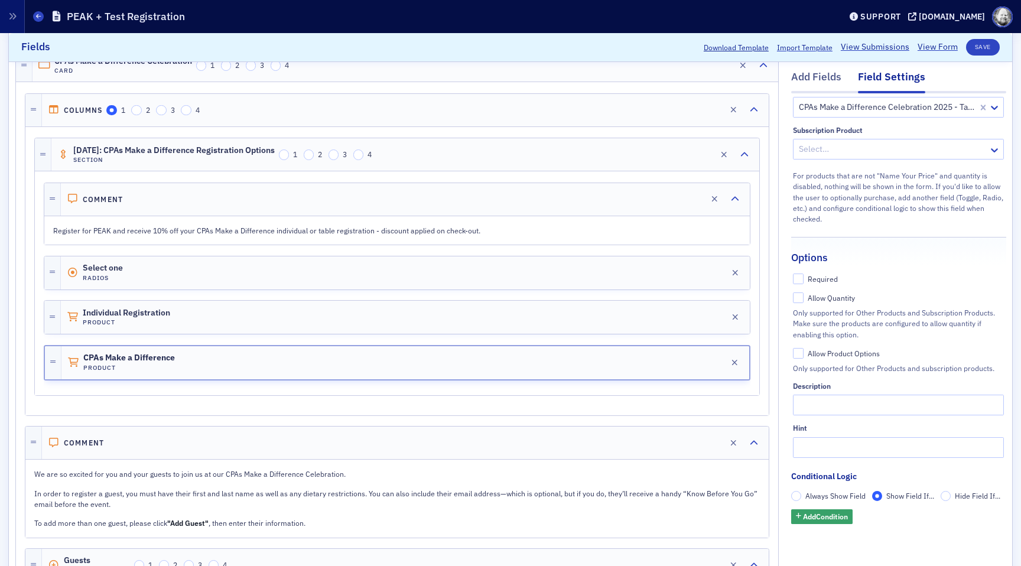
click at [809, 524] on fieldset "Conditional Logic Always Show Field Show Field If... Hide Field If... Add Condi…" at bounding box center [898, 501] width 215 height 62
click at [809, 519] on span "Add Condition" at bounding box center [825, 517] width 45 height 11
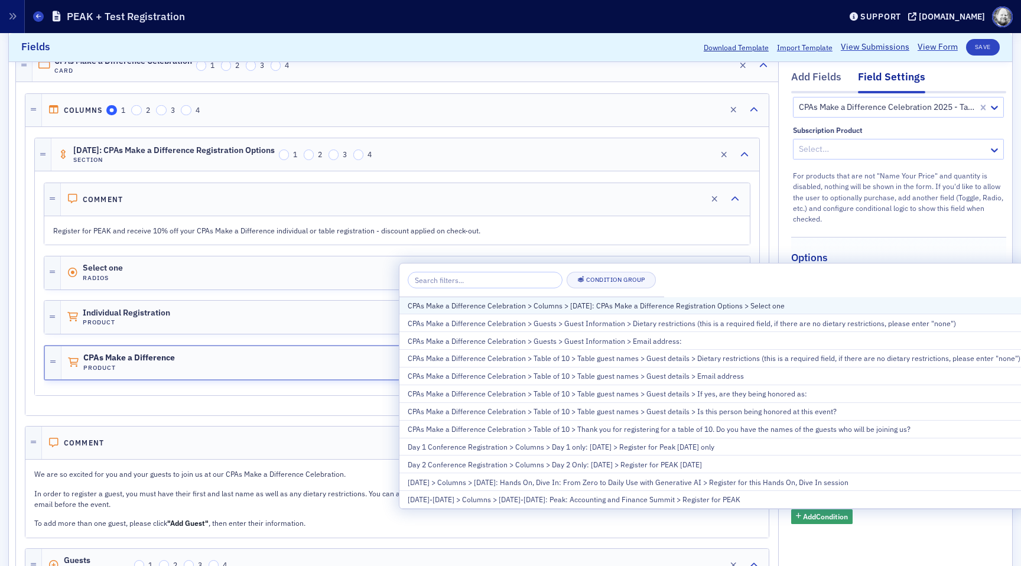
click at [697, 306] on div "CPAs Make a Difference Celebration > Columns > November 13, 2025: CPAs Make a D…" at bounding box center [714, 305] width 613 height 11
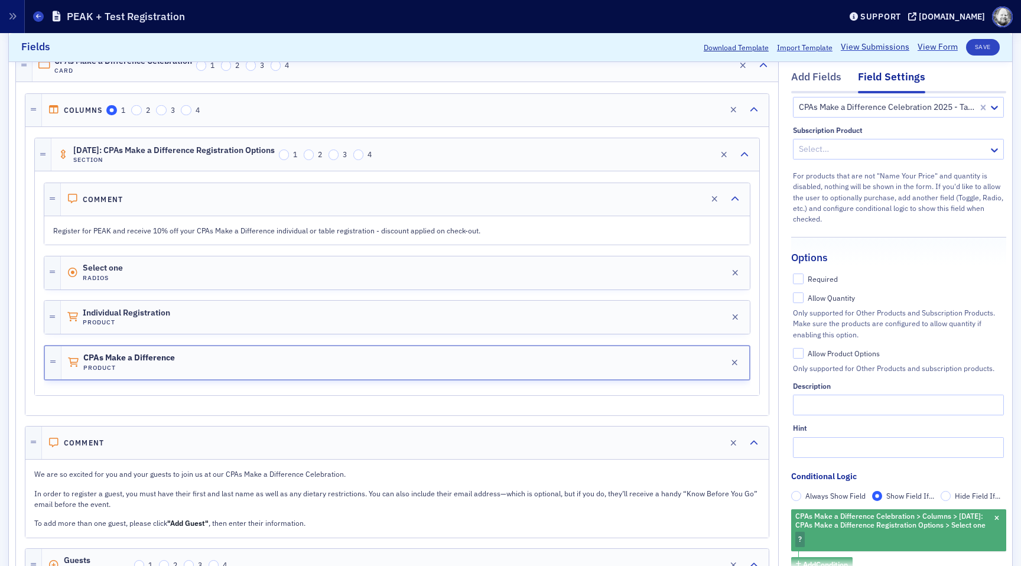
click at [797, 544] on span "?" at bounding box center [800, 539] width 10 height 15
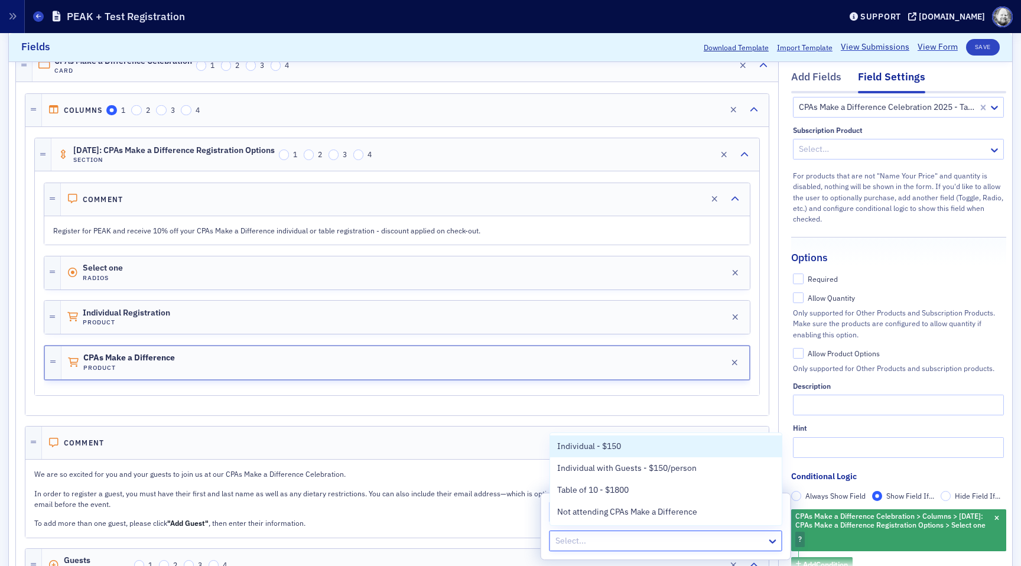
click at [745, 542] on div at bounding box center [660, 541] width 212 height 15
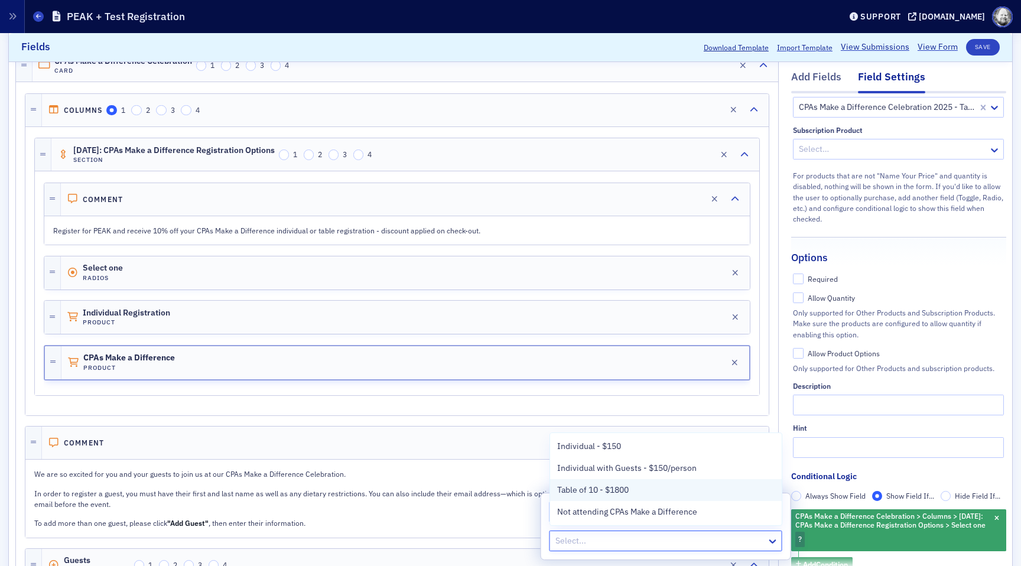
click at [667, 491] on div "Table of 10 - $1800" at bounding box center [665, 490] width 217 height 12
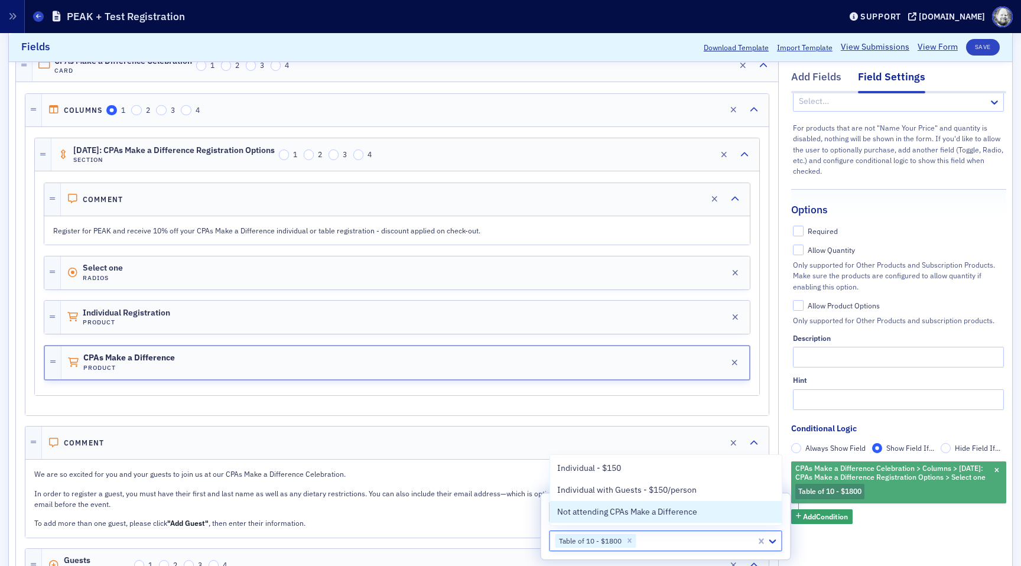
scroll to position [148, 0]
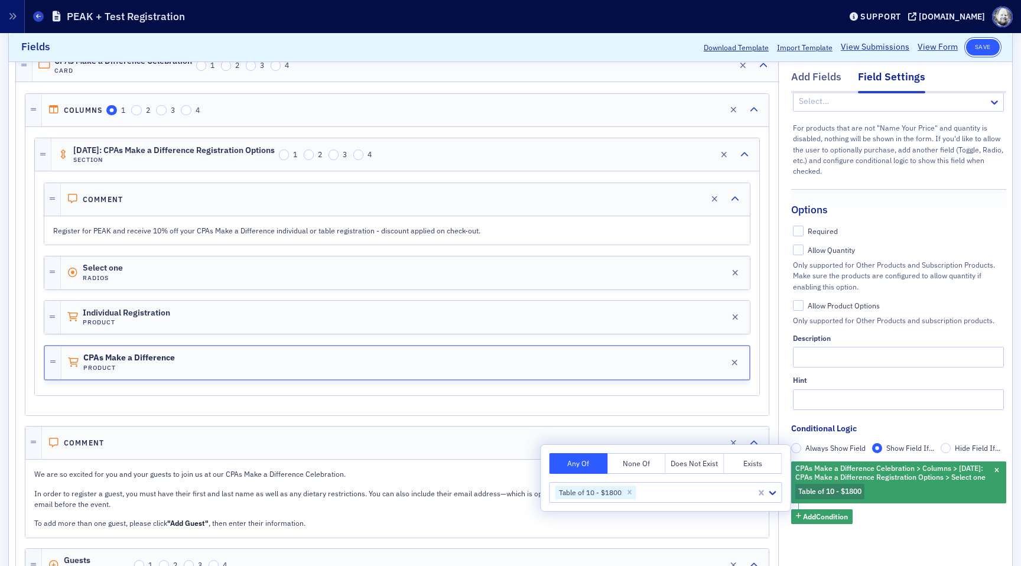
click at [986, 49] on button "Save" at bounding box center [983, 47] width 34 height 17
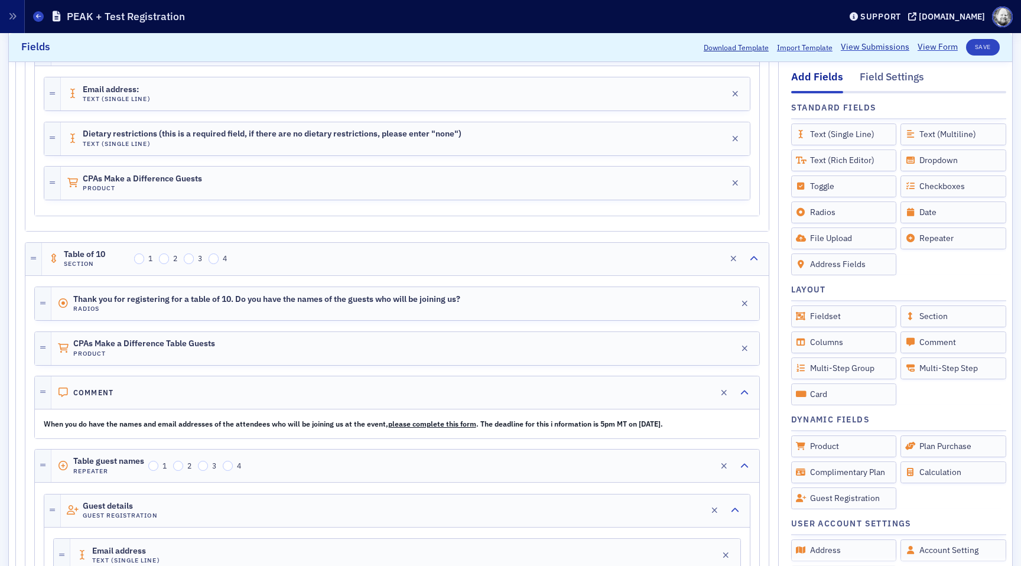
scroll to position [2036, 0]
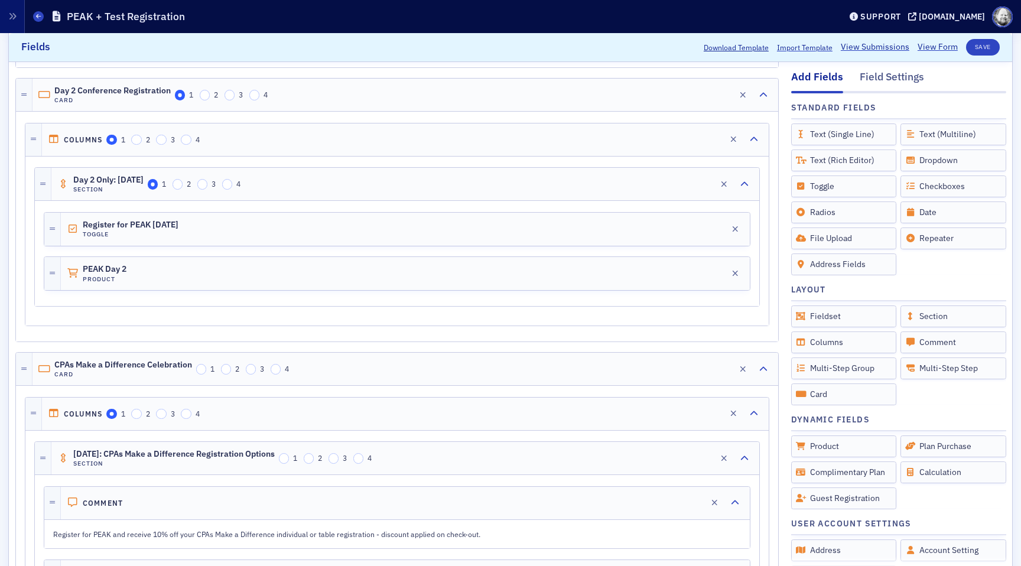
scroll to position [1150, 0]
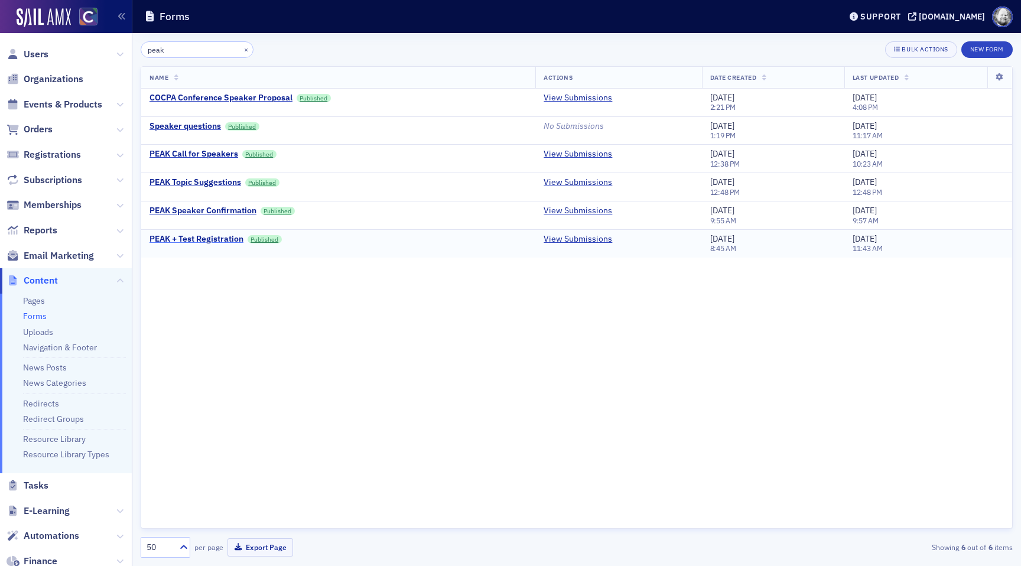
click at [210, 238] on div "PEAK + Test Registration" at bounding box center [196, 239] width 94 height 11
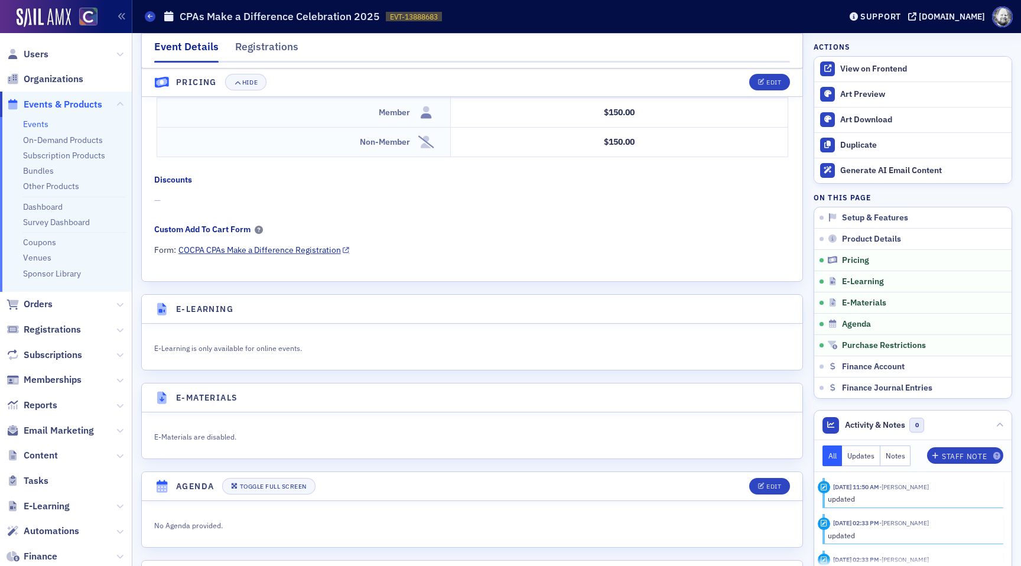
scroll to position [1195, 0]
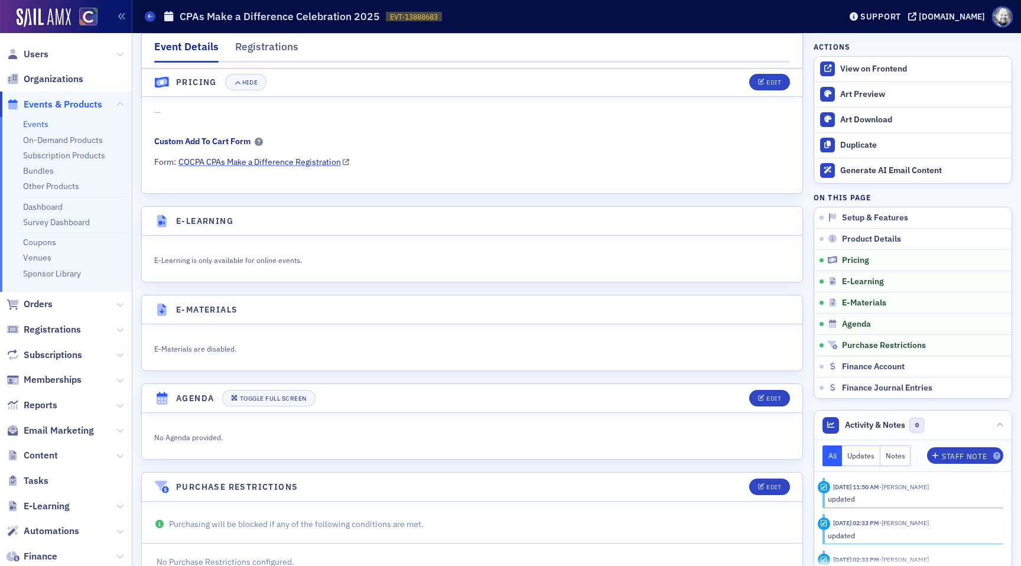
click at [319, 162] on link "COCPA CPAs Make a Difference Registration" at bounding box center [263, 162] width 171 height 12
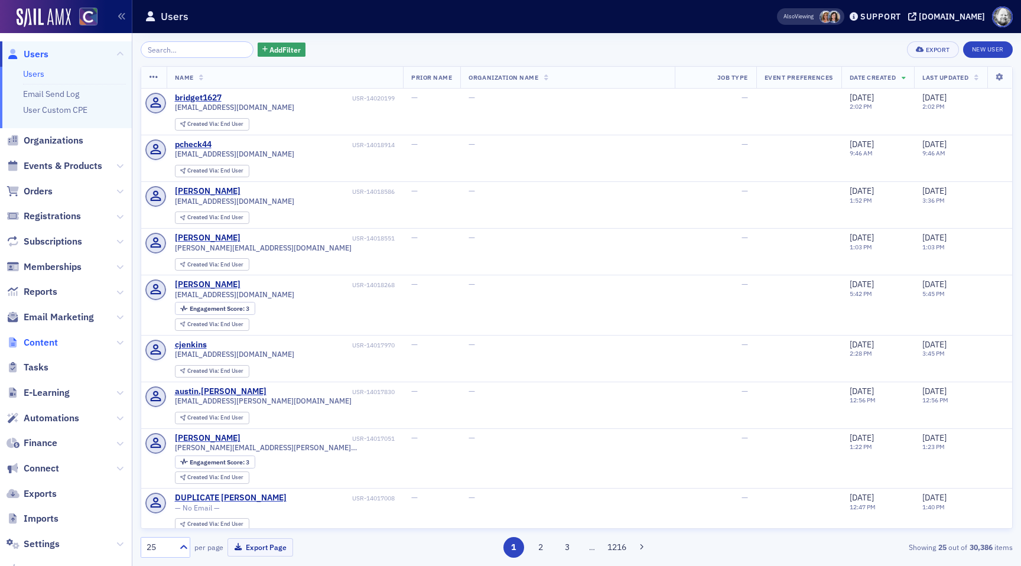
click at [52, 336] on span "Content" at bounding box center [41, 342] width 34 height 13
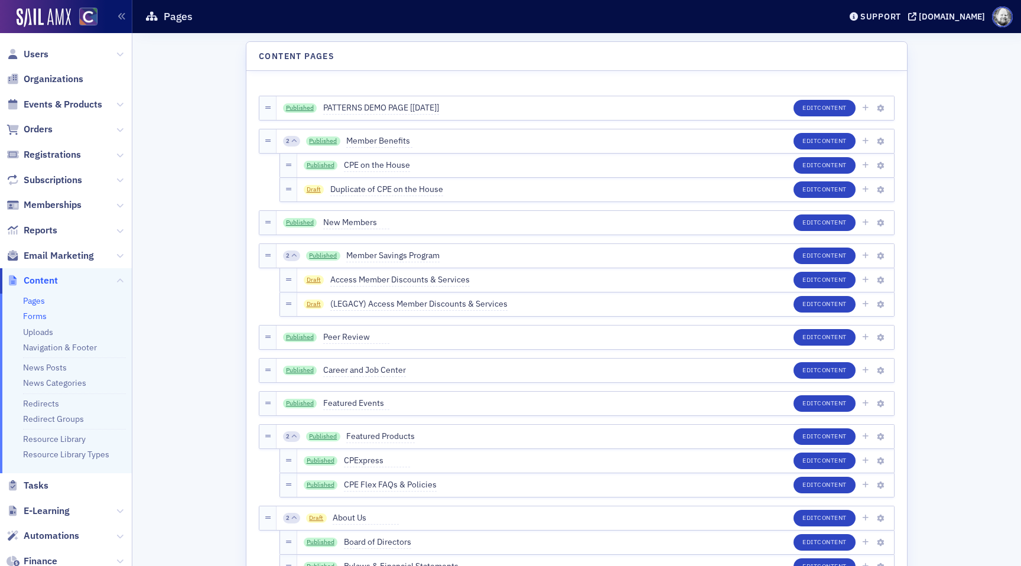
click at [38, 318] on link "Forms" at bounding box center [35, 316] width 24 height 11
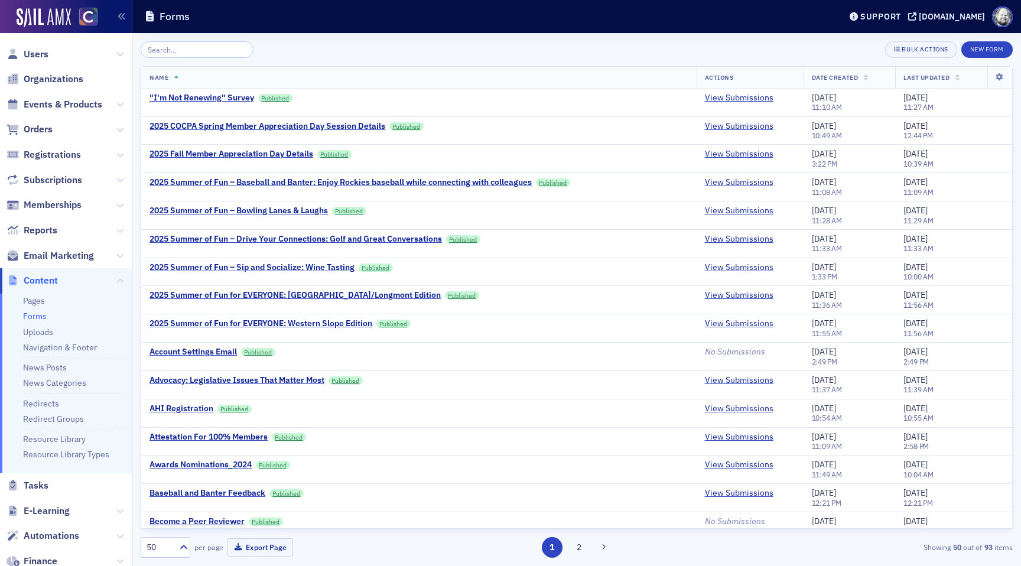
click at [197, 54] on input "search" at bounding box center [197, 49] width 113 height 17
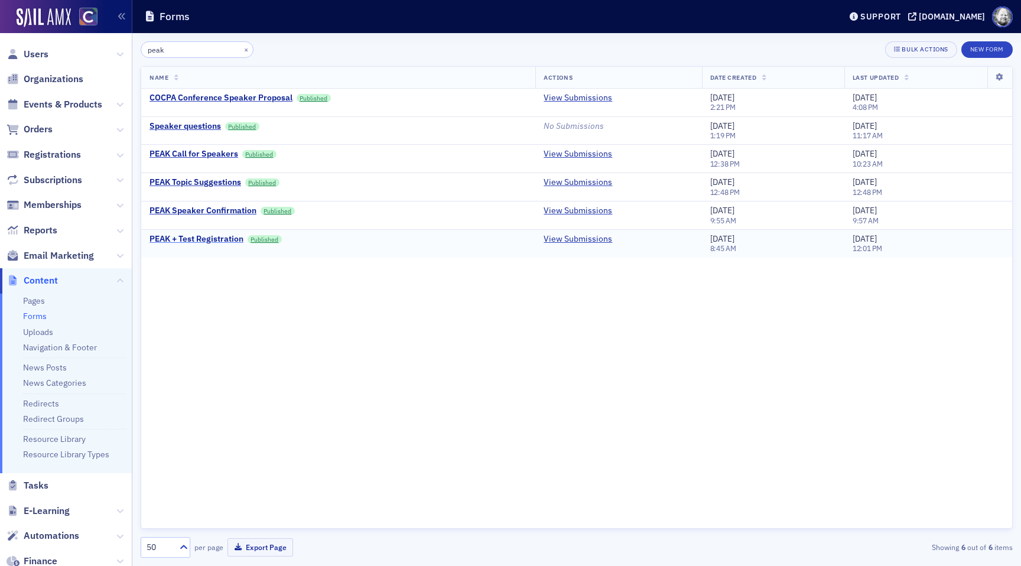
type input "peak"
click at [211, 238] on div "PEAK + Test Registration" at bounding box center [196, 239] width 94 height 11
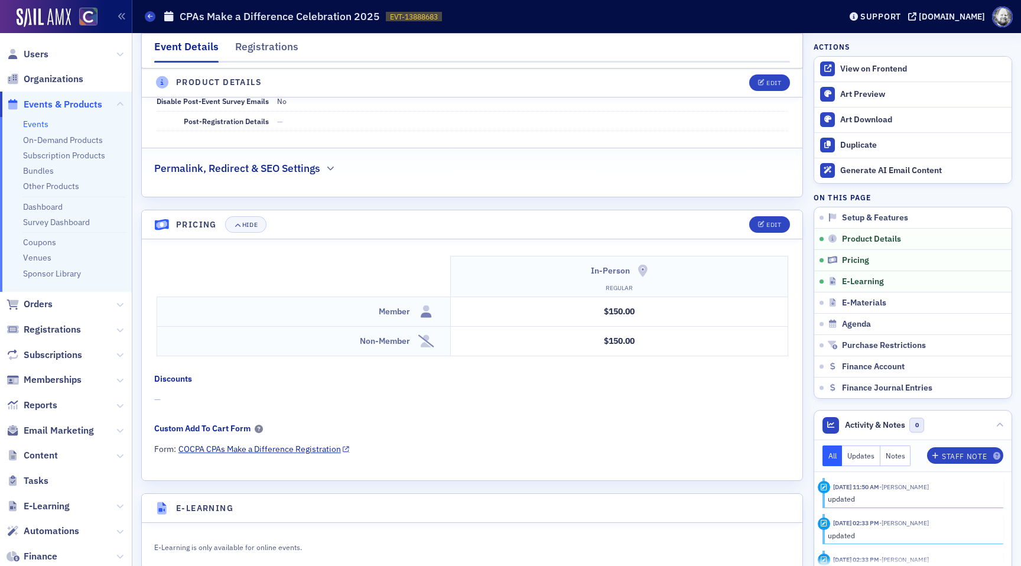
scroll to position [908, 0]
click at [221, 455] on fieldset "Custom Add To Cart Form Form: COCPA CPAs Make a Difference Registration" at bounding box center [475, 442] width 642 height 41
click at [222, 453] on link "COCPA CPAs Make a Difference Registration" at bounding box center [263, 449] width 171 height 12
